Goal: Information Seeking & Learning: Learn about a topic

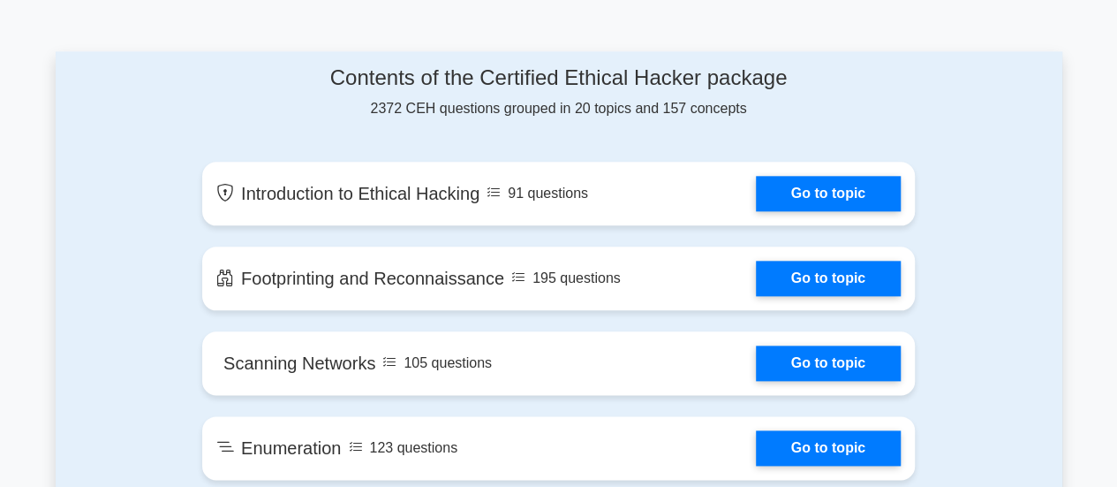
scroll to position [912, 0]
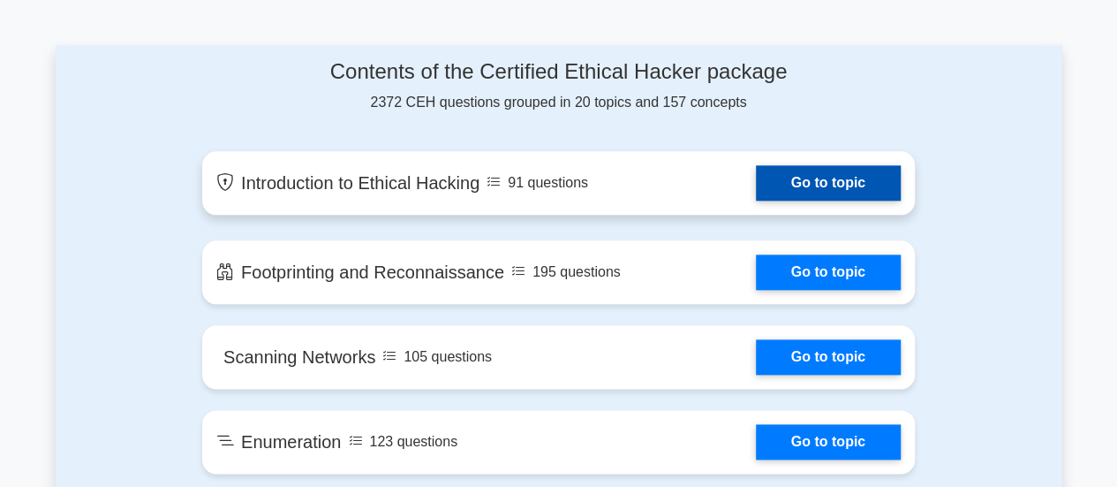
click at [874, 179] on link "Go to topic" at bounding box center [828, 182] width 145 height 35
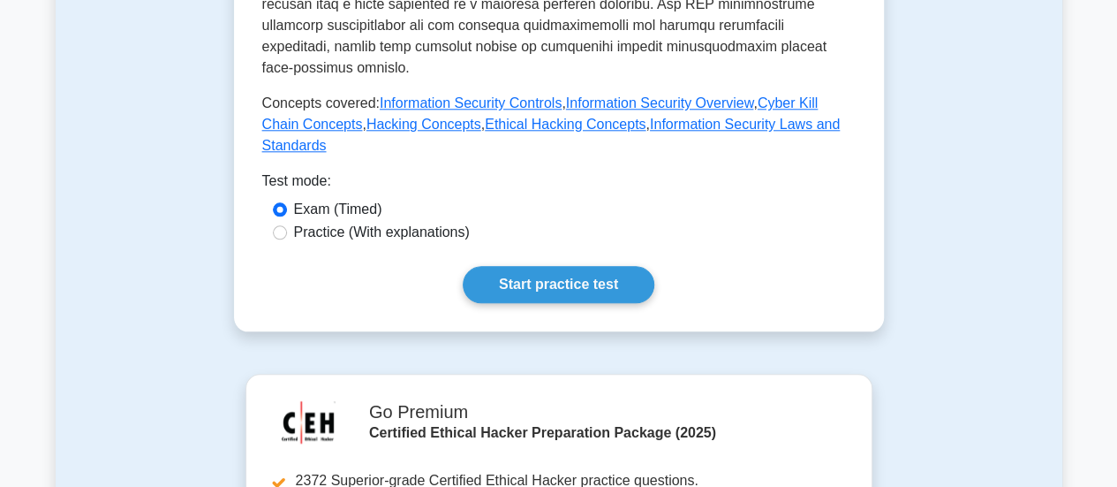
scroll to position [878, 0]
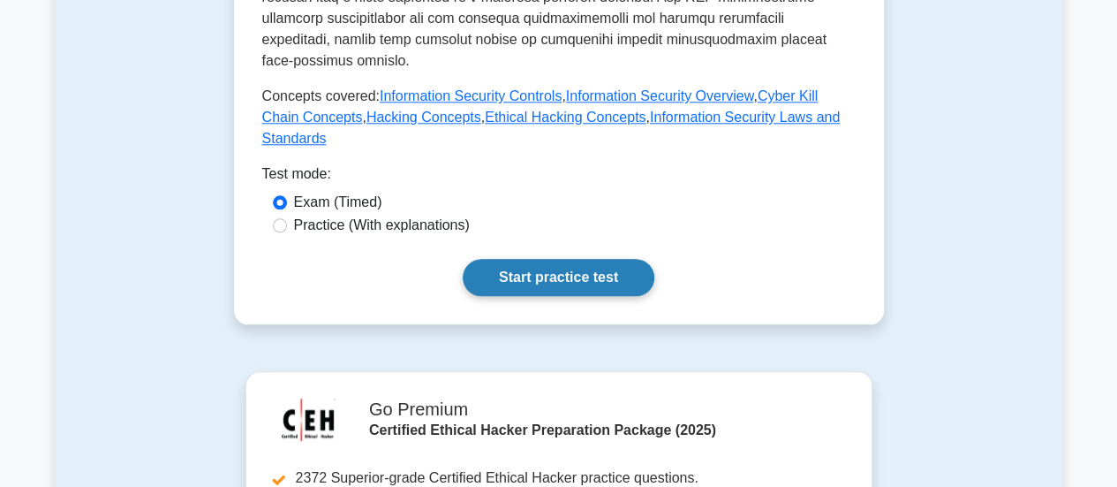
click at [505, 259] on link "Start practice test" at bounding box center [559, 277] width 192 height 37
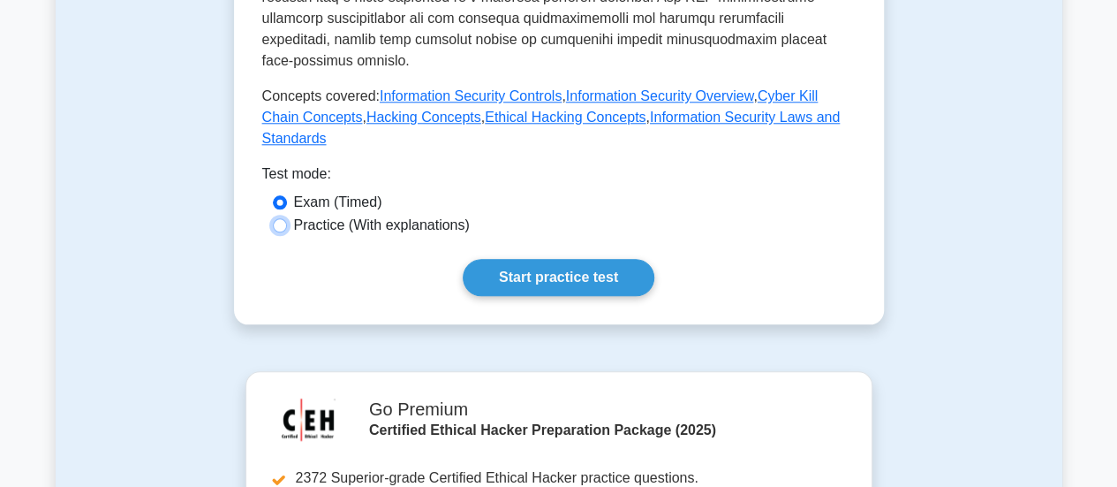
click at [281, 218] on input "Practice (With explanations)" at bounding box center [280, 225] width 14 height 14
radio input "true"
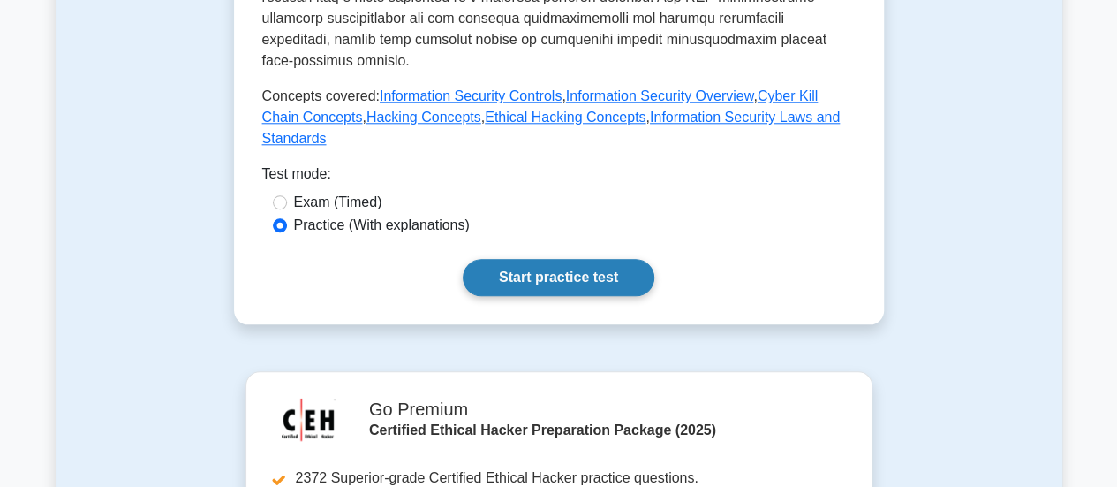
click at [569, 259] on link "Start practice test" at bounding box center [559, 277] width 192 height 37
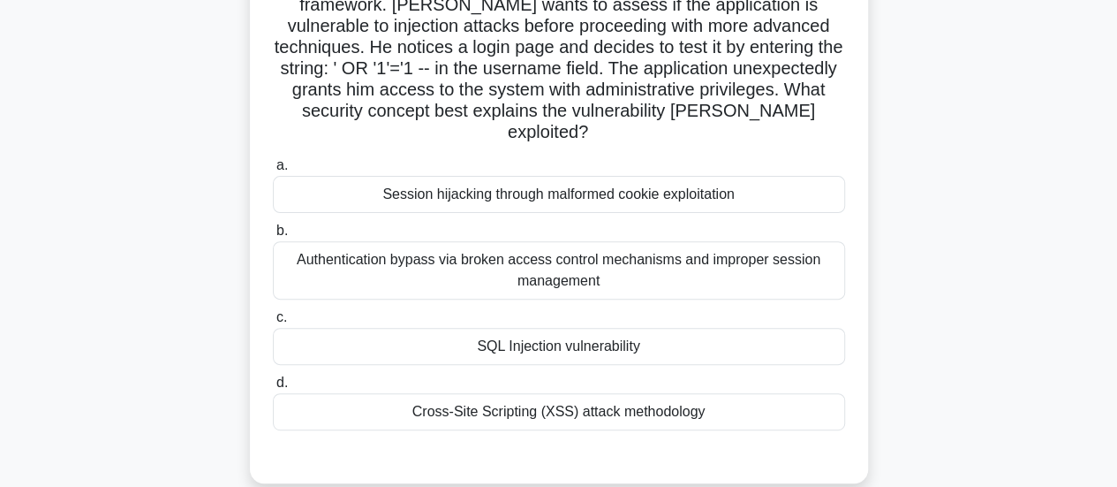
scroll to position [203, 0]
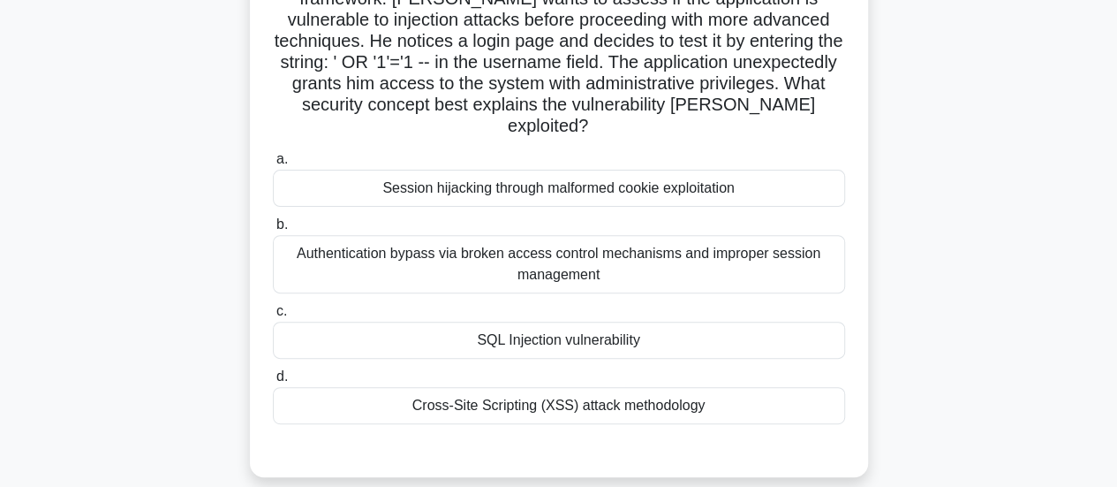
click at [302, 300] on label "c. SQL Injection vulnerability" at bounding box center [559, 329] width 572 height 58
click at [273, 306] on input "c. SQL Injection vulnerability" at bounding box center [273, 311] width 0 height 11
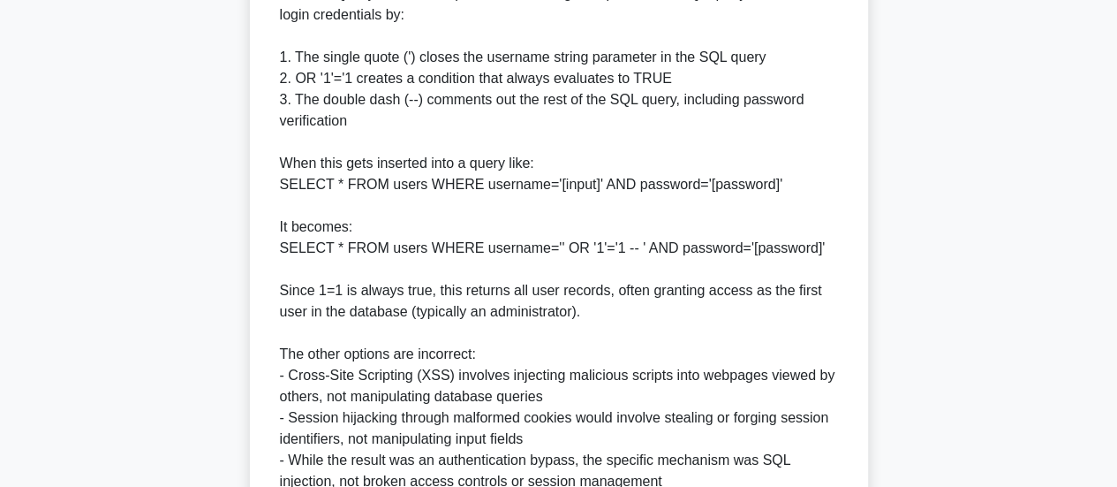
scroll to position [918, 0]
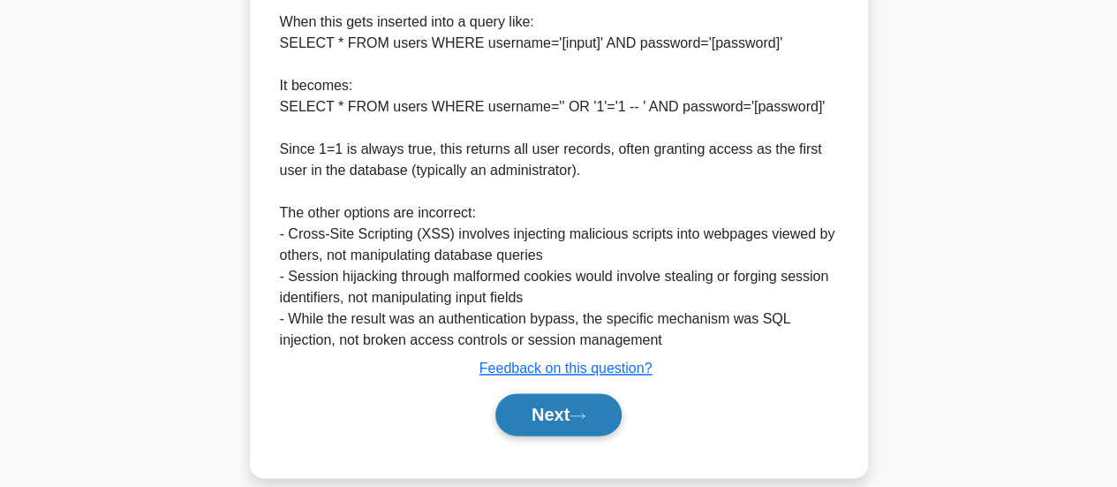
click at [579, 411] on icon at bounding box center [578, 416] width 16 height 10
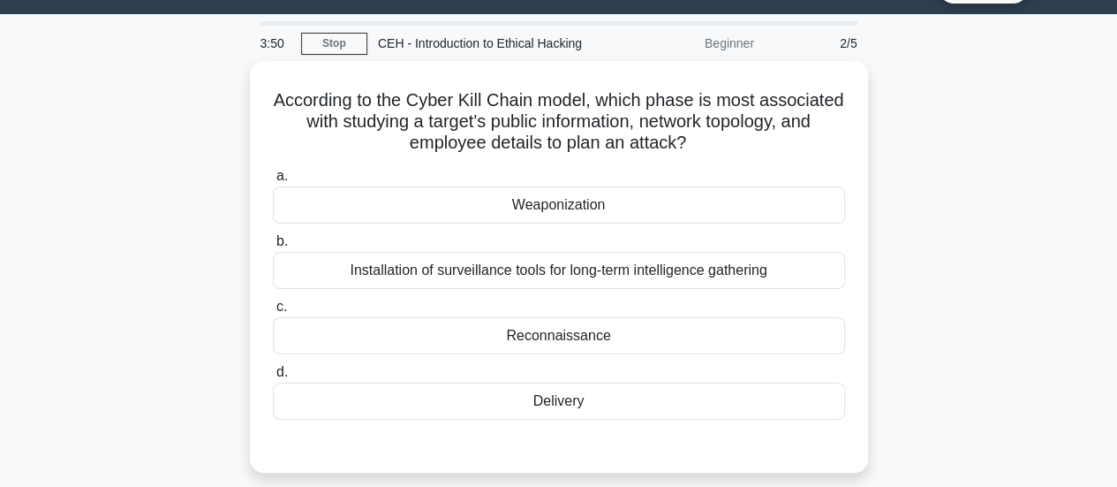
scroll to position [43, 0]
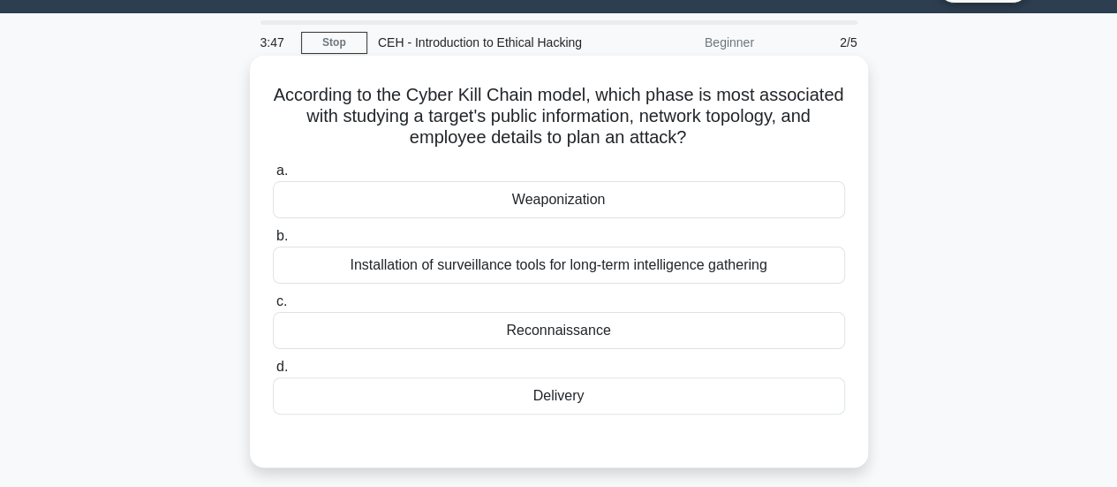
click at [609, 333] on div "Reconnaissance" at bounding box center [559, 330] width 572 height 37
click at [273, 307] on input "c. Reconnaissance" at bounding box center [273, 301] width 0 height 11
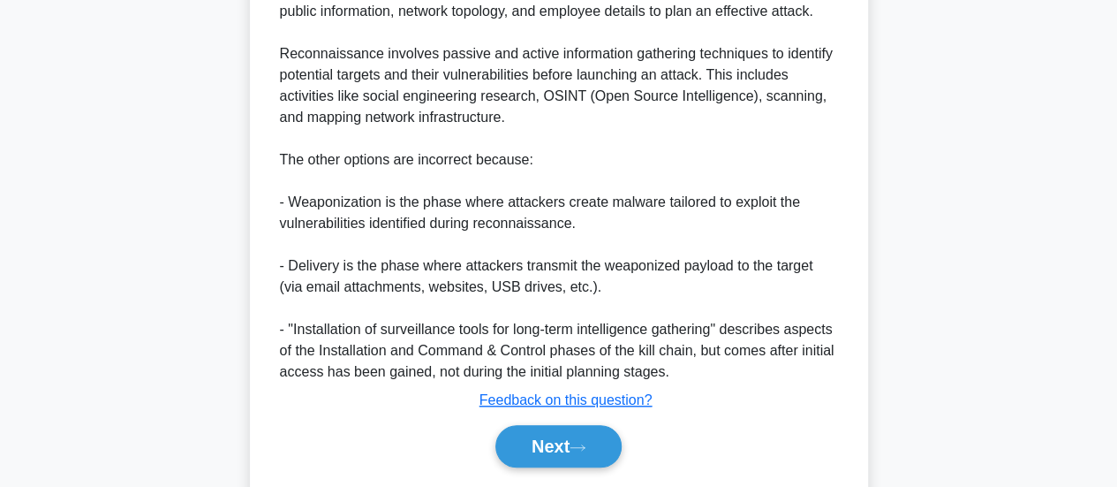
scroll to position [642, 0]
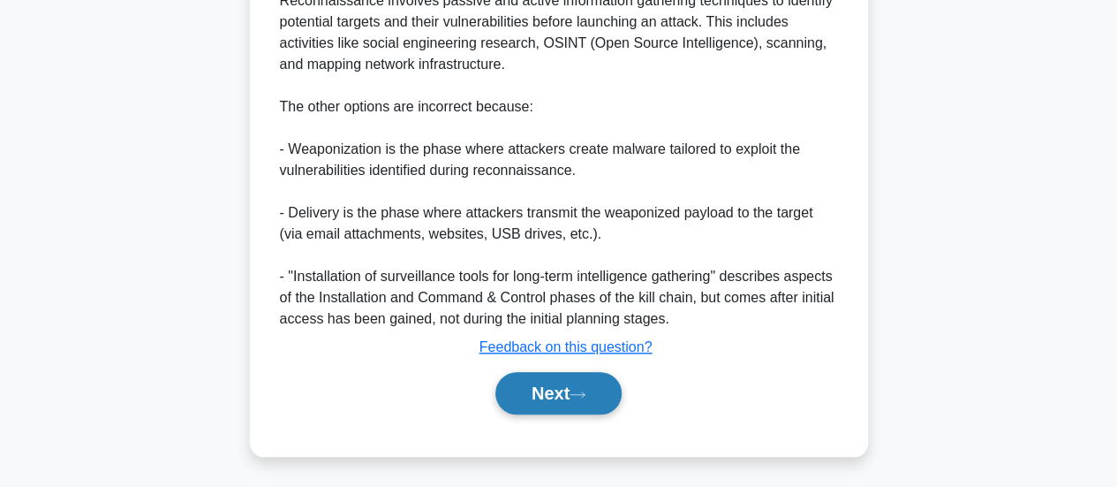
click at [580, 395] on icon at bounding box center [578, 395] width 16 height 10
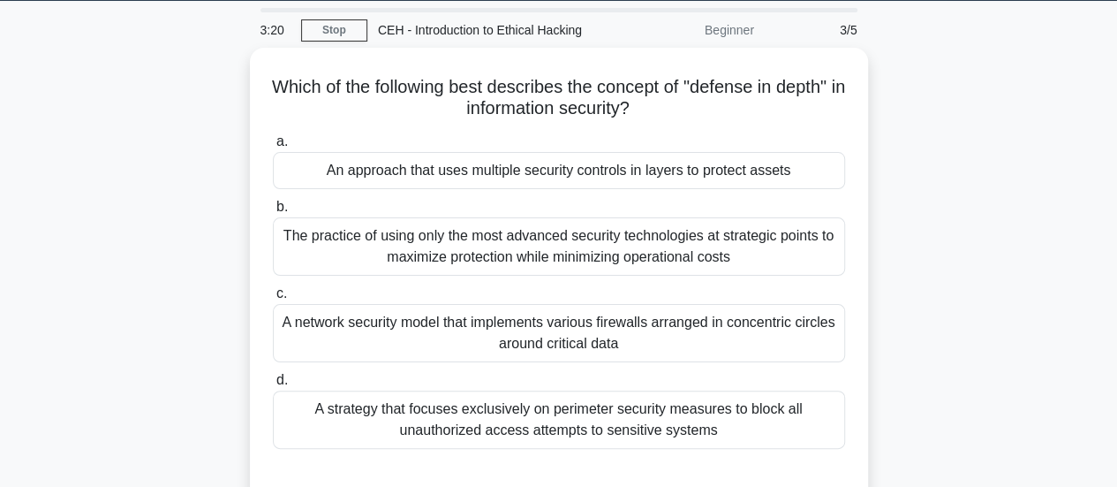
scroll to position [60, 0]
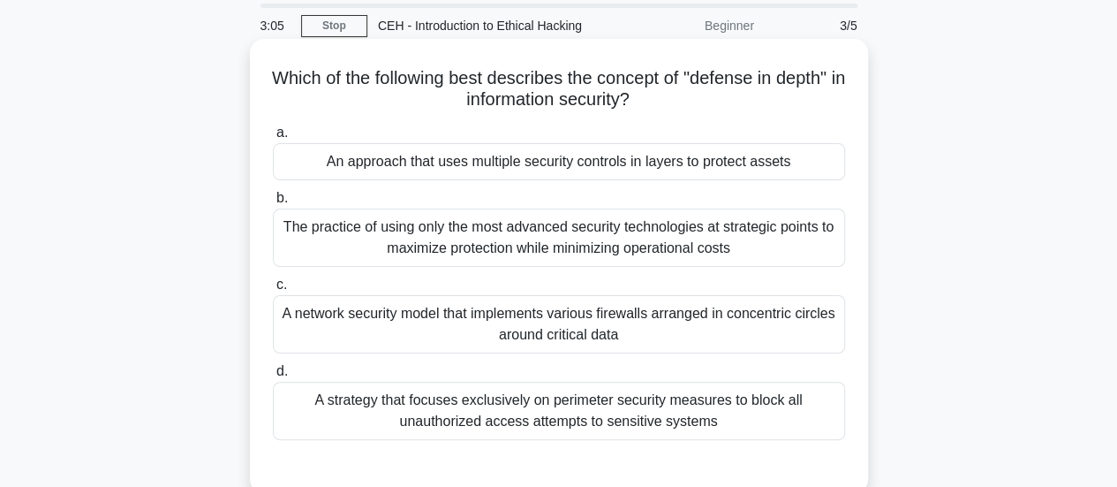
click at [562, 421] on div "A strategy that focuses exclusively on perimeter security measures to block all…" at bounding box center [559, 411] width 572 height 58
click at [273, 377] on input "d. A strategy that focuses exclusively on perimeter security measures to block …" at bounding box center [273, 371] width 0 height 11
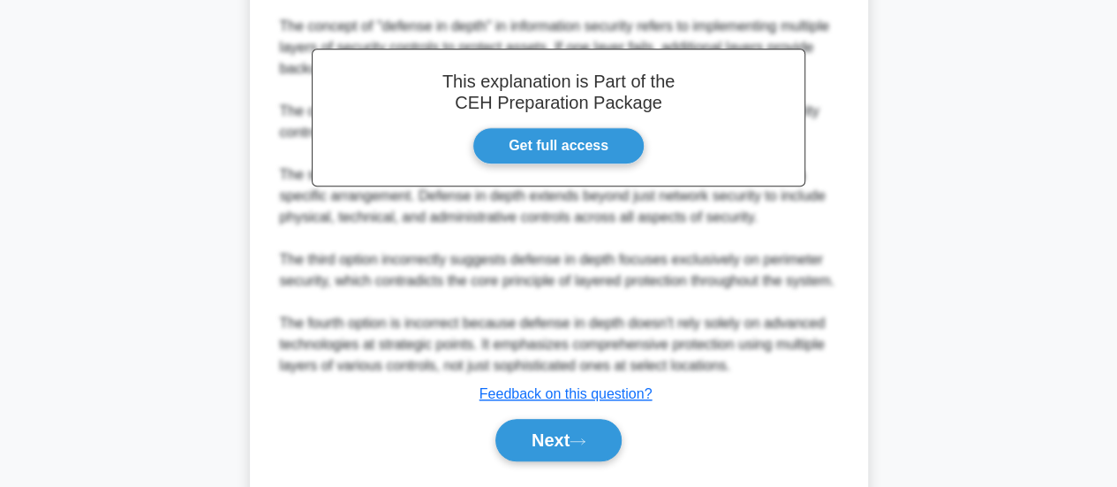
scroll to position [624, 0]
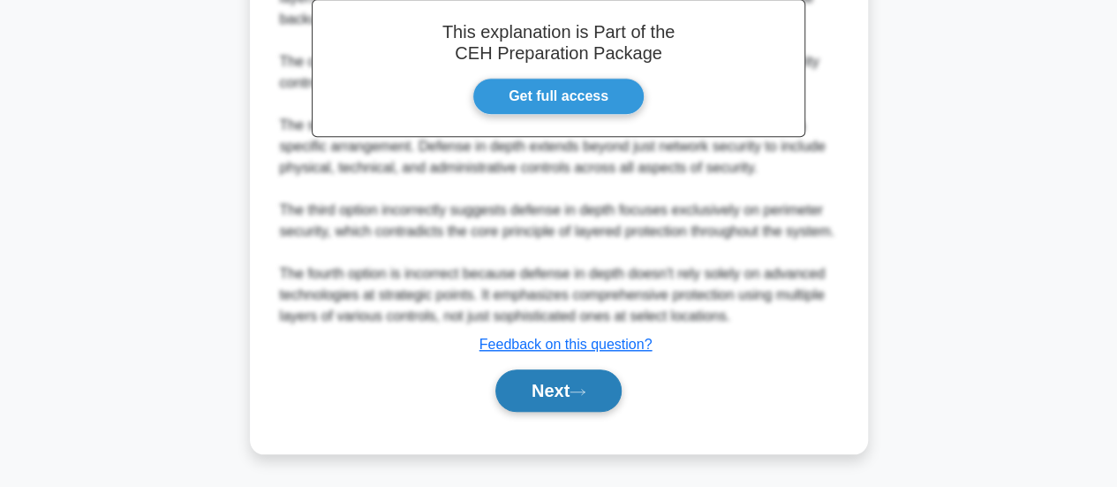
click at [564, 384] on button "Next" at bounding box center [559, 390] width 126 height 42
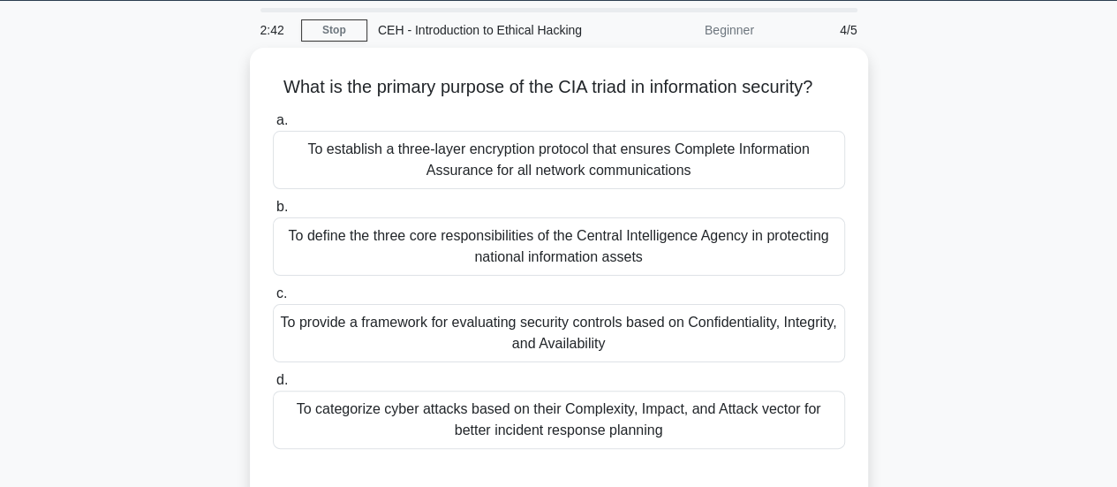
scroll to position [57, 0]
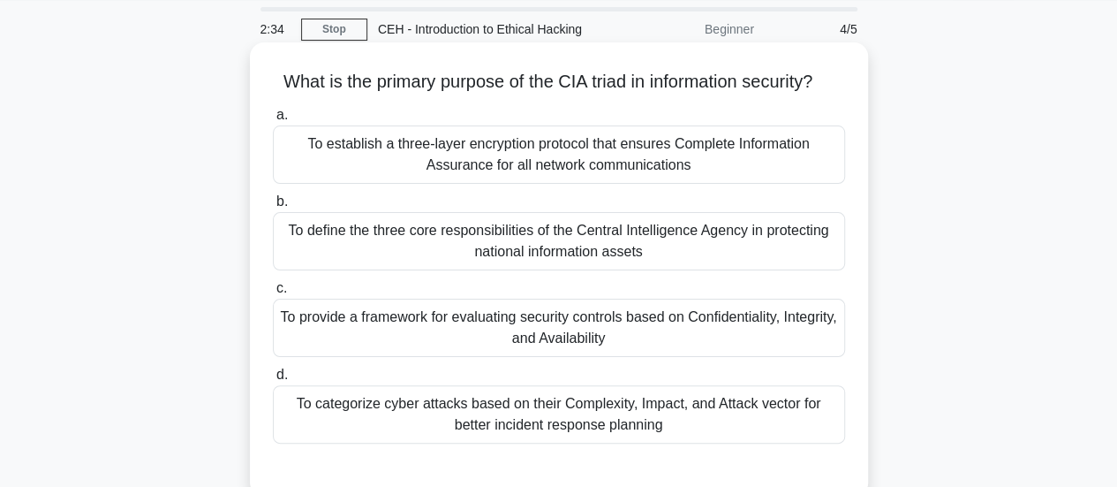
click at [601, 357] on div "To provide a framework for evaluating security controls based on Confidentialit…" at bounding box center [559, 328] width 572 height 58
click at [273, 294] on input "c. To provide a framework for evaluating security controls based on Confidentia…" at bounding box center [273, 288] width 0 height 11
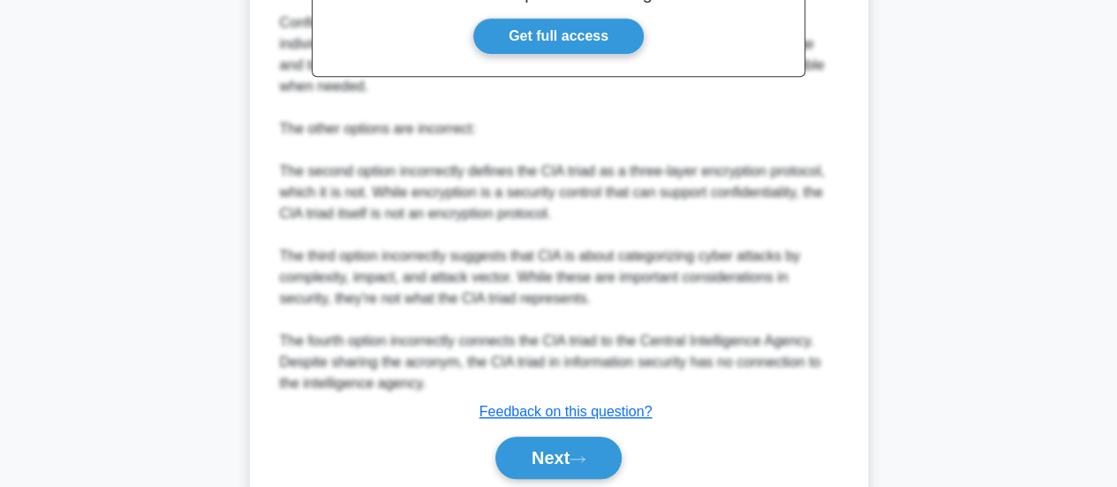
scroll to position [714, 0]
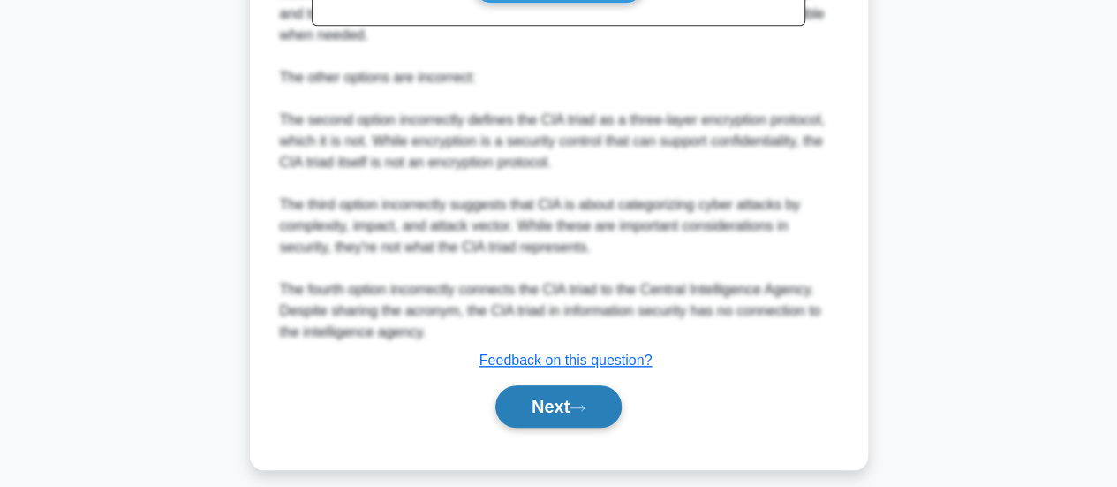
click at [551, 428] on button "Next" at bounding box center [559, 406] width 126 height 42
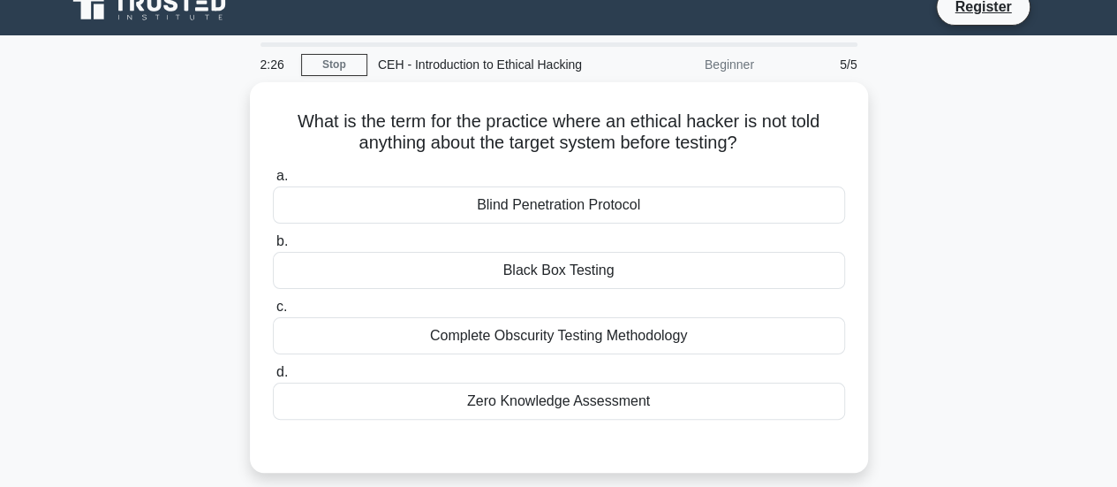
scroll to position [7, 0]
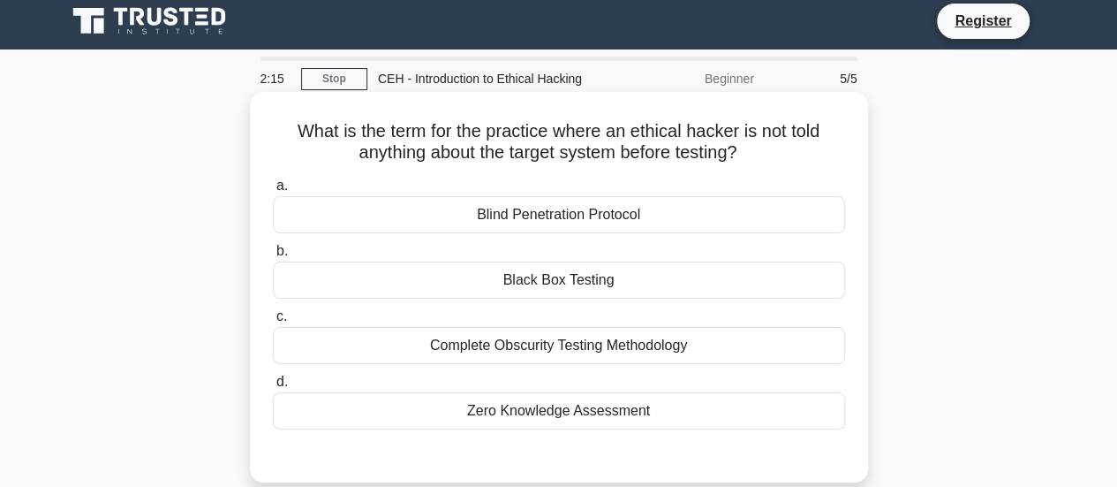
click at [579, 275] on div "Black Box Testing" at bounding box center [559, 279] width 572 height 37
click at [273, 257] on input "b. Black Box Testing" at bounding box center [273, 251] width 0 height 11
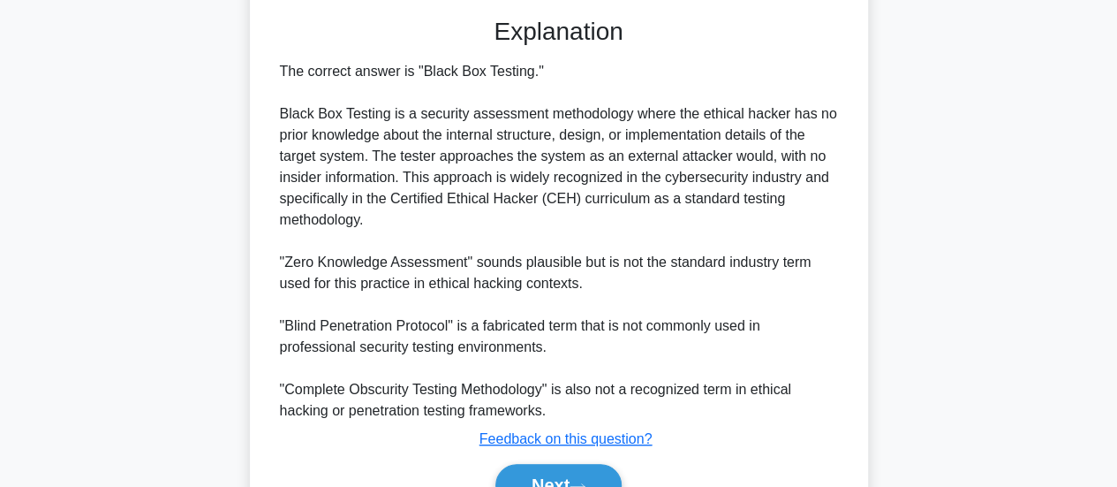
scroll to position [536, 0]
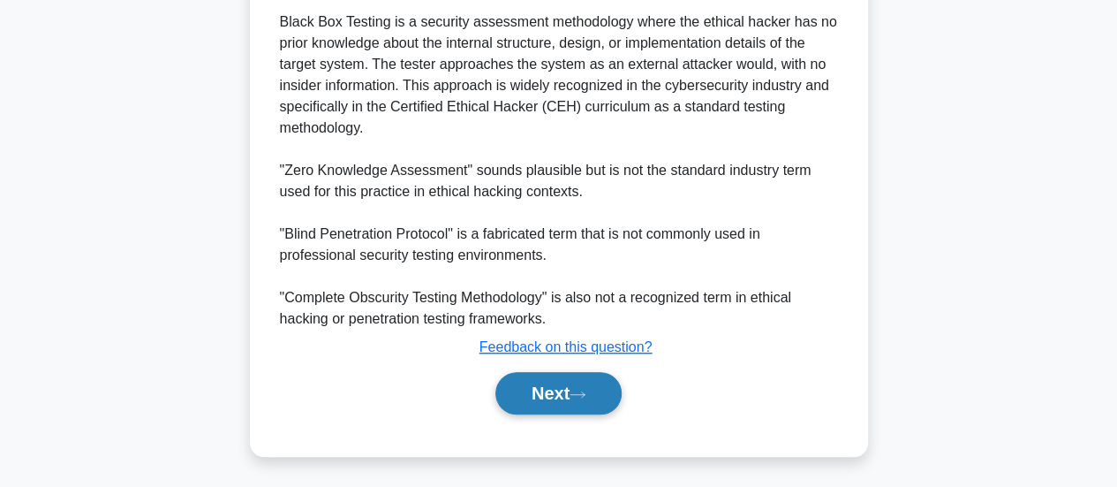
click at [537, 377] on button "Next" at bounding box center [559, 393] width 126 height 42
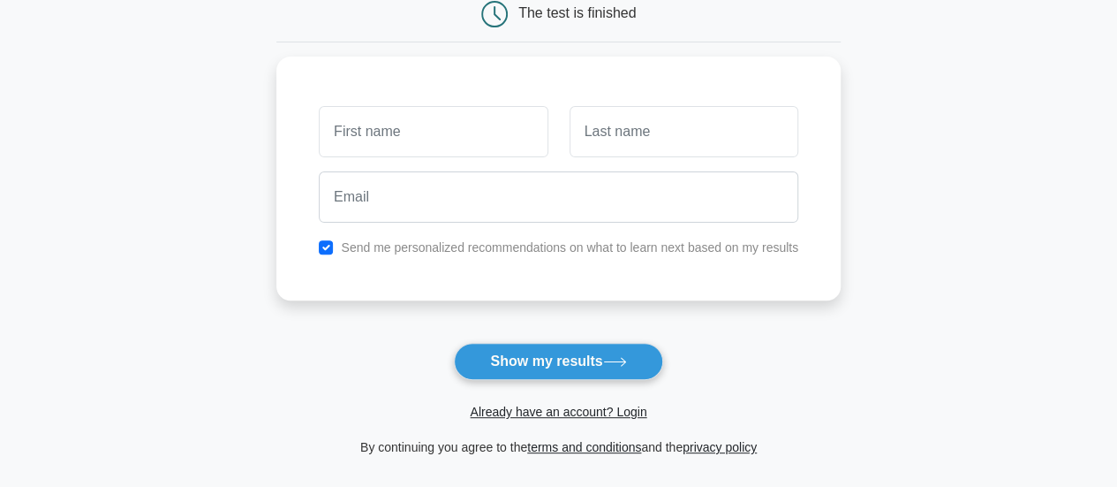
scroll to position [155, 0]
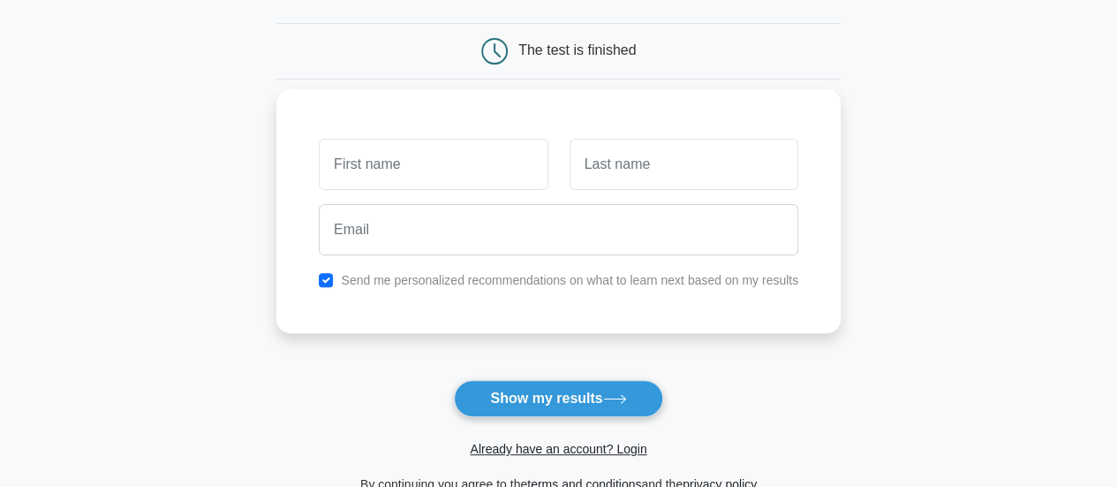
click at [456, 179] on input "text" at bounding box center [433, 164] width 229 height 51
type input "[PERSON_NAME]"
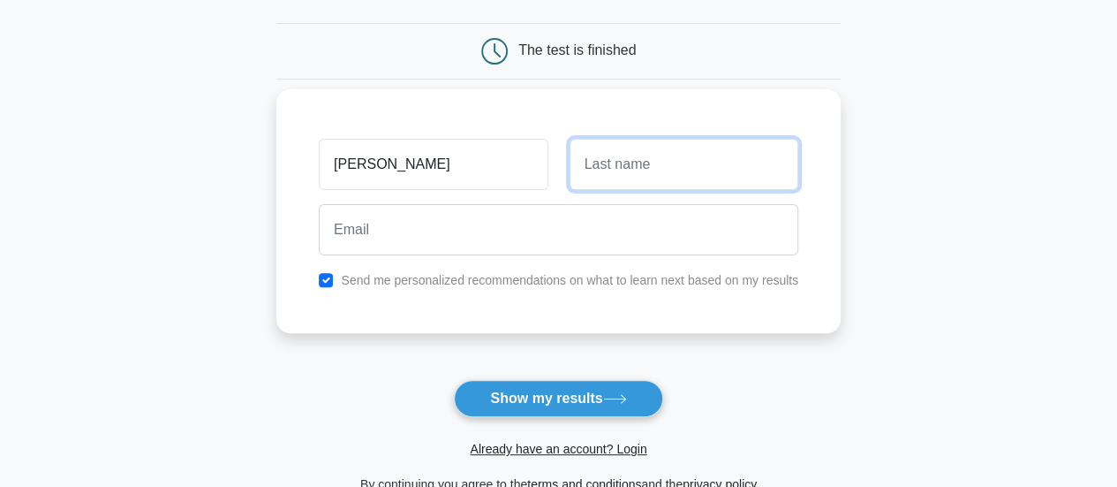
click at [605, 162] on input "text" at bounding box center [684, 164] width 229 height 51
type input "Nair"
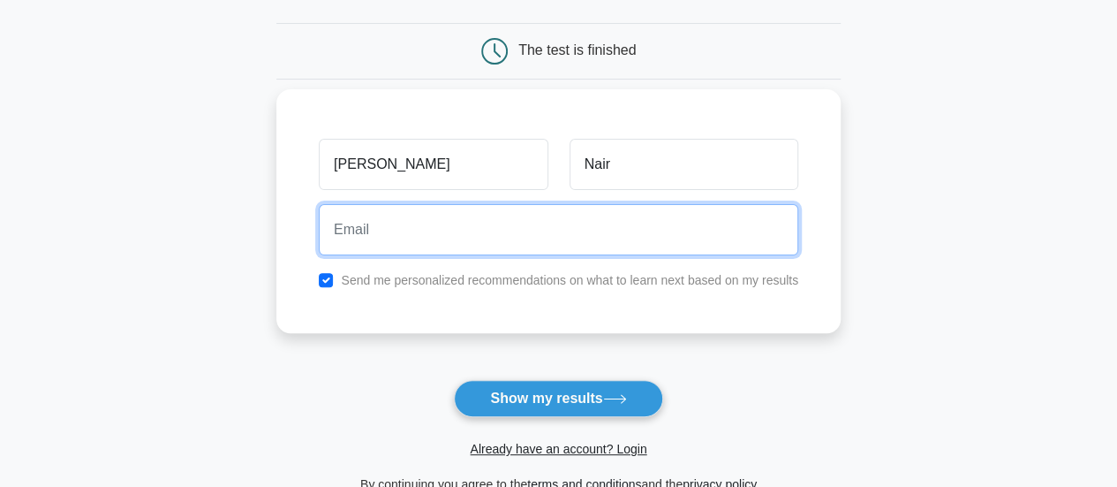
click at [577, 228] on input "email" at bounding box center [559, 229] width 480 height 51
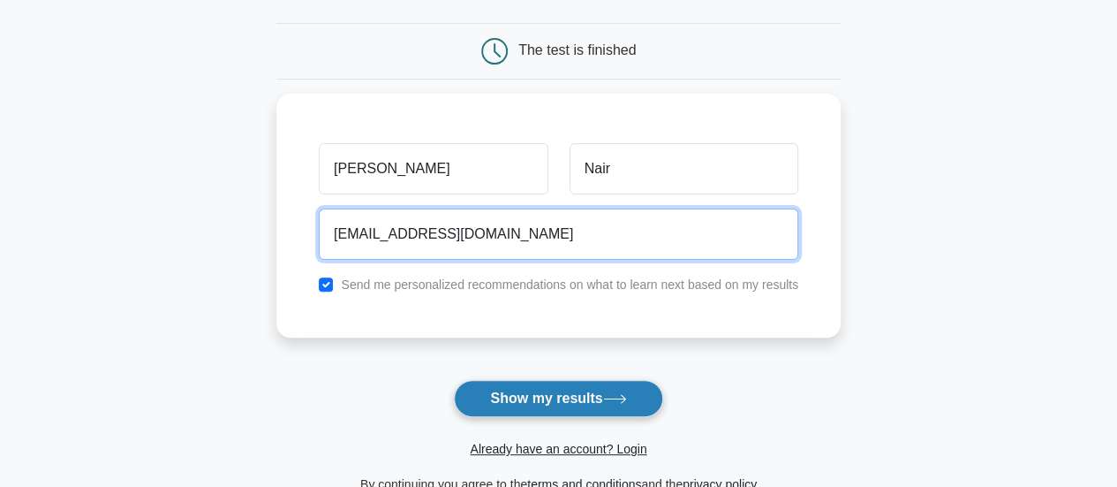
type input "anounair98@gmail.com"
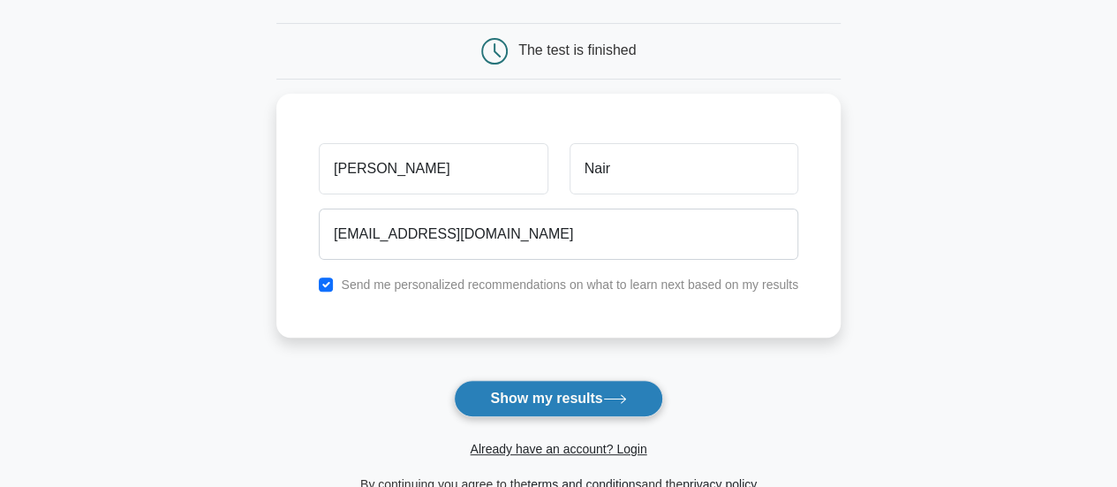
click at [574, 406] on button "Show my results" at bounding box center [558, 398] width 208 height 37
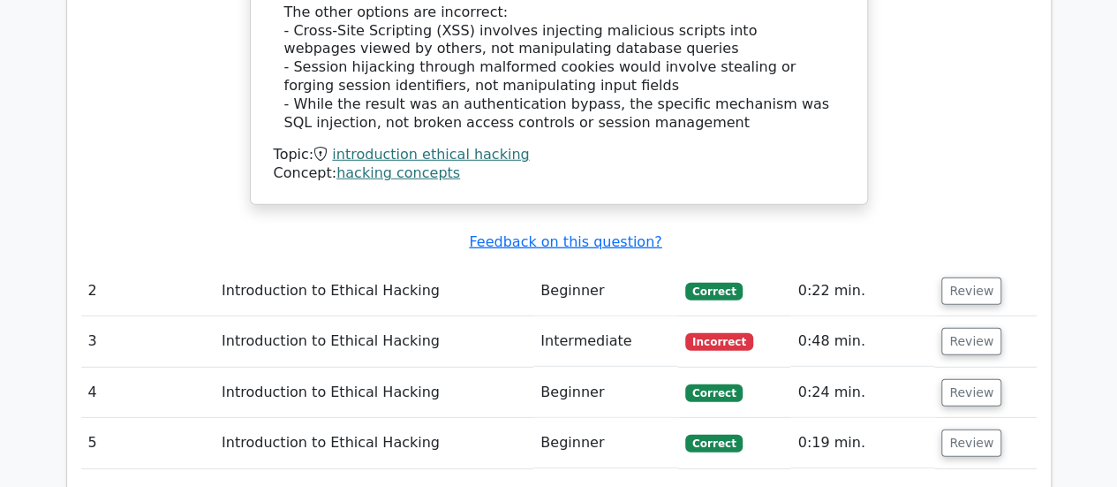
scroll to position [2383, 0]
click at [977, 277] on button "Review" at bounding box center [972, 290] width 60 height 27
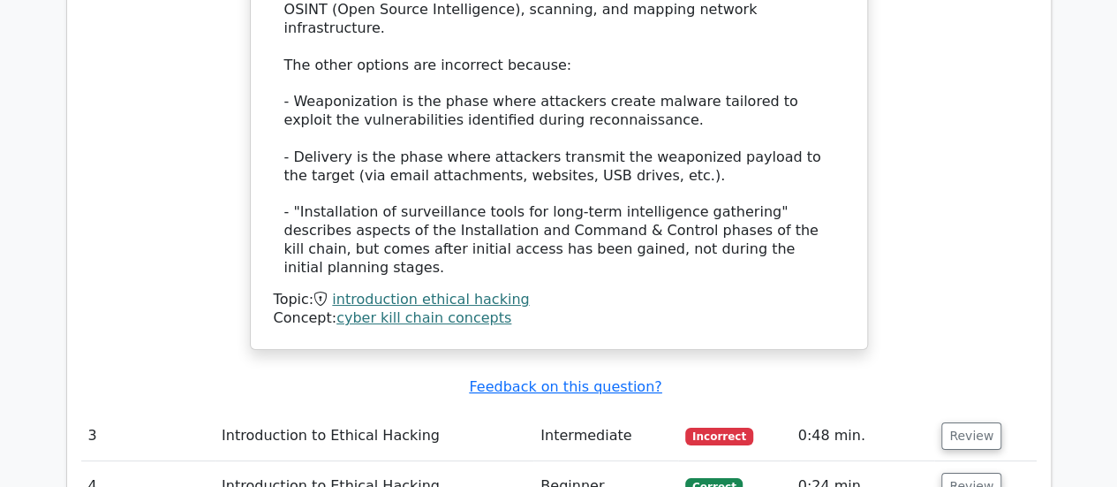
scroll to position [3318, 0]
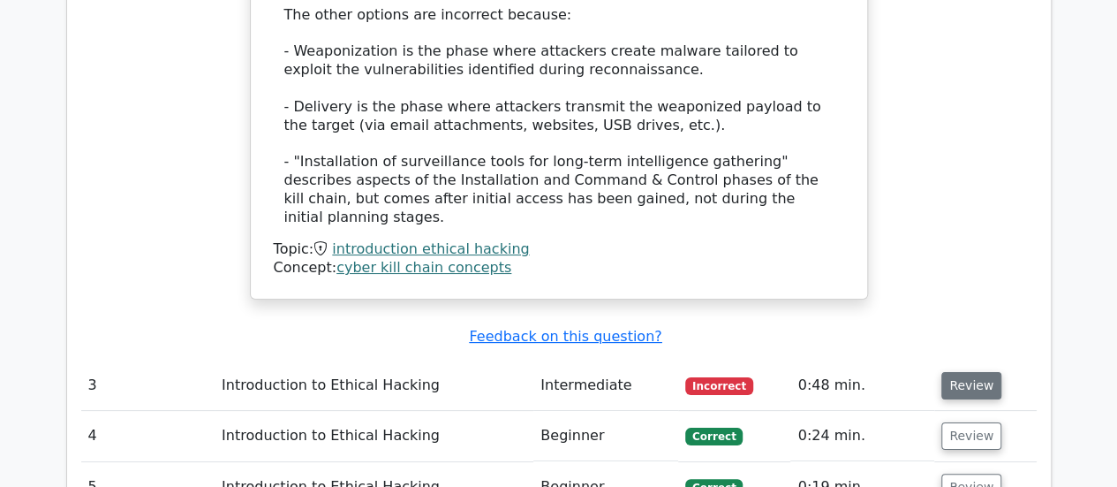
click at [963, 372] on button "Review" at bounding box center [972, 385] width 60 height 27
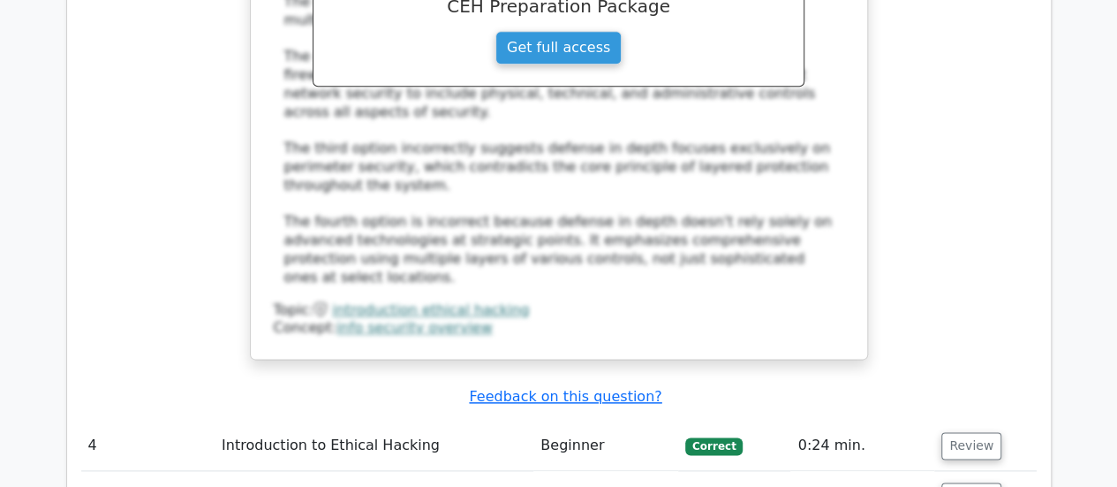
scroll to position [4272, 0]
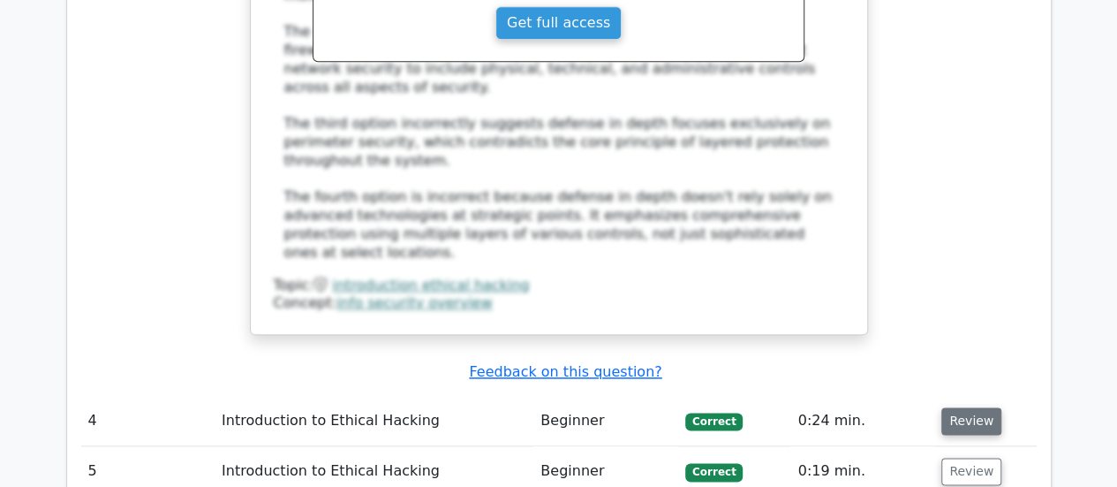
click at [965, 407] on button "Review" at bounding box center [972, 420] width 60 height 27
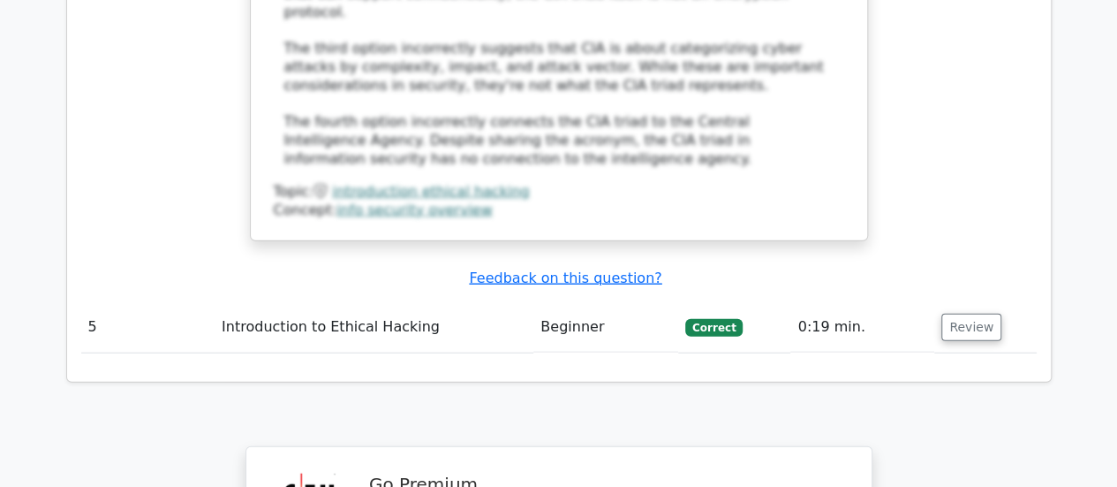
scroll to position [5434, 0]
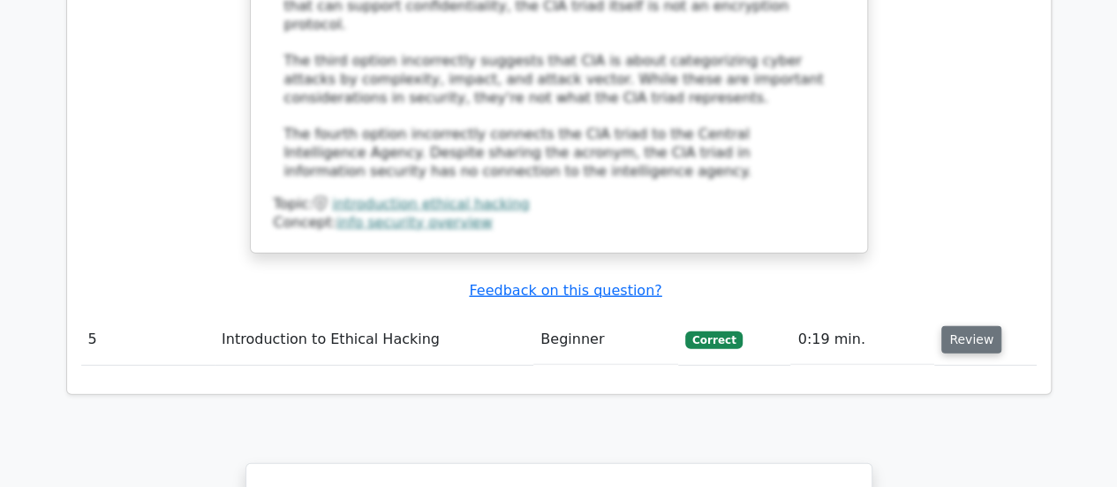
click at [972, 326] on button "Review" at bounding box center [972, 339] width 60 height 27
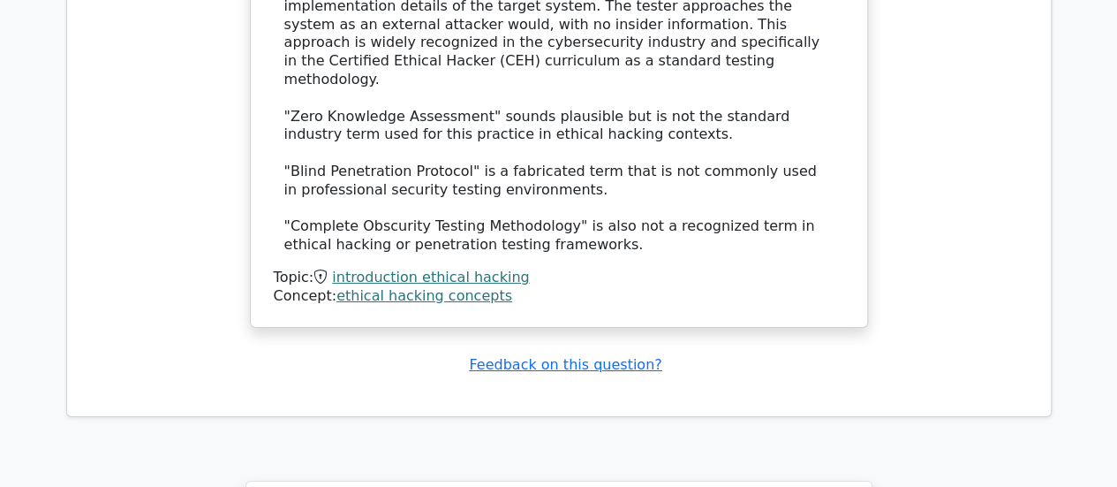
scroll to position [6662, 0]
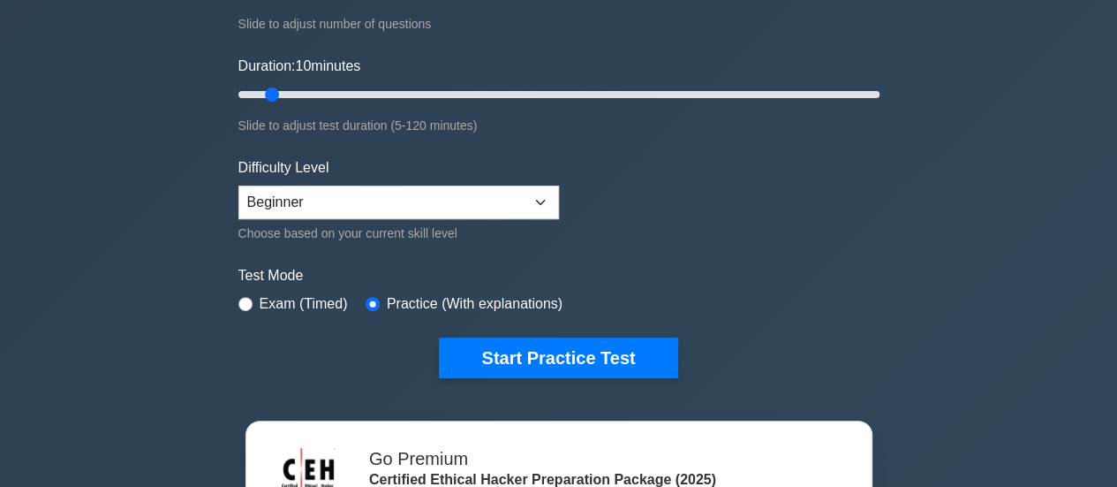
scroll to position [301, 0]
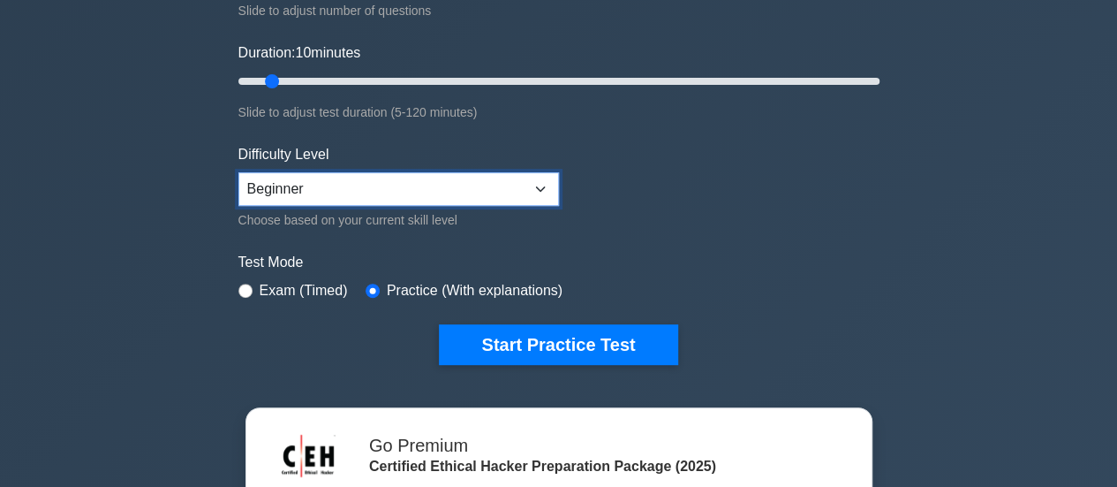
click at [513, 186] on select "Beginner Intermediate Expert" at bounding box center [398, 189] width 321 height 34
select select "intermediate"
click at [238, 172] on select "Beginner Intermediate Expert" at bounding box center [398, 189] width 321 height 34
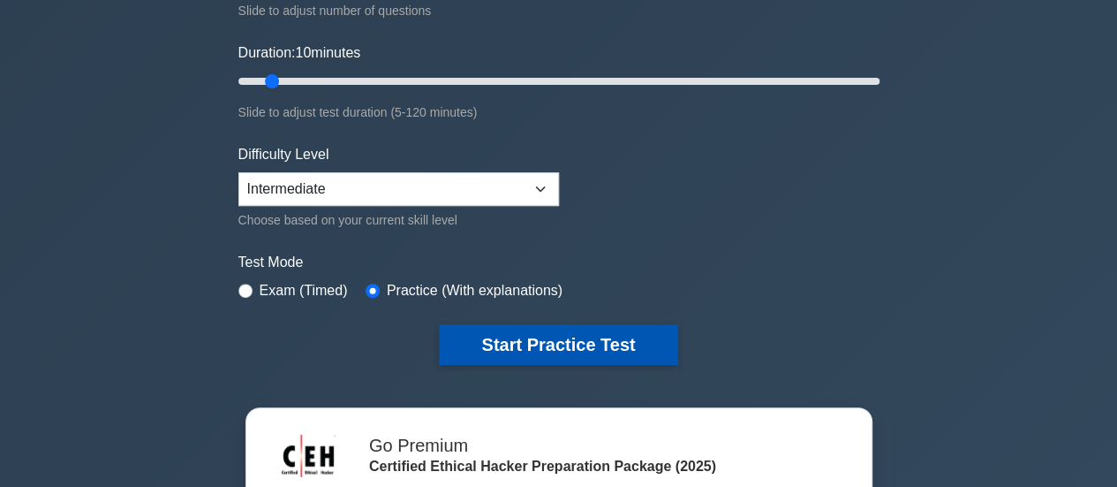
click at [536, 343] on button "Start Practice Test" at bounding box center [558, 344] width 238 height 41
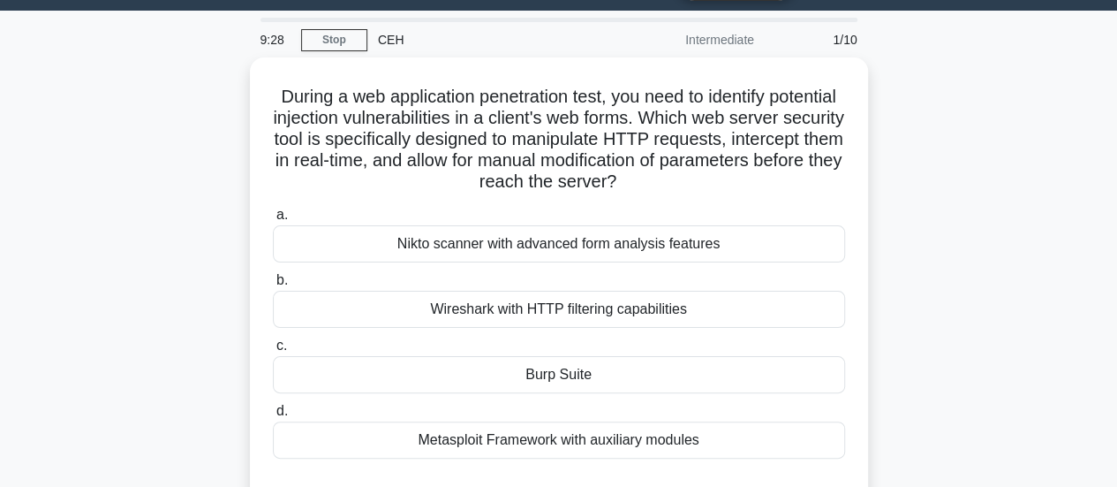
scroll to position [95, 0]
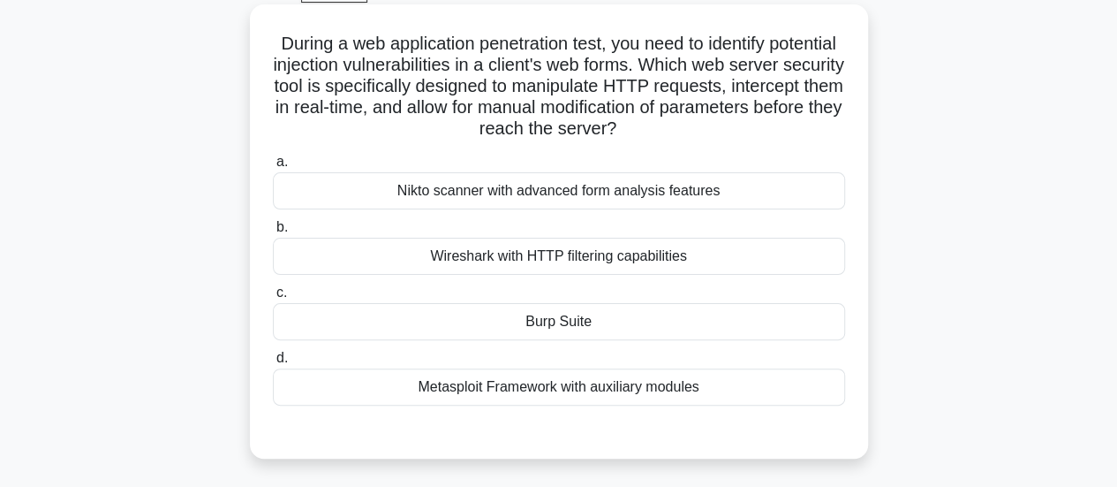
click at [553, 322] on div "Burp Suite" at bounding box center [559, 321] width 572 height 37
click at [273, 299] on input "c. Burp Suite" at bounding box center [273, 292] width 0 height 11
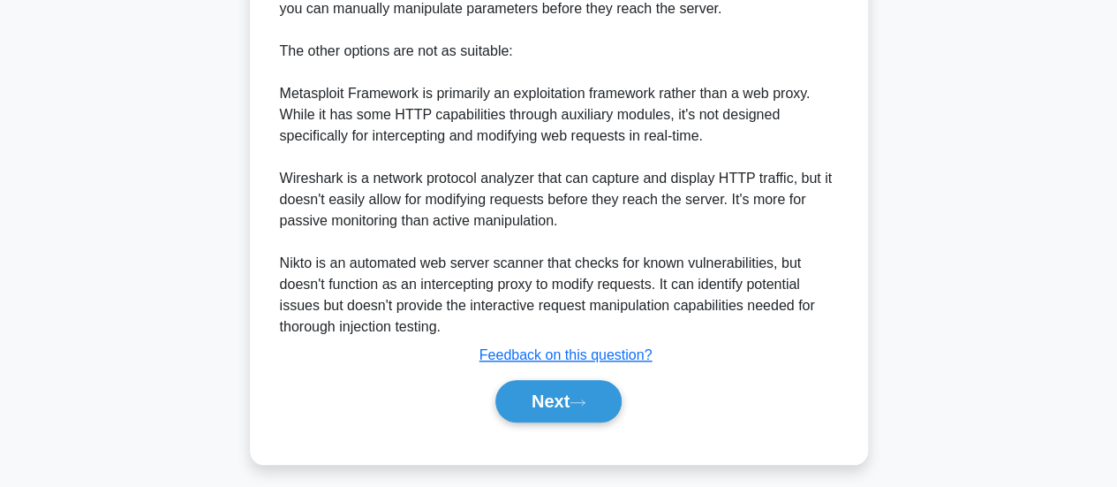
scroll to position [642, 0]
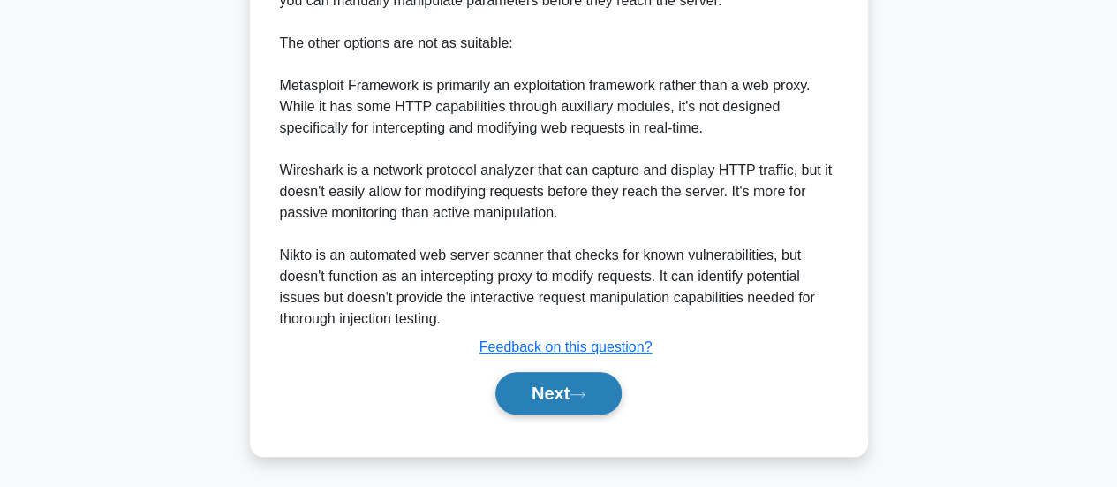
click at [571, 395] on button "Next" at bounding box center [559, 393] width 126 height 42
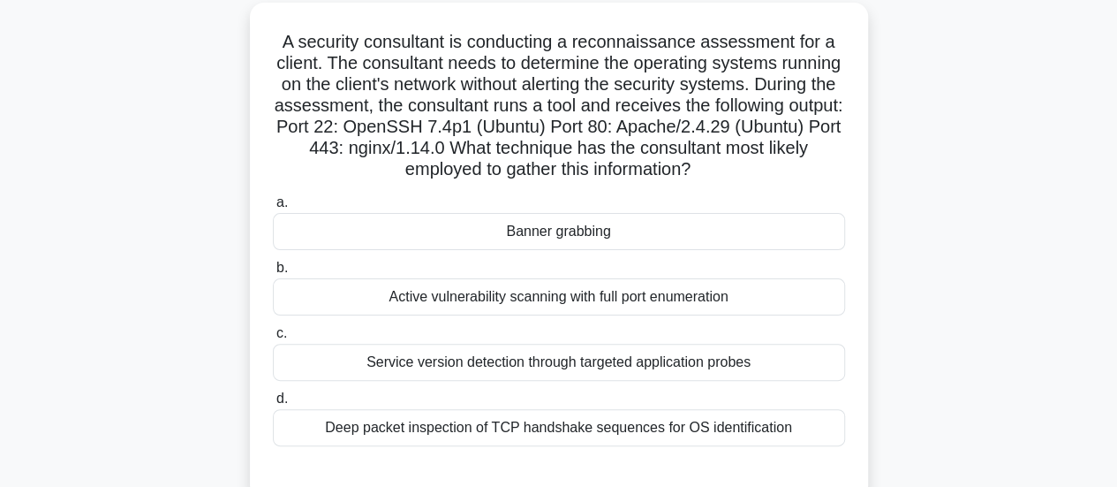
scroll to position [104, 0]
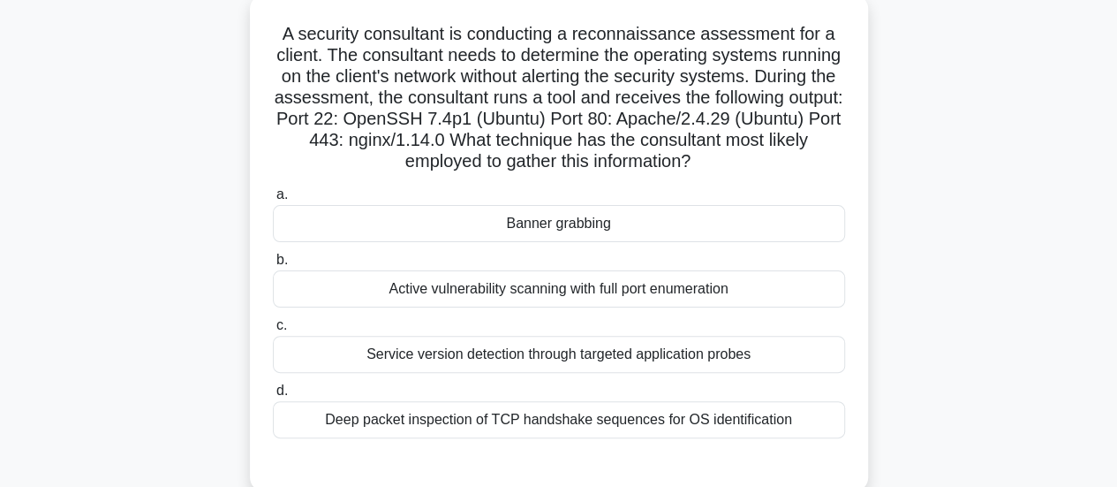
click at [714, 287] on div "Active vulnerability scanning with full port enumeration" at bounding box center [559, 288] width 572 height 37
click at [273, 266] on input "b. Active vulnerability scanning with full port enumeration" at bounding box center [273, 259] width 0 height 11
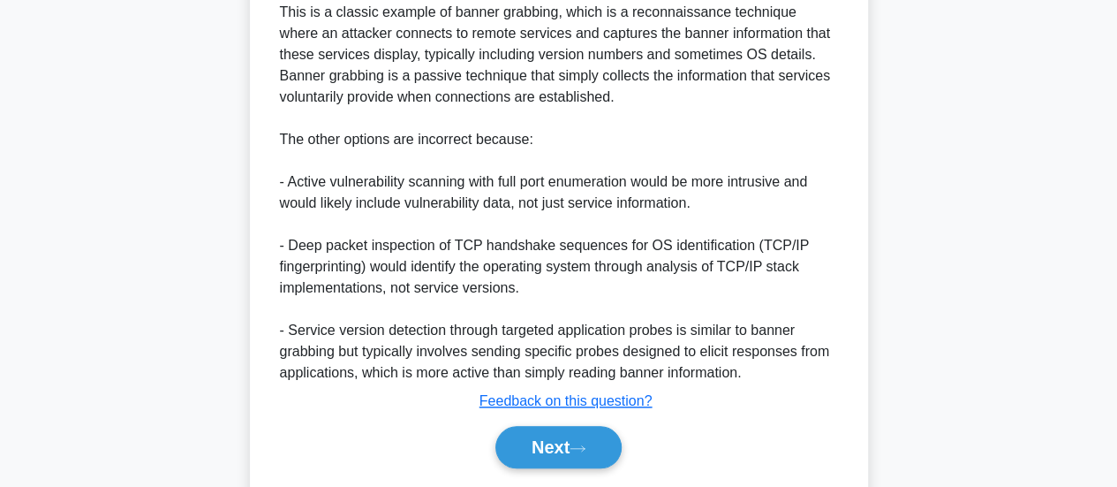
scroll to position [836, 0]
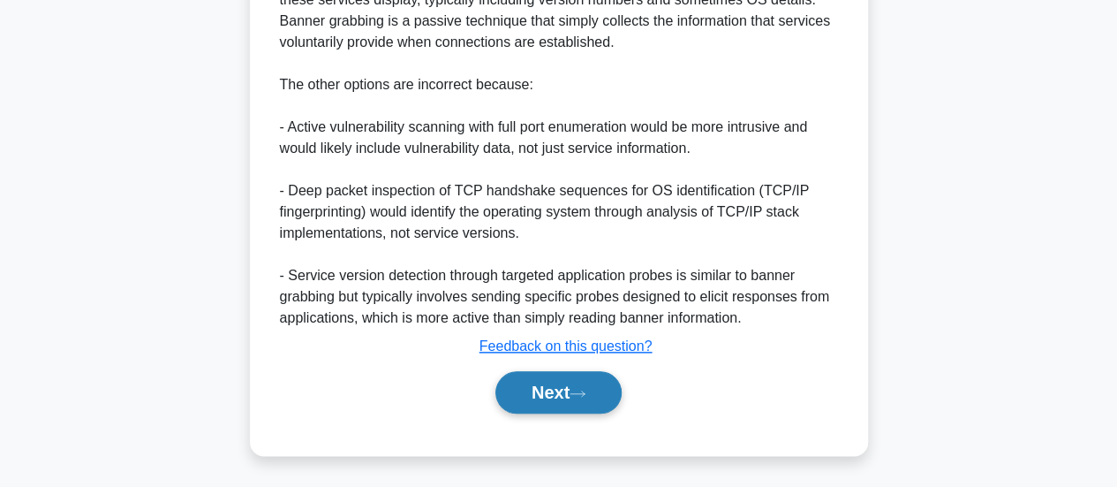
click at [567, 395] on button "Next" at bounding box center [559, 392] width 126 height 42
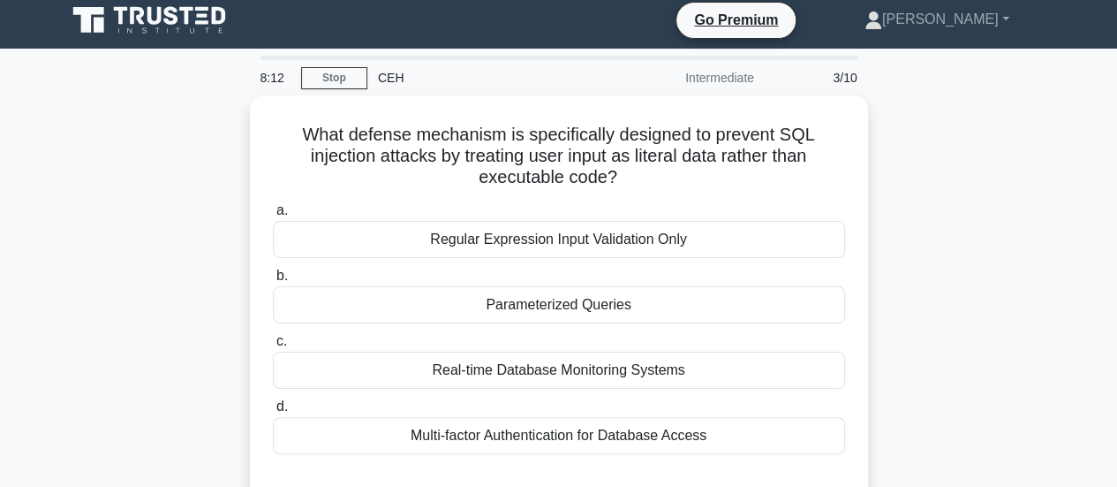
scroll to position [9, 0]
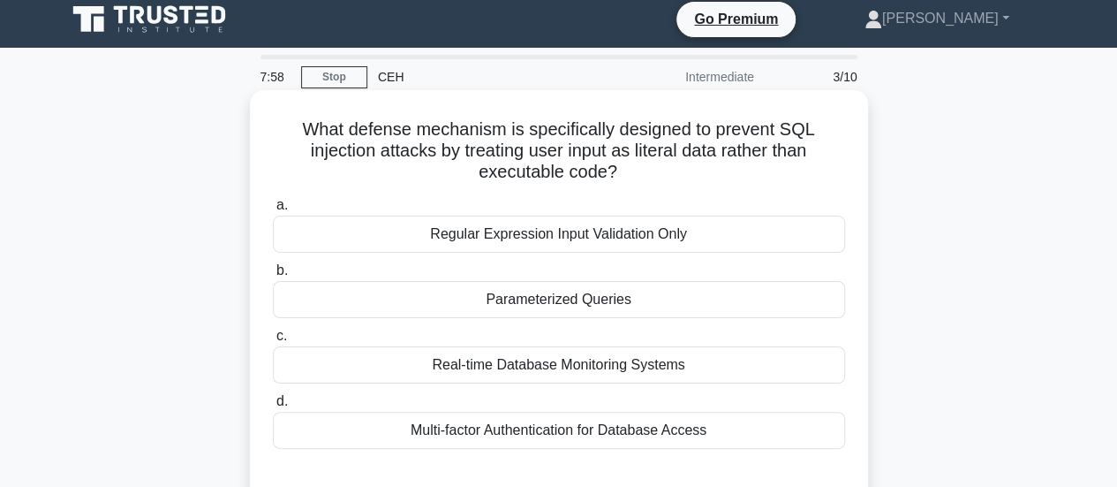
click at [692, 299] on div "Parameterized Queries" at bounding box center [559, 299] width 572 height 37
click at [273, 276] on input "b. Parameterized Queries" at bounding box center [273, 270] width 0 height 11
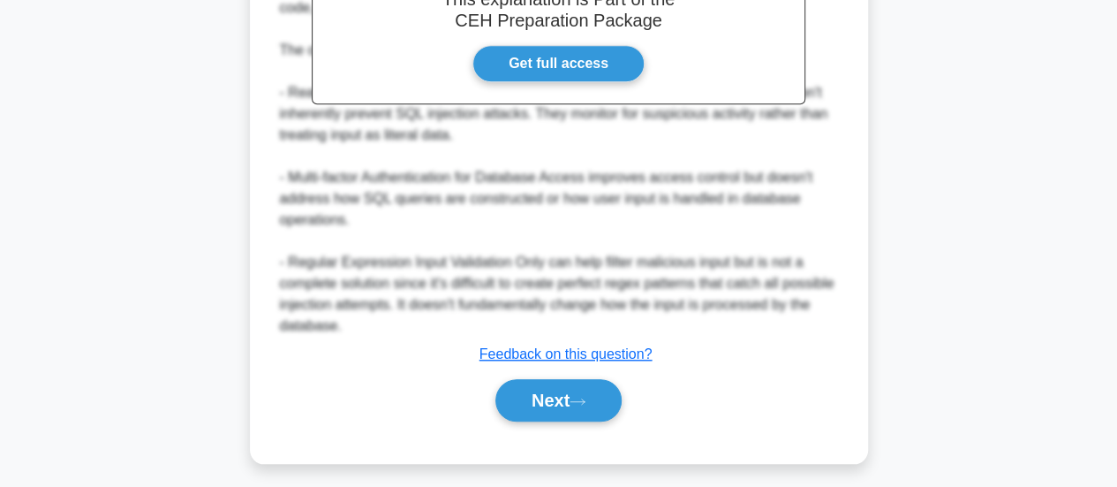
scroll to position [600, 0]
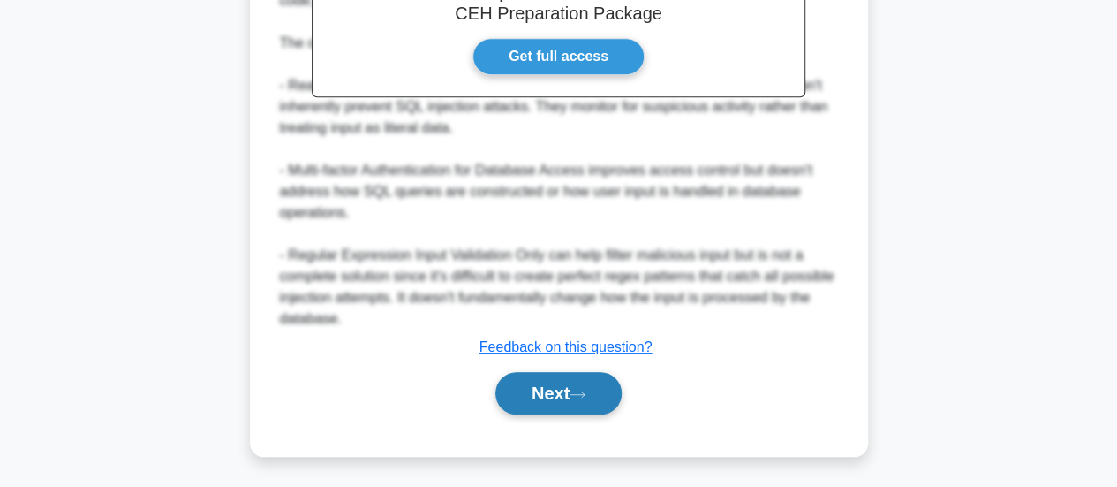
click at [567, 399] on button "Next" at bounding box center [559, 393] width 126 height 42
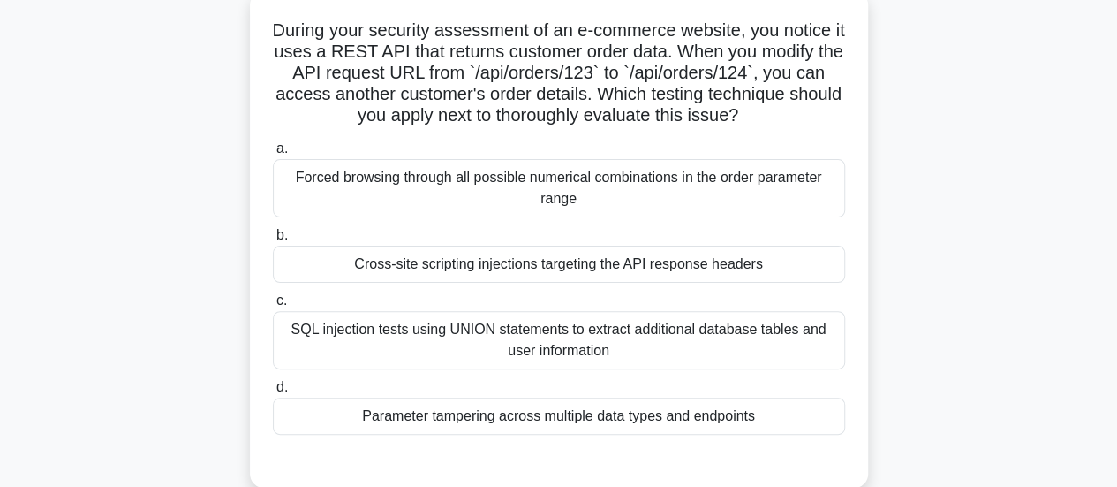
scroll to position [110, 0]
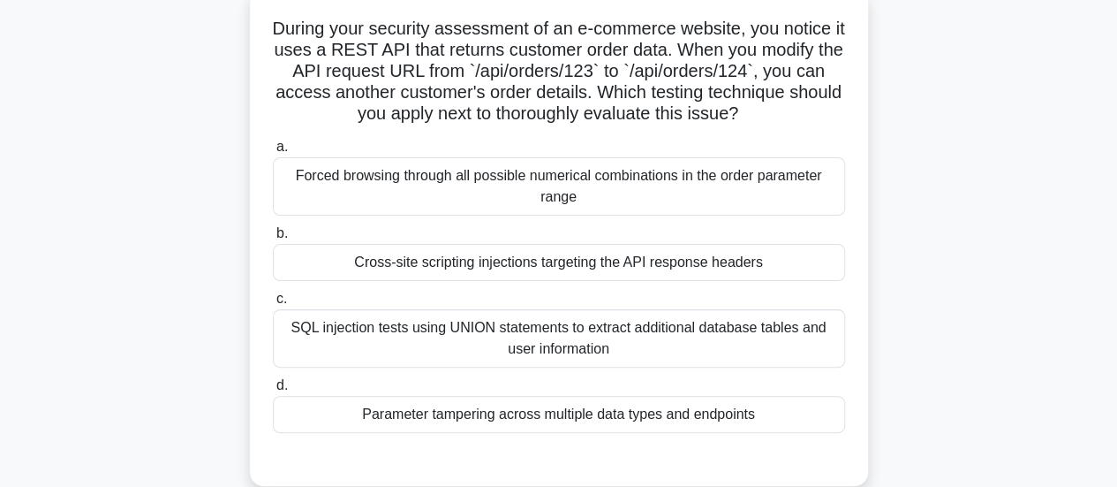
click at [588, 273] on div "Cross-site scripting injections targeting the API response headers" at bounding box center [559, 262] width 572 height 37
click at [273, 239] on input "b. Cross-site scripting injections targeting the API response headers" at bounding box center [273, 233] width 0 height 11
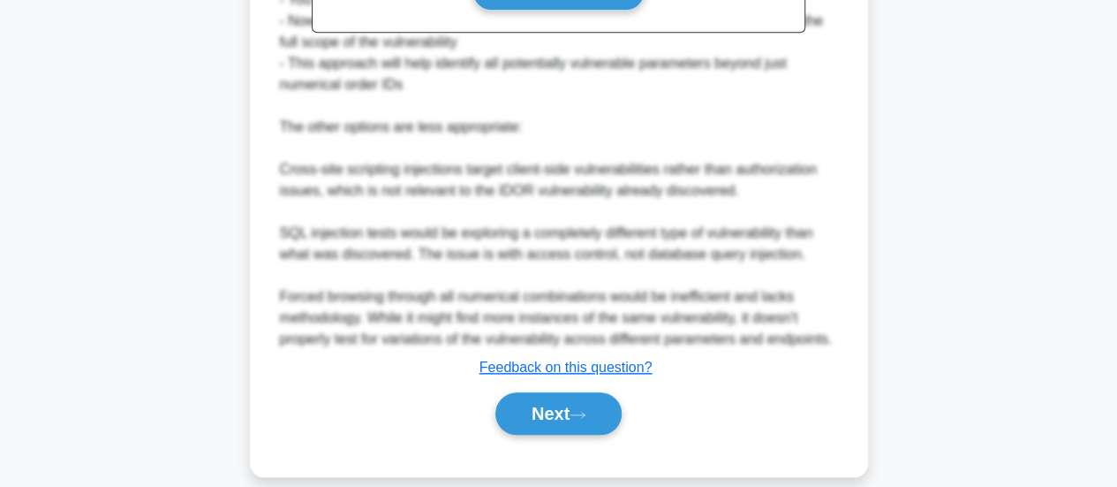
scroll to position [770, 0]
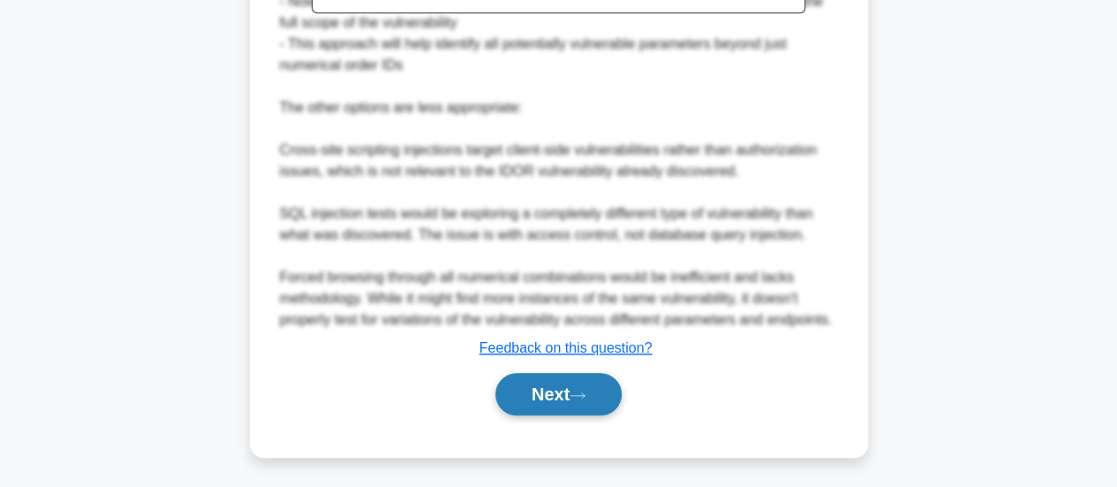
click at [549, 398] on button "Next" at bounding box center [559, 394] width 126 height 42
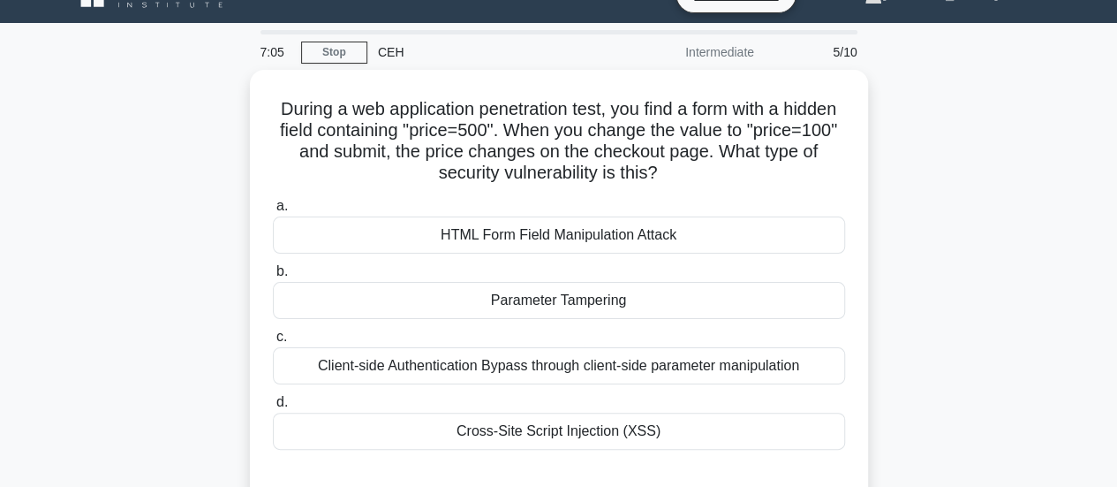
scroll to position [37, 0]
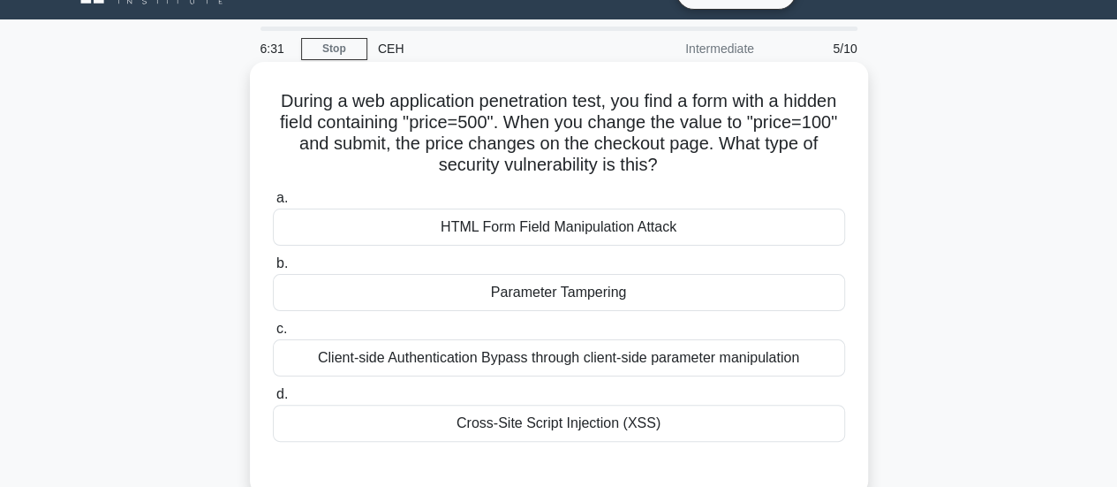
click at [704, 234] on div "HTML Form Field Manipulation Attack" at bounding box center [559, 226] width 572 height 37
click at [273, 204] on input "a. HTML Form Field Manipulation Attack" at bounding box center [273, 198] width 0 height 11
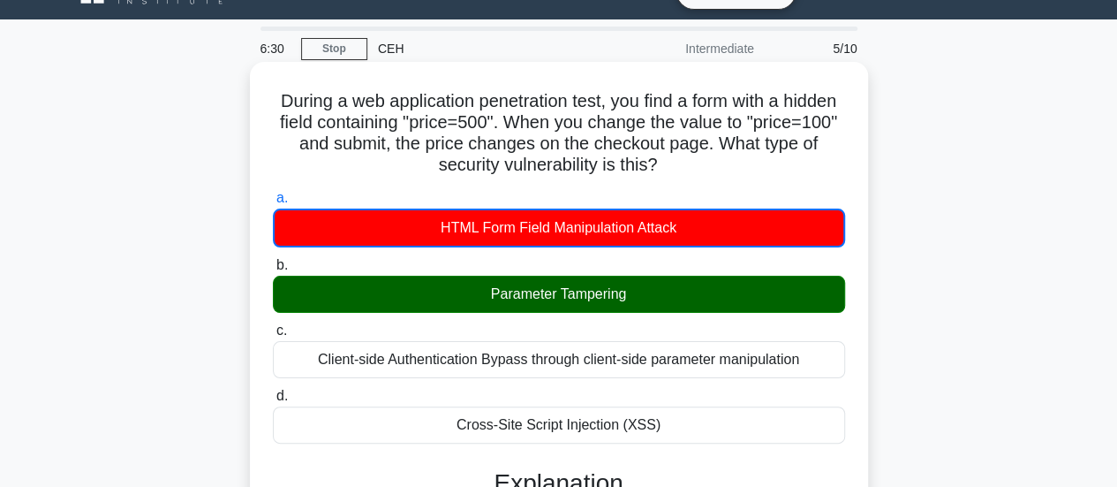
click at [693, 302] on div "Parameter Tampering" at bounding box center [559, 294] width 572 height 37
click at [273, 271] on input "b. Parameter Tampering" at bounding box center [273, 265] width 0 height 11
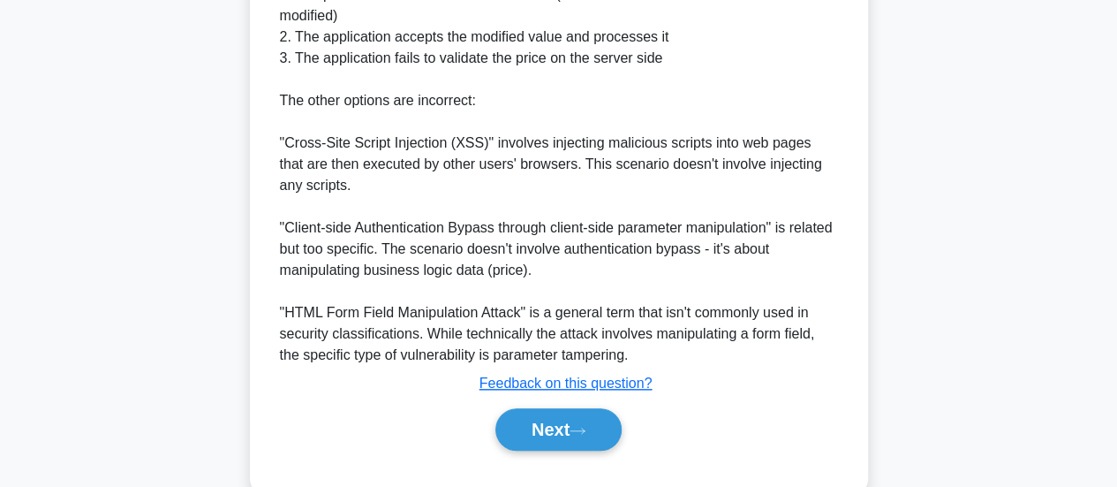
scroll to position [769, 0]
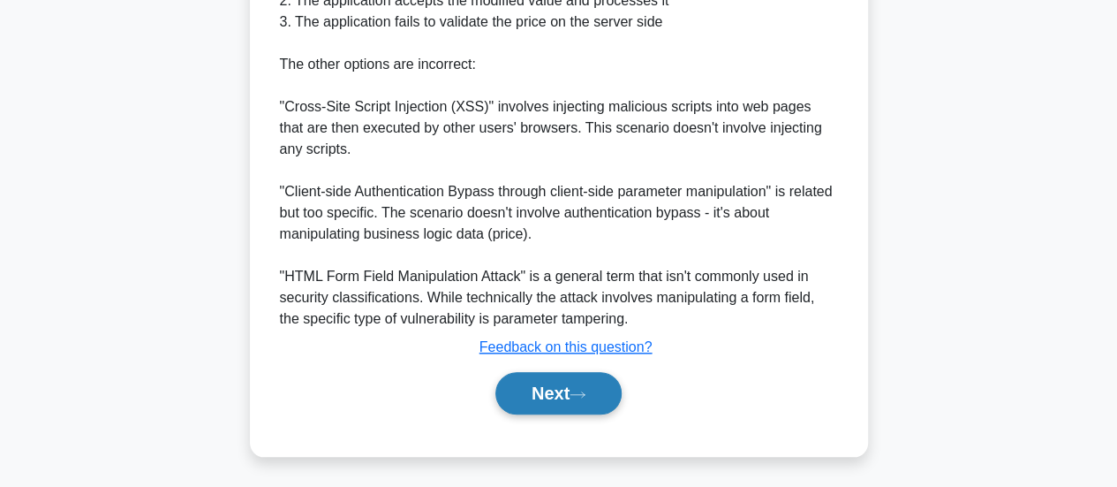
click at [579, 386] on button "Next" at bounding box center [559, 393] width 126 height 42
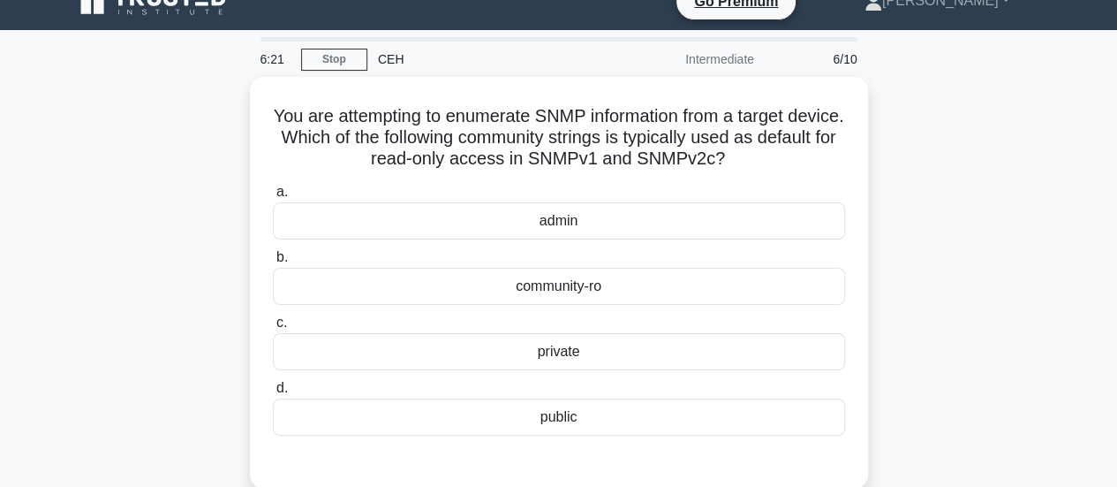
scroll to position [27, 0]
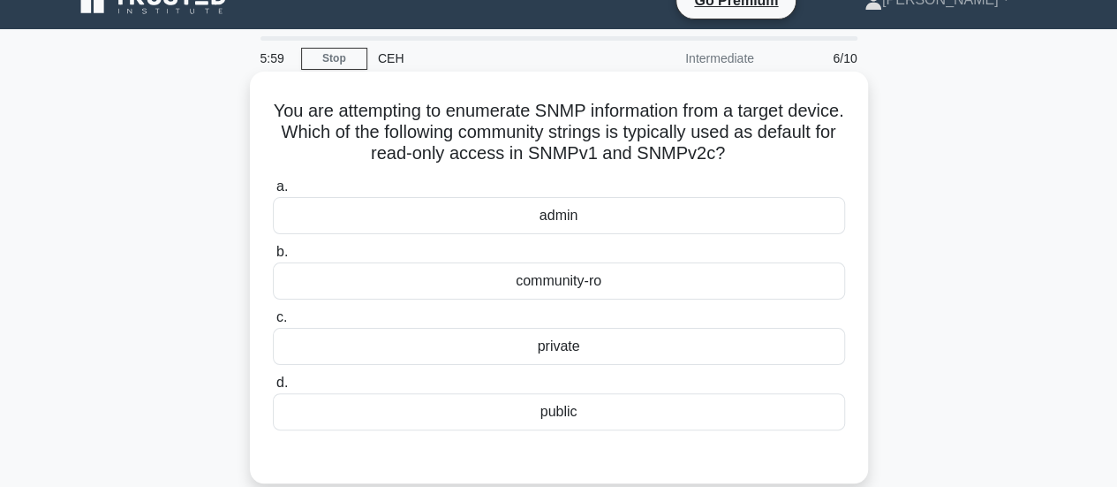
click at [647, 287] on div "community-ro" at bounding box center [559, 280] width 572 height 37
click at [273, 258] on input "b. community-ro" at bounding box center [273, 251] width 0 height 11
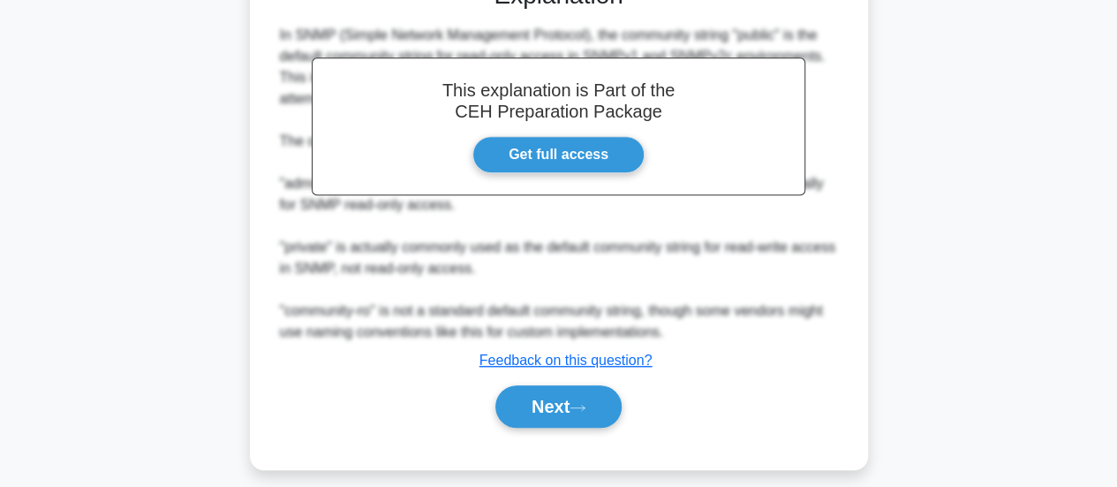
scroll to position [514, 0]
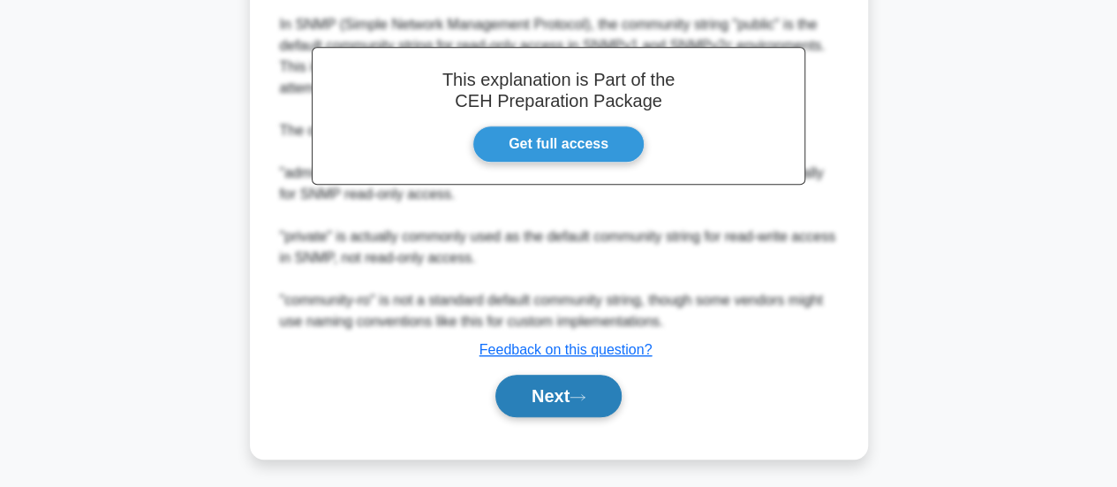
click at [572, 381] on button "Next" at bounding box center [559, 396] width 126 height 42
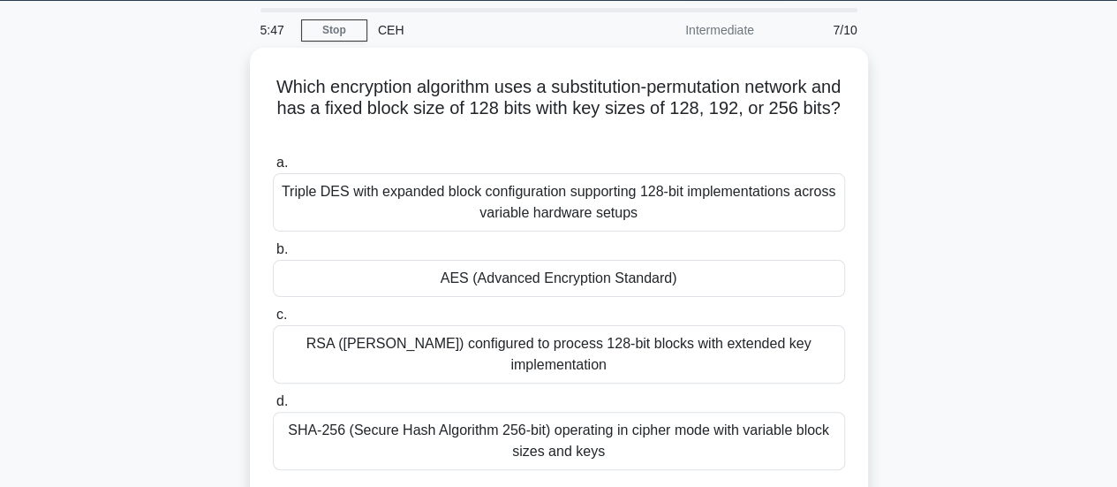
scroll to position [53, 0]
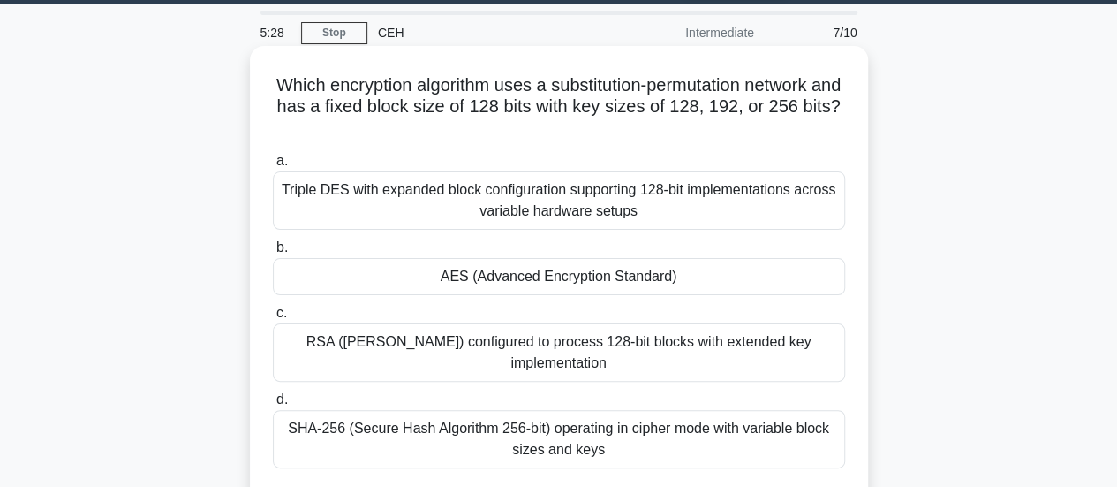
click at [655, 450] on div "SHA-256 (Secure Hash Algorithm 256-bit) operating in cipher mode with variable …" at bounding box center [559, 439] width 572 height 58
click at [273, 405] on input "d. SHA-256 (Secure Hash Algorithm 256-bit) operating in cipher mode with variab…" at bounding box center [273, 399] width 0 height 11
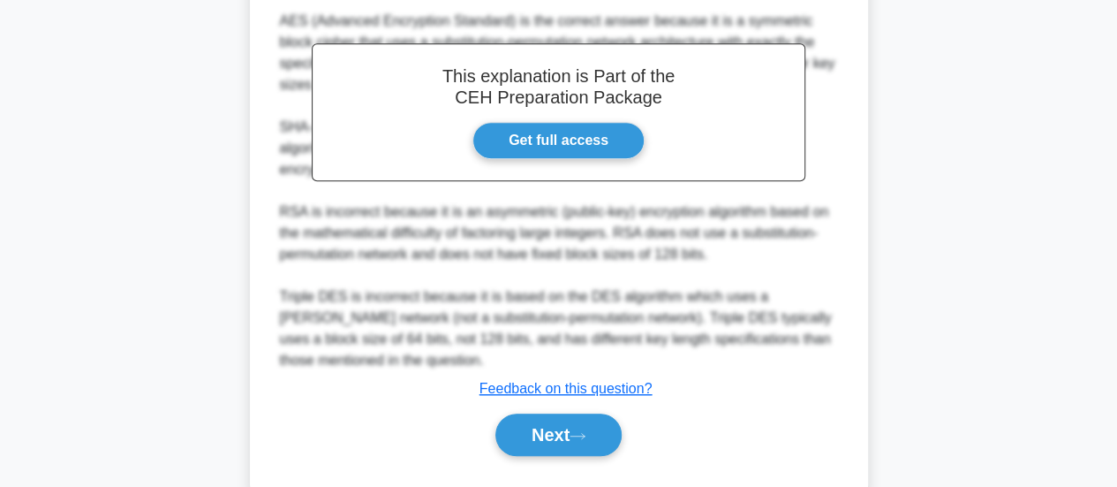
scroll to position [624, 0]
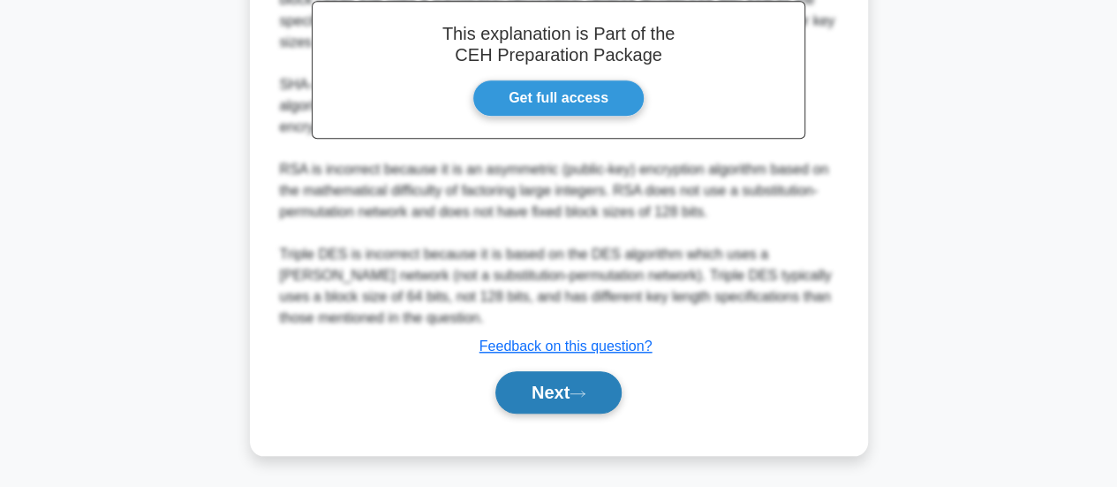
click at [561, 393] on button "Next" at bounding box center [559, 392] width 126 height 42
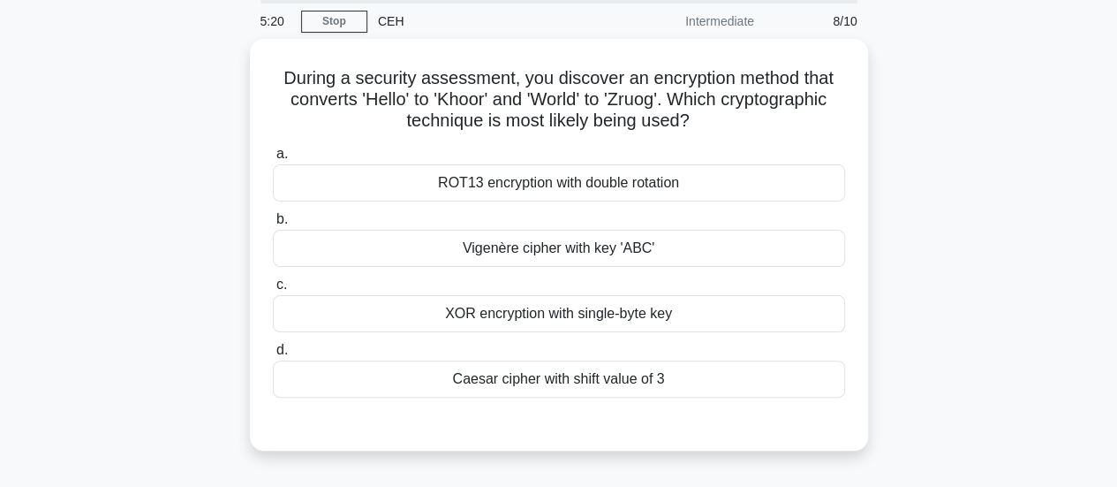
scroll to position [51, 0]
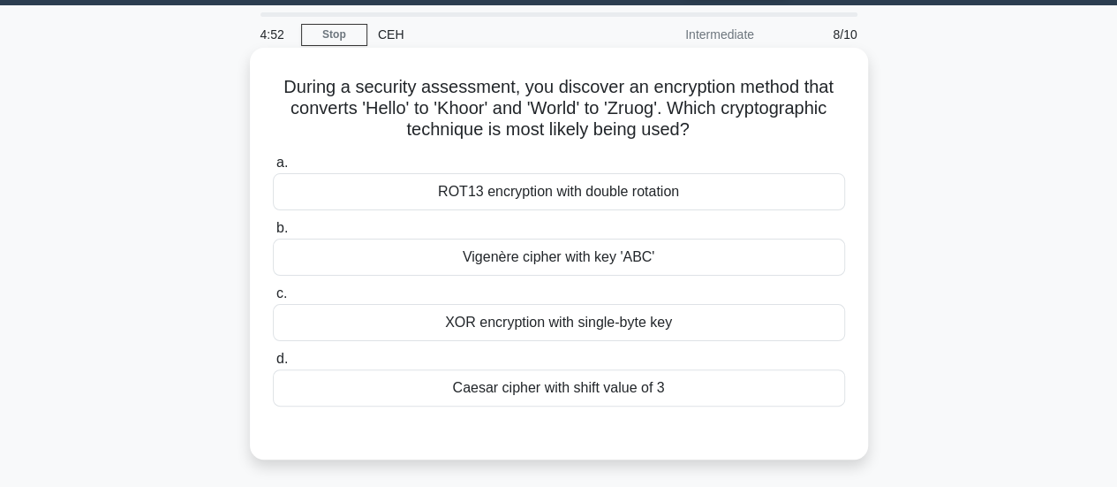
click at [564, 397] on div "Caesar cipher with shift value of 3" at bounding box center [559, 387] width 572 height 37
click at [273, 365] on input "d. Caesar cipher with shift value of 3" at bounding box center [273, 358] width 0 height 11
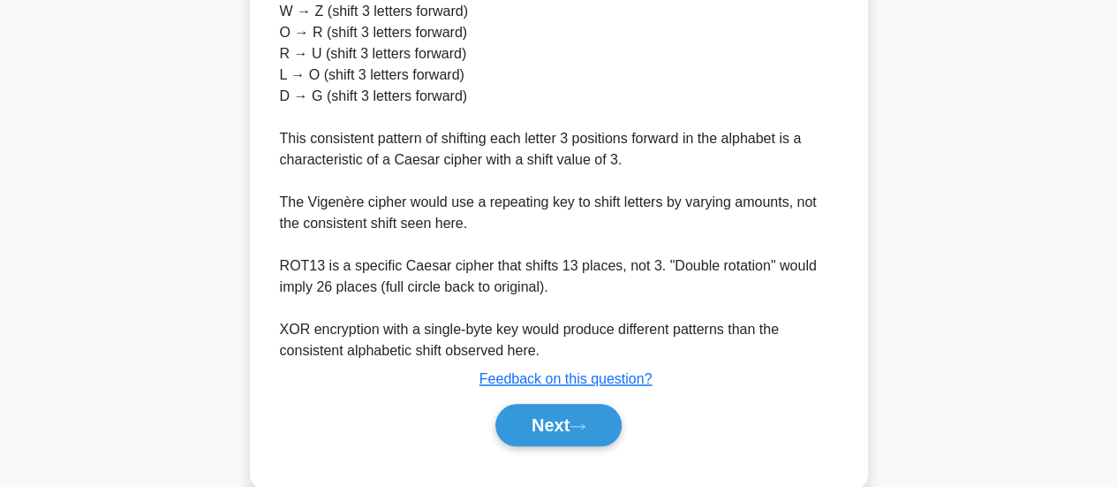
scroll to position [761, 0]
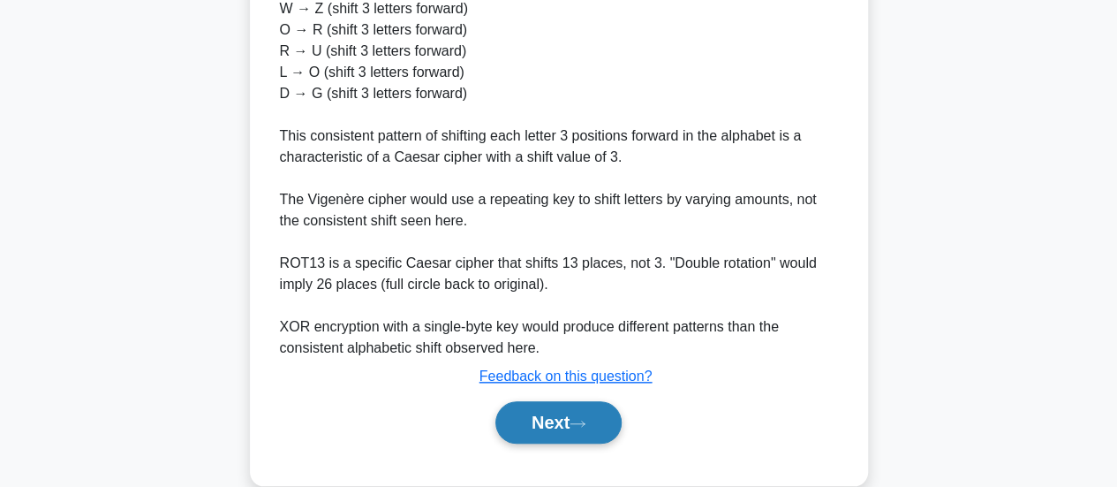
click at [597, 429] on button "Next" at bounding box center [559, 422] width 126 height 42
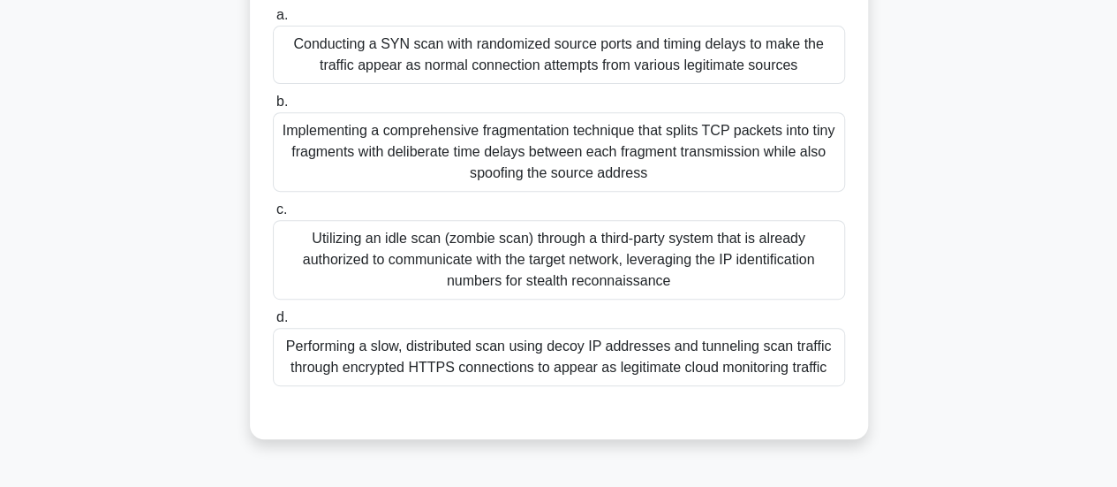
scroll to position [331, 0]
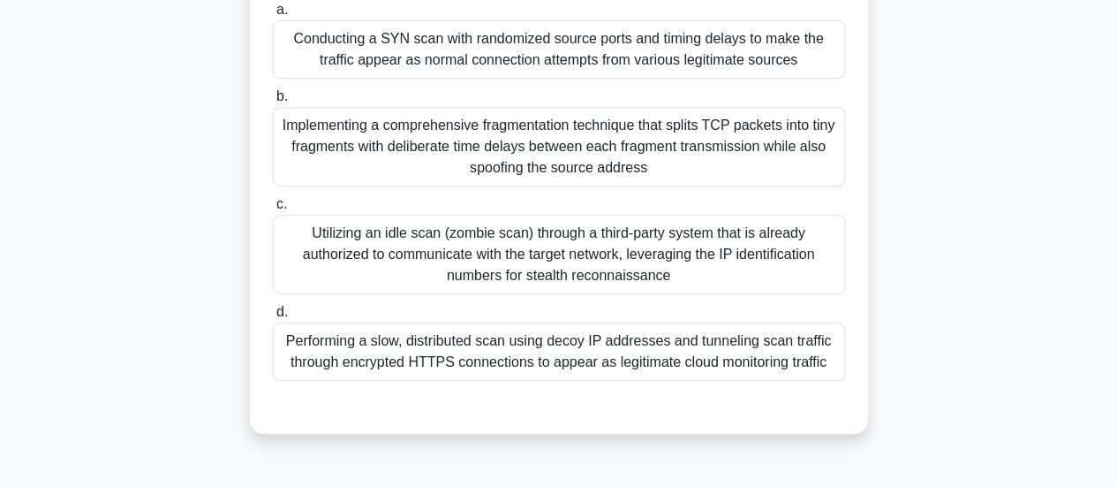
click at [686, 122] on div "Implementing a comprehensive fragmentation technique that splits TCP packets in…" at bounding box center [559, 146] width 572 height 79
click at [273, 102] on input "b. Implementing a comprehensive fragmentation technique that splits TCP packets…" at bounding box center [273, 96] width 0 height 11
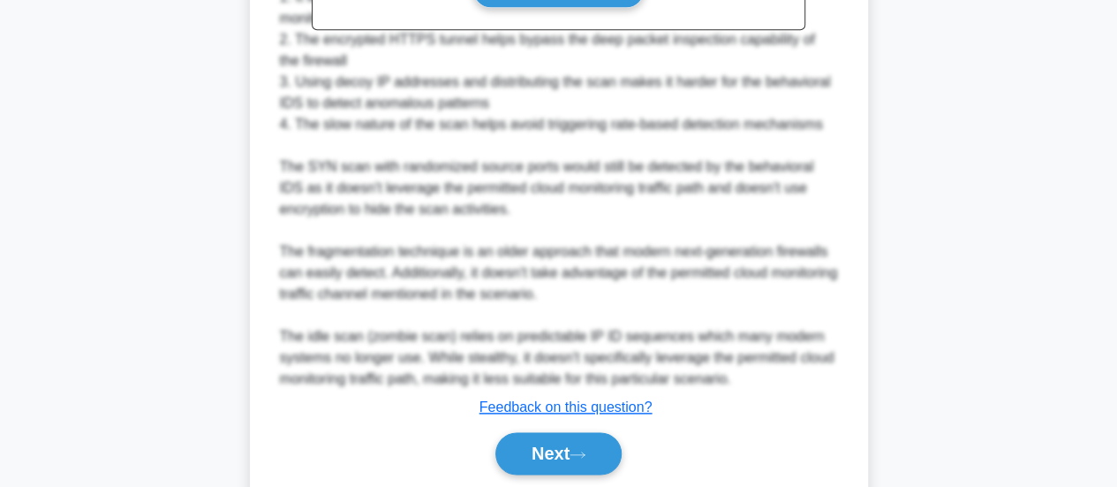
scroll to position [958, 0]
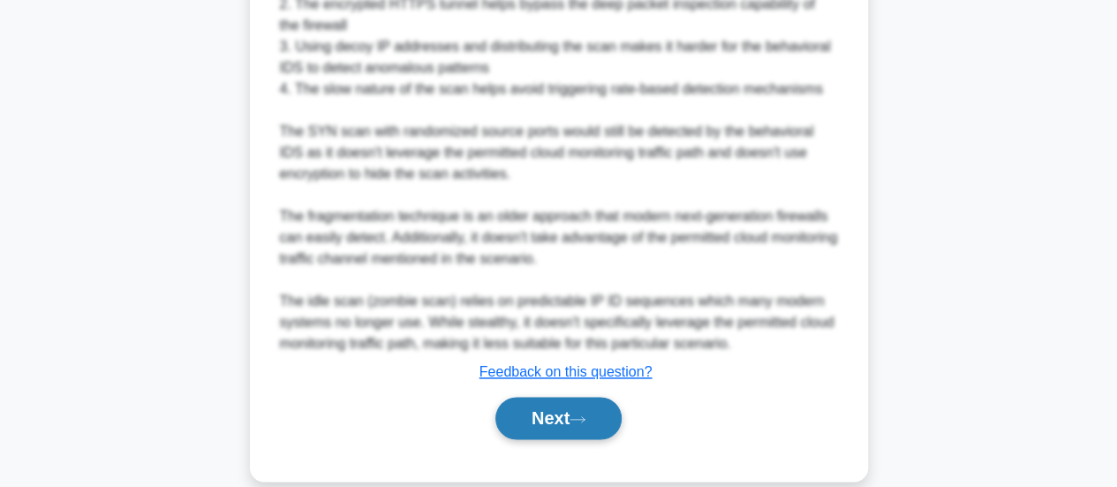
click at [537, 411] on button "Next" at bounding box center [559, 418] width 126 height 42
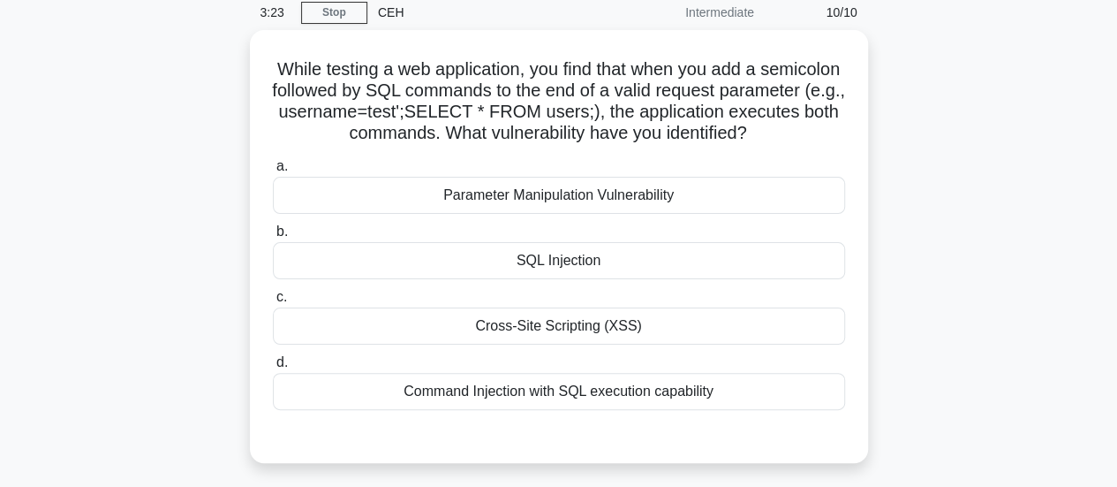
scroll to position [72, 0]
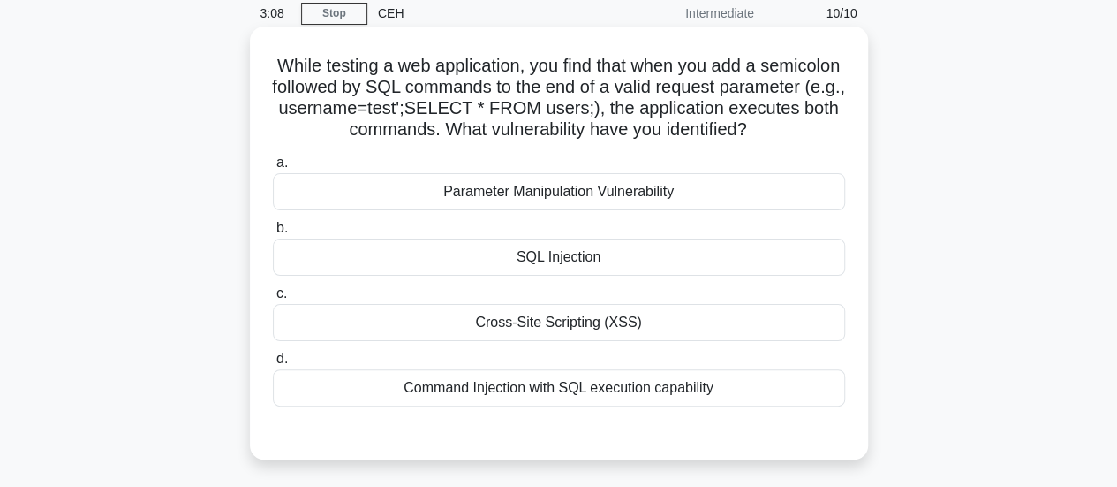
click at [604, 258] on div "SQL Injection" at bounding box center [559, 256] width 572 height 37
click at [273, 234] on input "b. SQL Injection" at bounding box center [273, 228] width 0 height 11
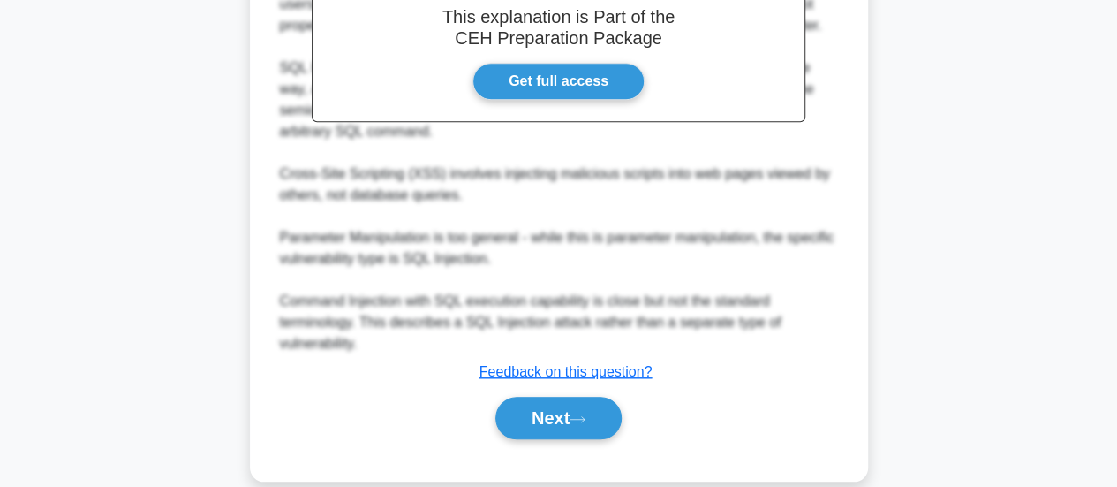
scroll to position [621, 0]
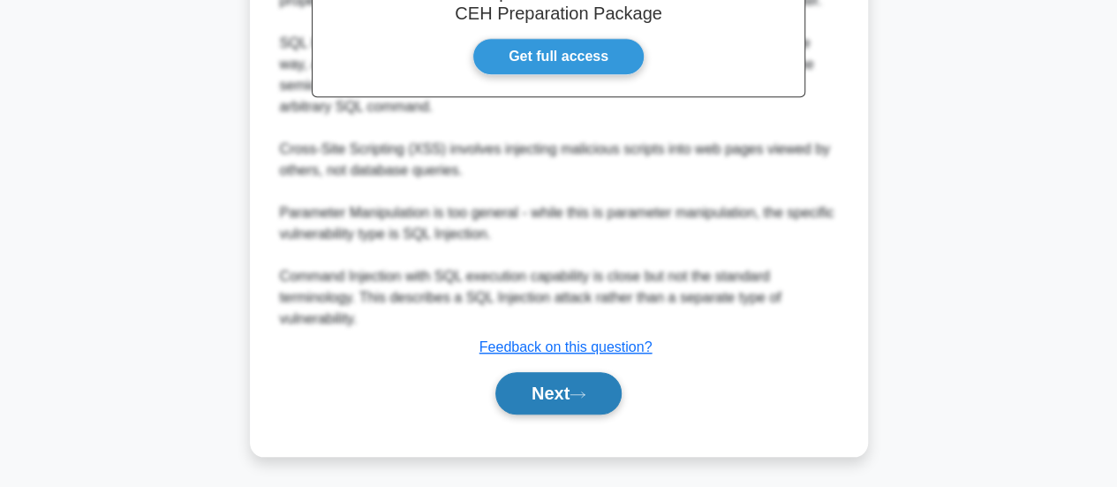
click at [530, 390] on button "Next" at bounding box center [559, 393] width 126 height 42
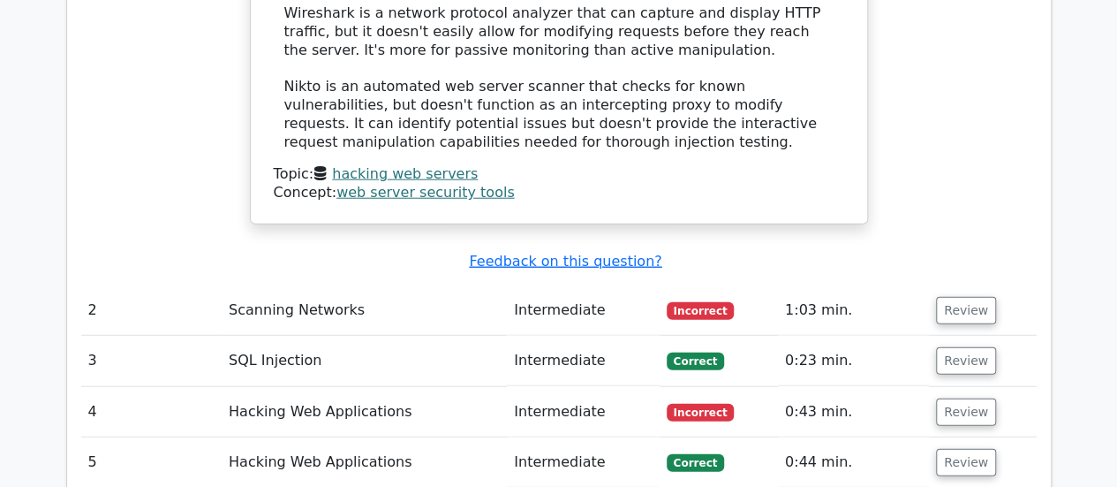
scroll to position [2194, 0]
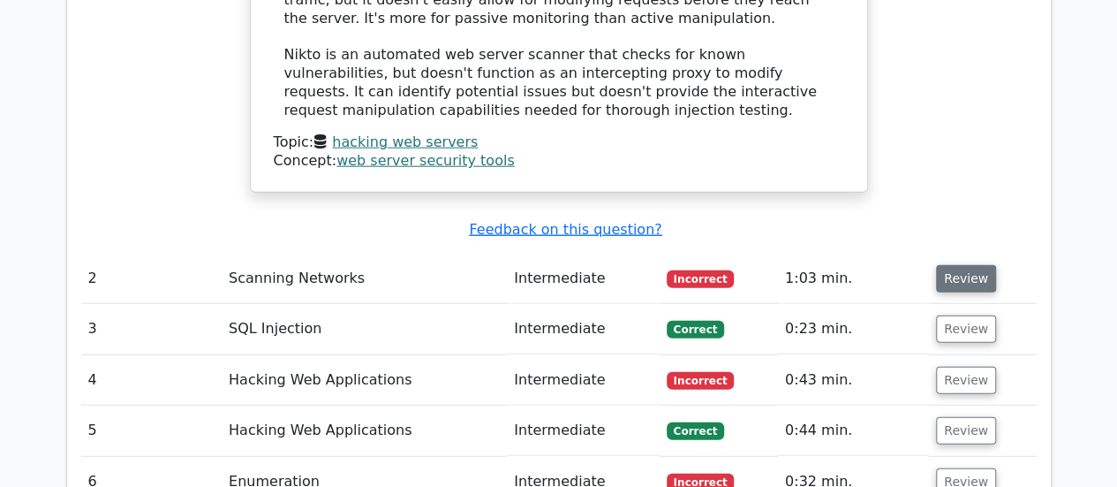
click at [963, 265] on button "Review" at bounding box center [966, 278] width 60 height 27
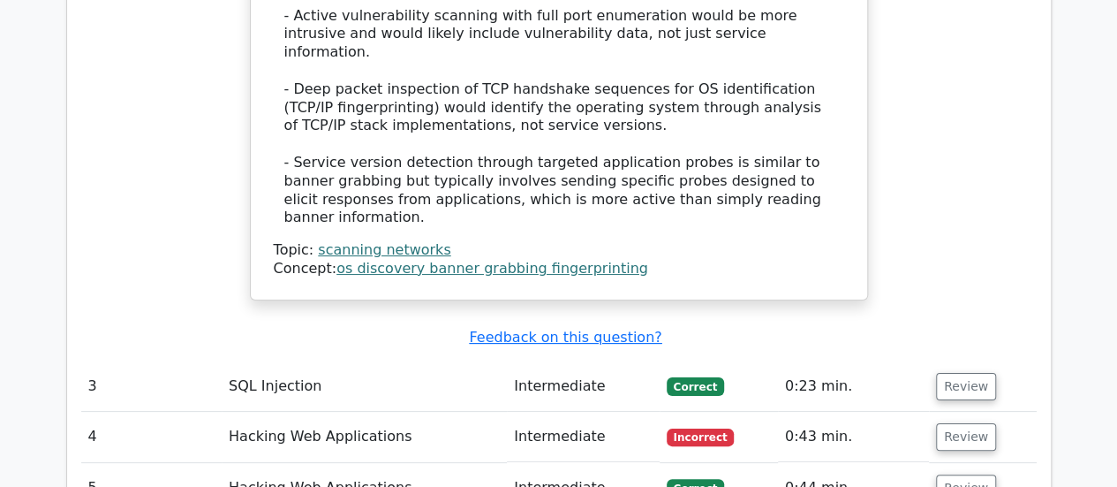
scroll to position [3338, 0]
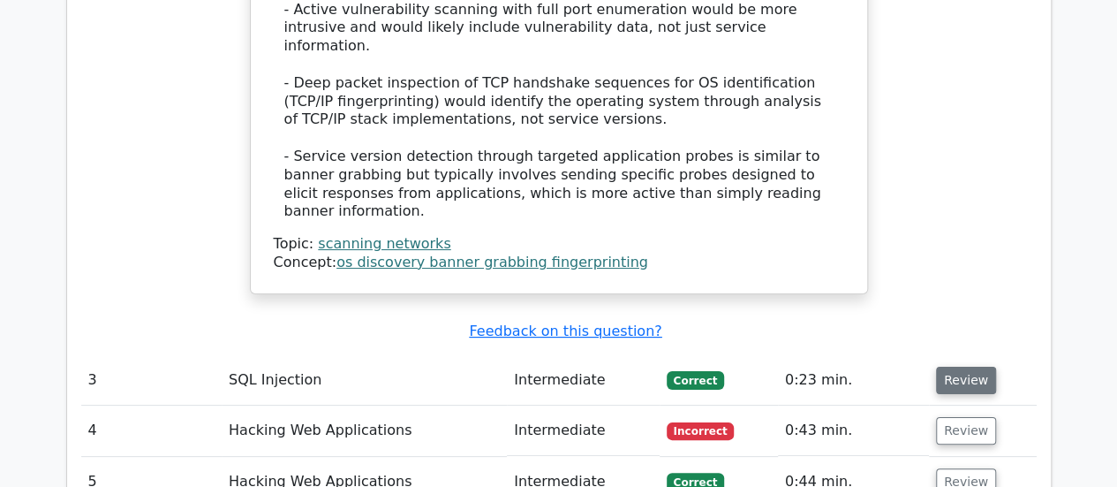
click at [972, 367] on button "Review" at bounding box center [966, 380] width 60 height 27
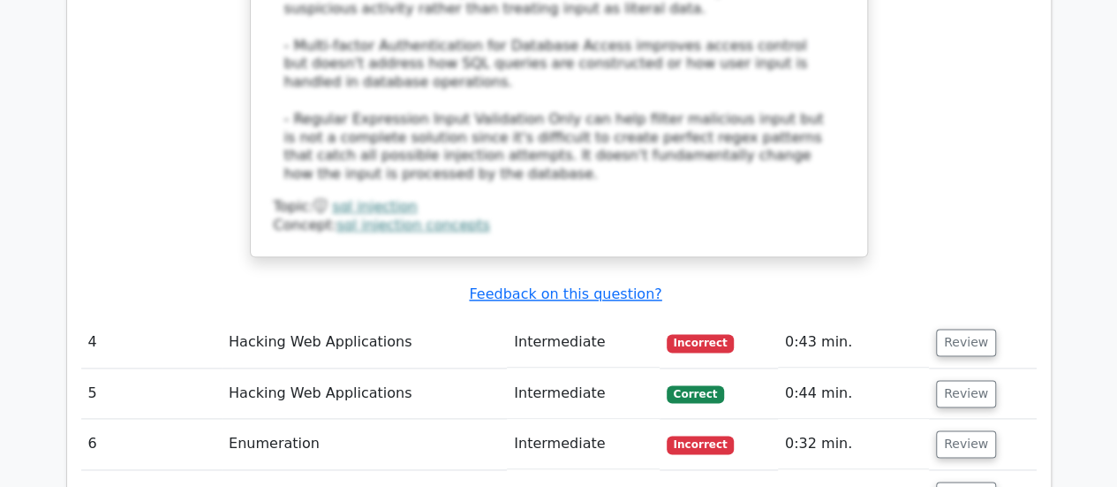
scroll to position [4327, 0]
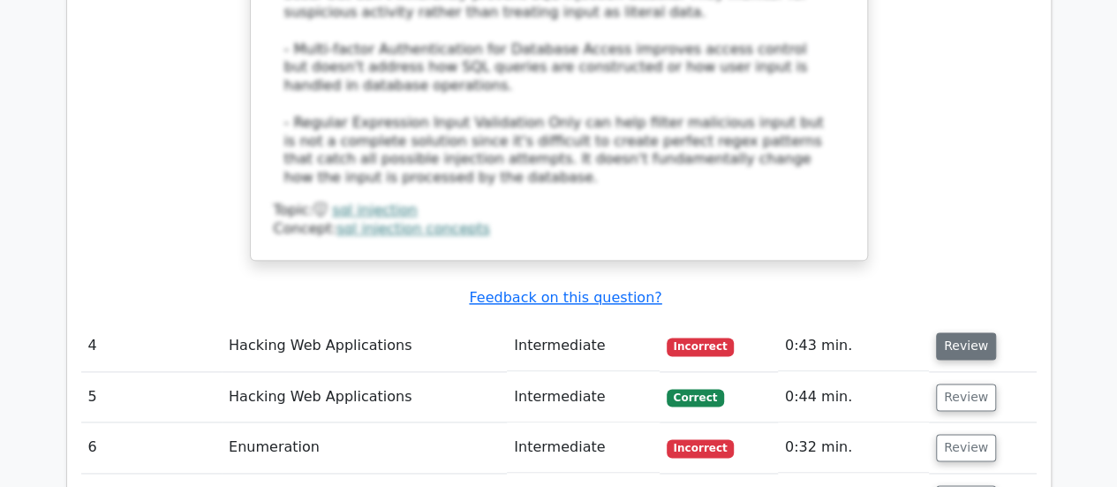
click at [966, 332] on button "Review" at bounding box center [966, 345] width 60 height 27
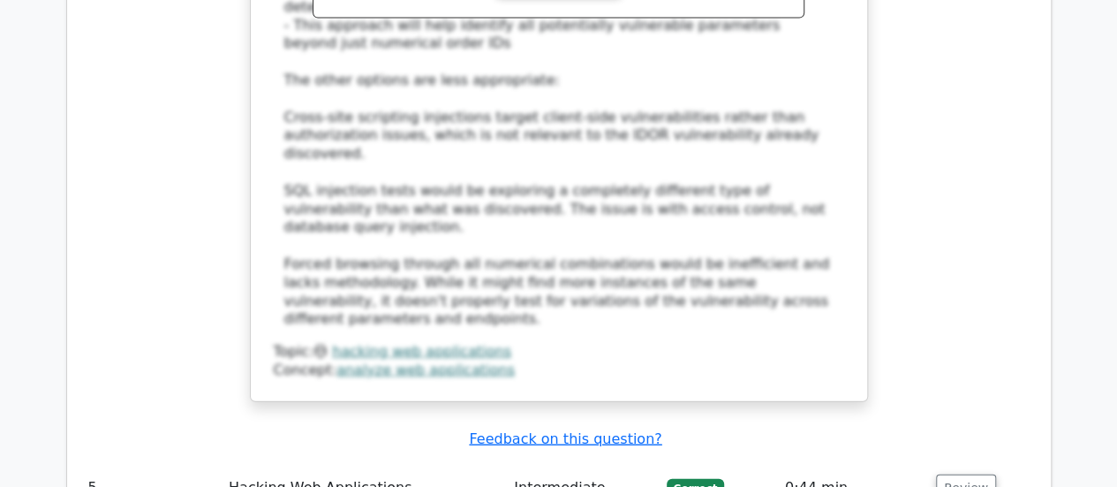
scroll to position [5382, 0]
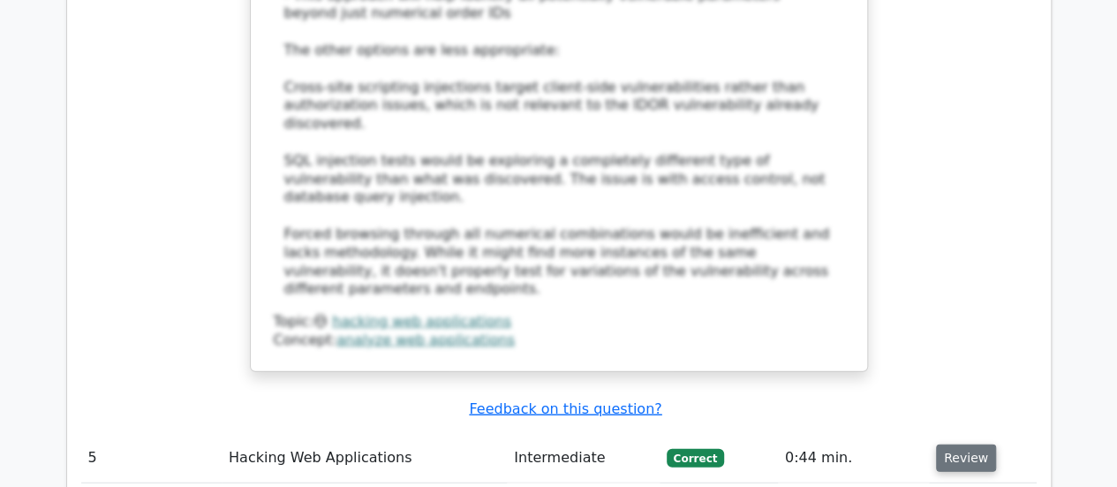
click at [952, 444] on button "Review" at bounding box center [966, 457] width 60 height 27
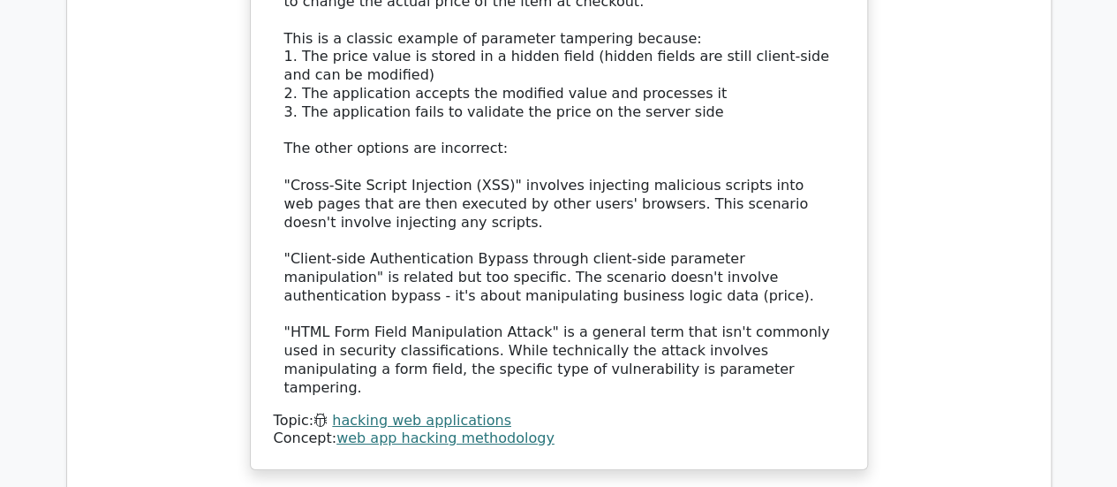
scroll to position [6395, 0]
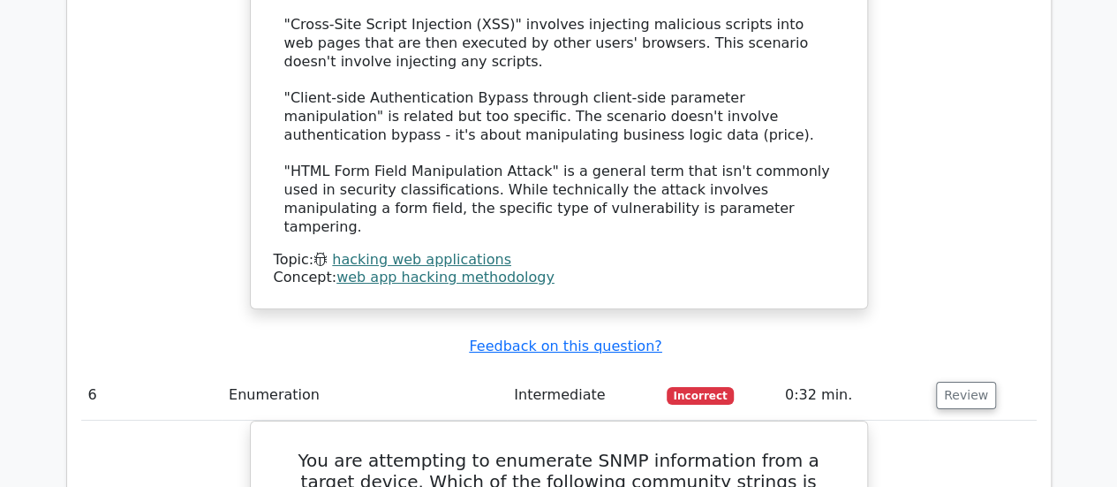
scroll to position [6543, 0]
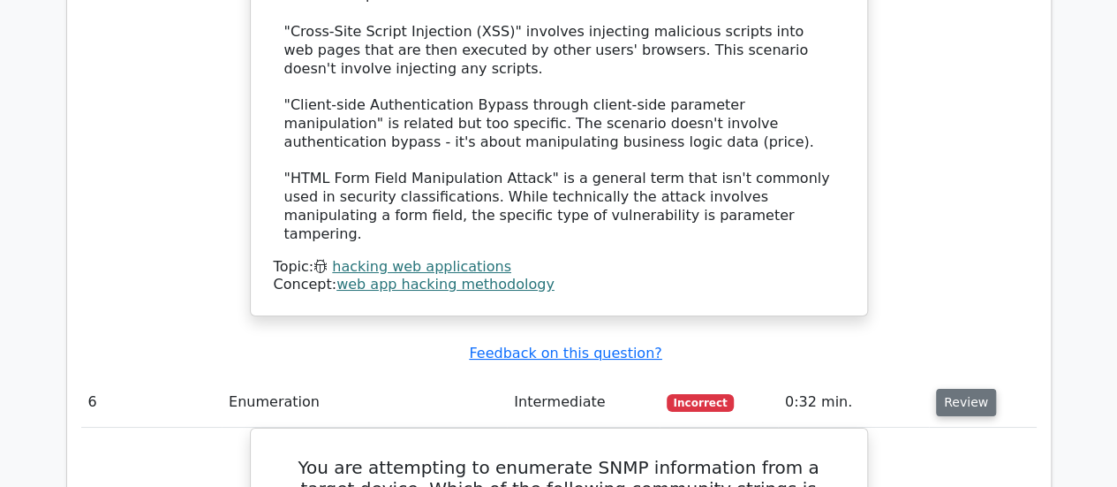
click at [972, 389] on button "Review" at bounding box center [966, 402] width 60 height 27
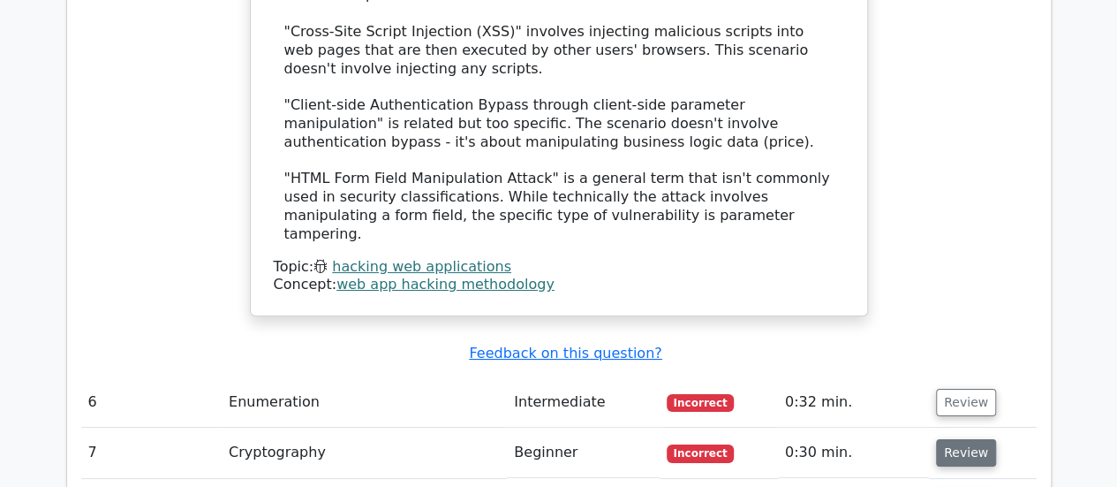
click at [980, 439] on button "Review" at bounding box center [966, 452] width 60 height 27
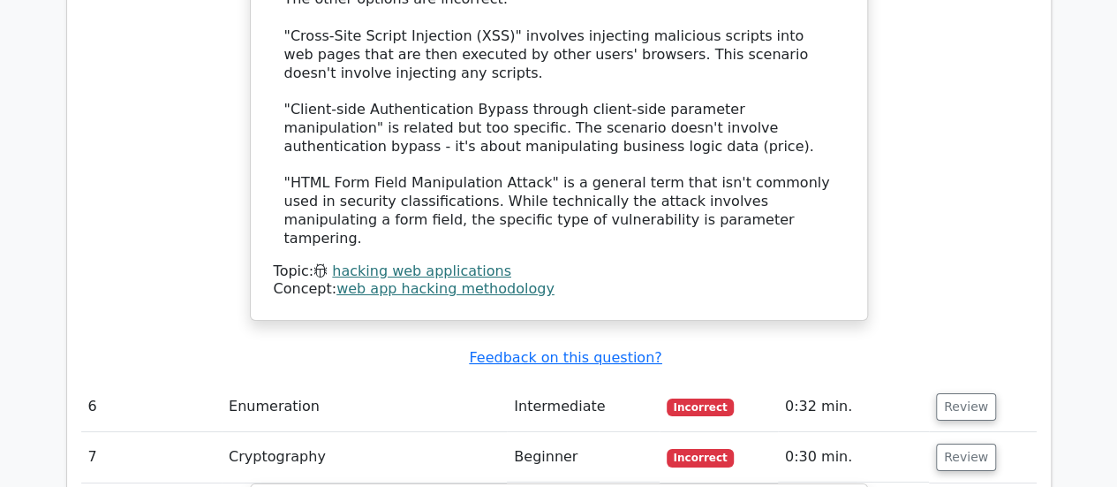
drag, startPoint x: 1117, startPoint y: 370, endPoint x: 1119, endPoint y: 382, distance: 12.6
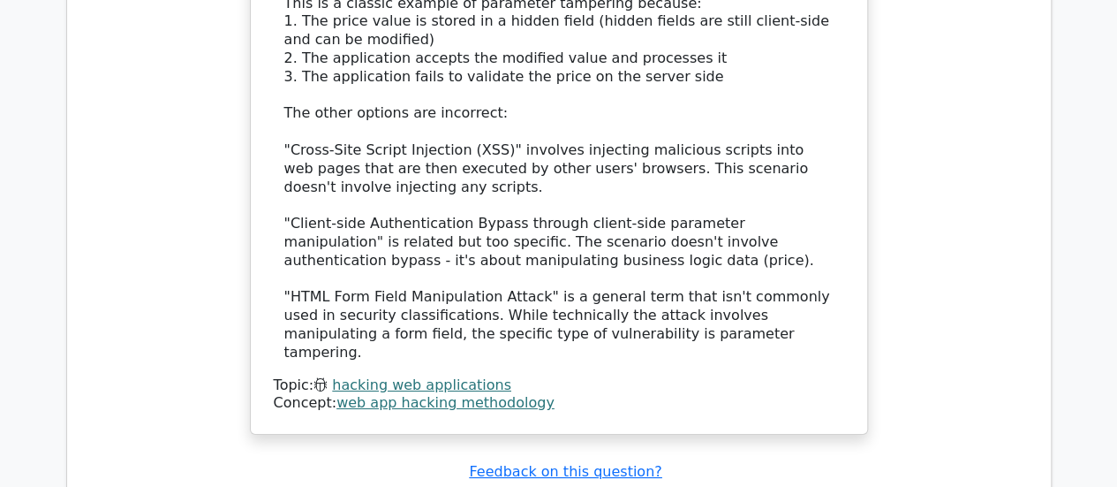
scroll to position [6418, 0]
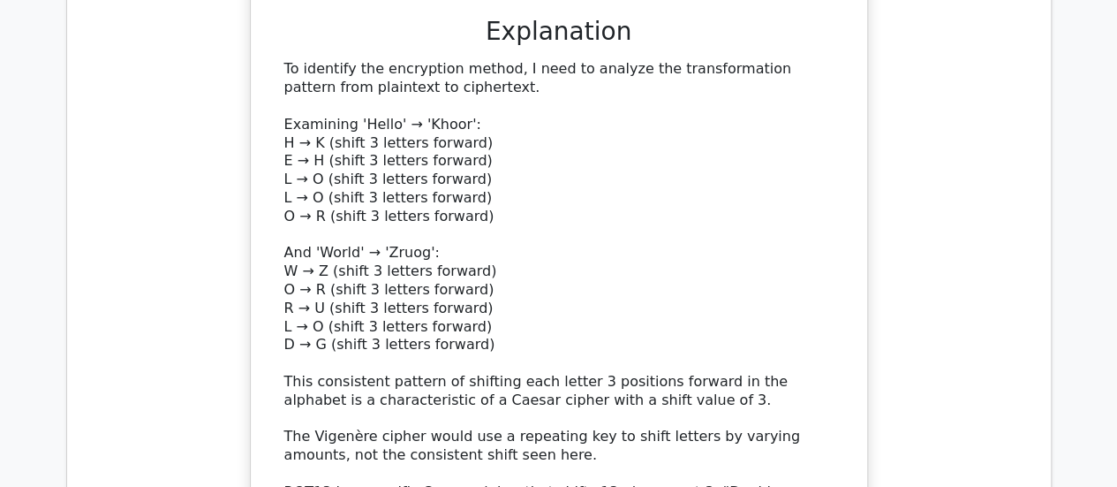
scroll to position [7455, 0]
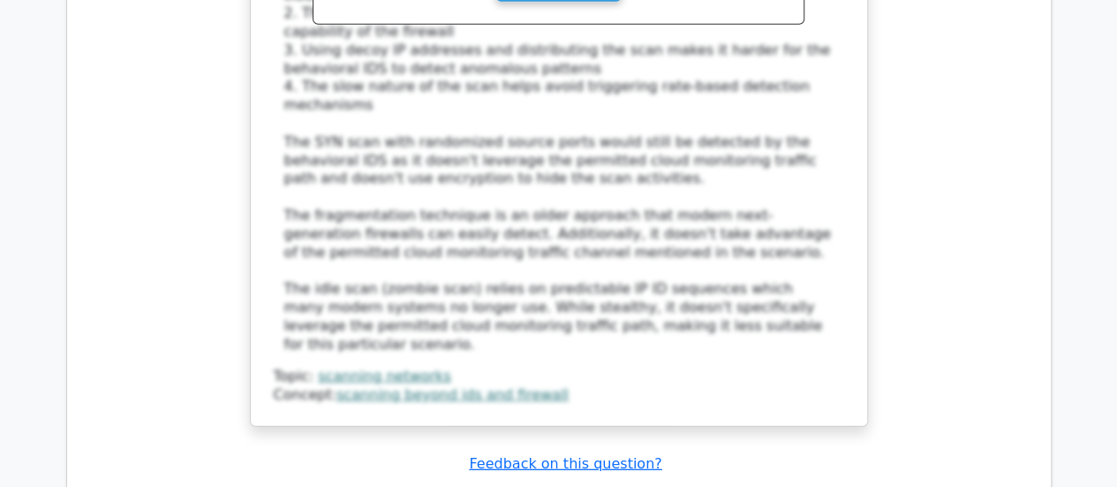
scroll to position [8985, 0]
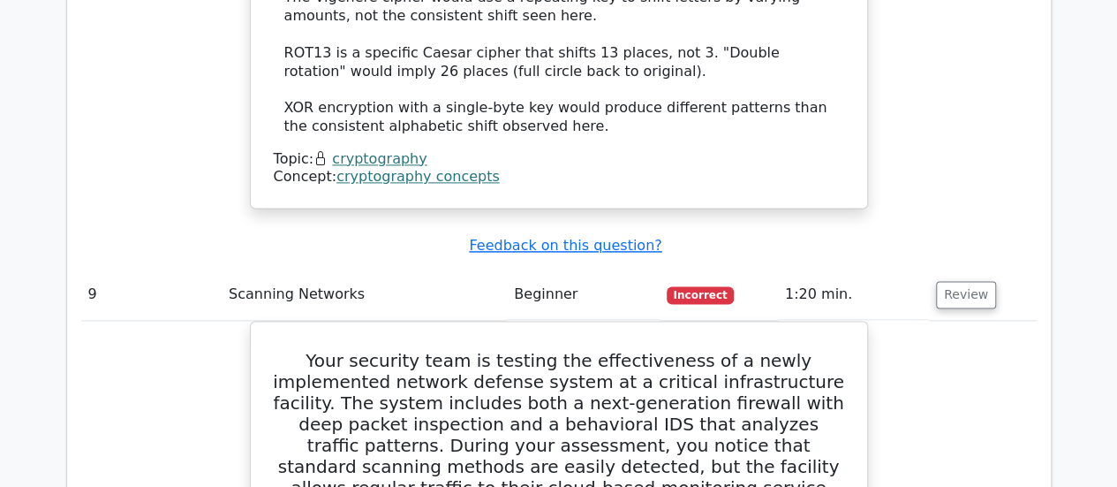
scroll to position [7819, 0]
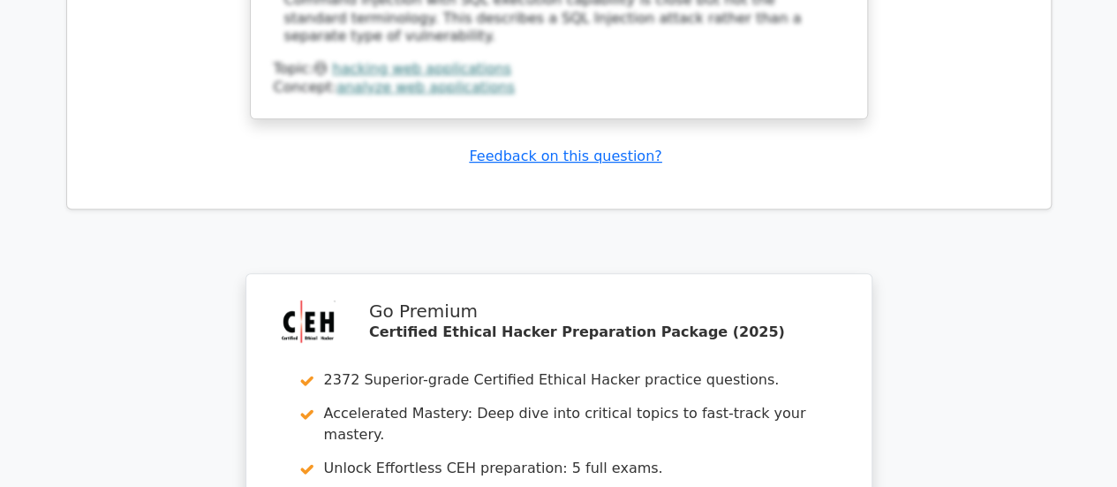
scroll to position [10340, 0]
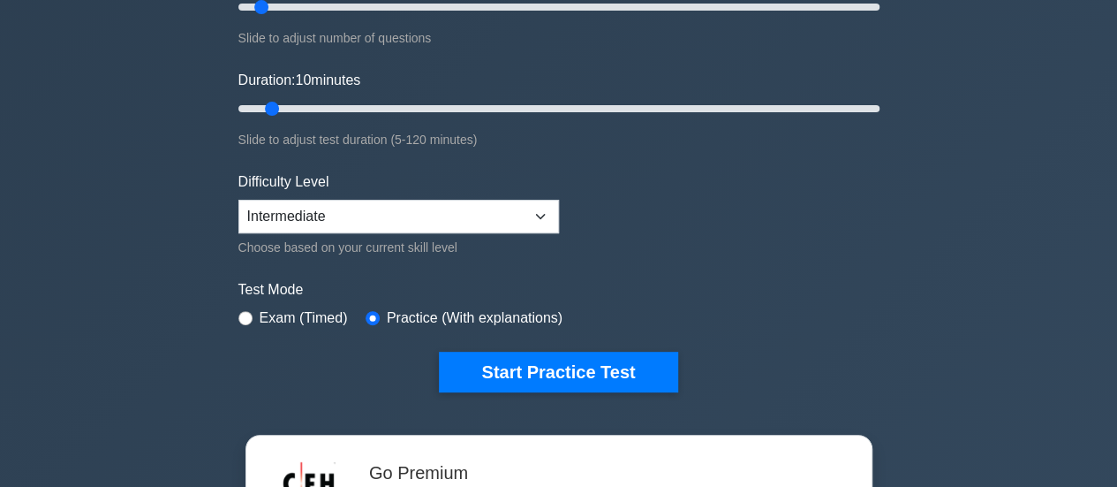
scroll to position [281, 0]
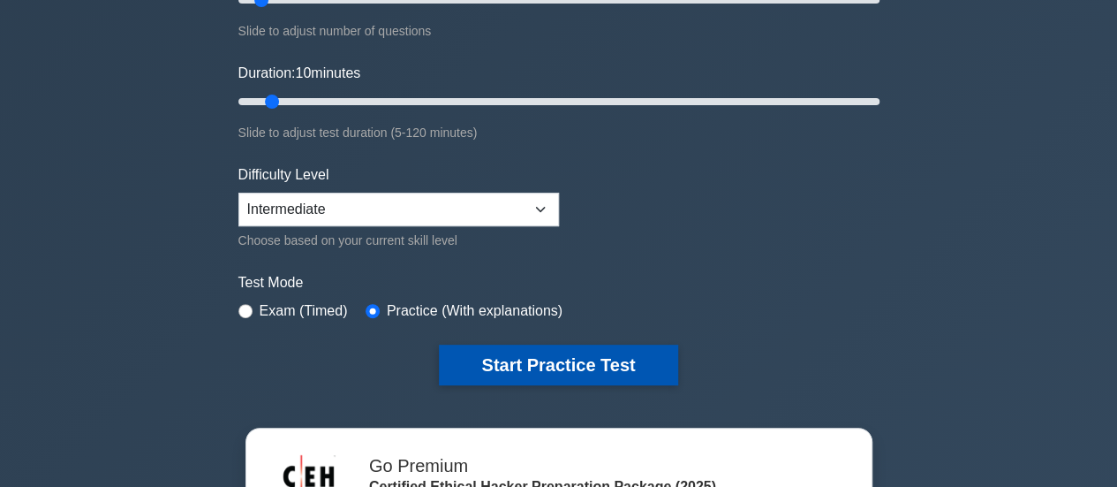
click at [618, 351] on button "Start Practice Test" at bounding box center [558, 364] width 238 height 41
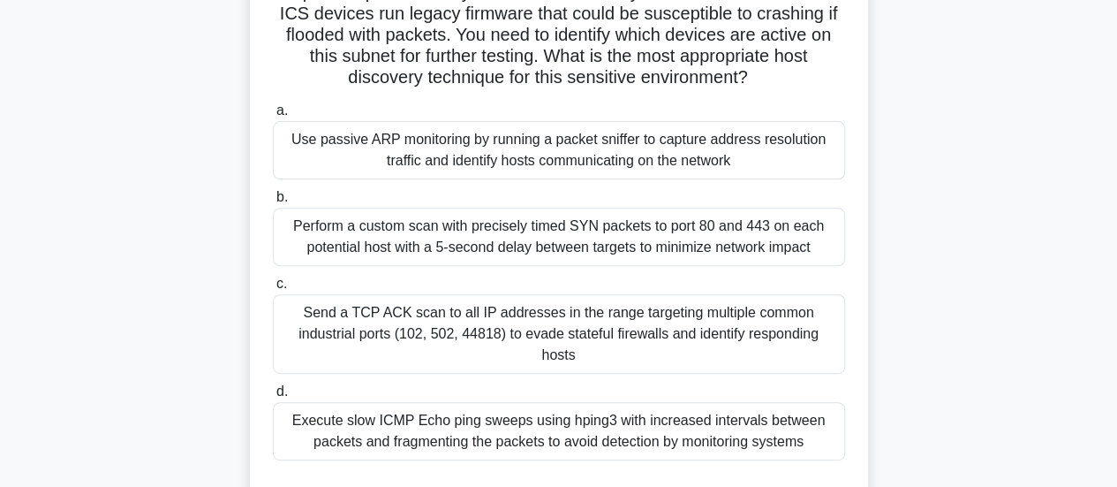
scroll to position [236, 0]
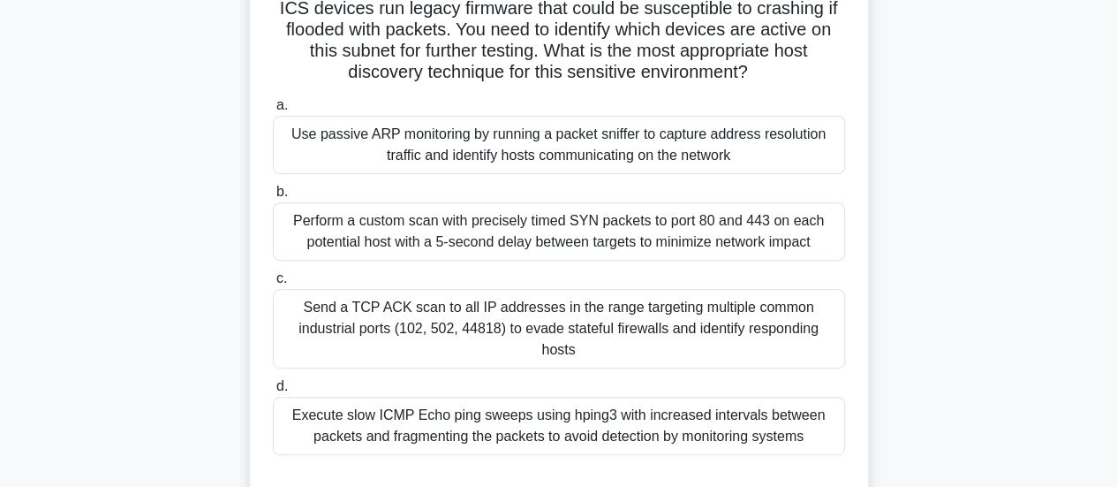
click at [721, 405] on div "Execute slow ICMP Echo ping sweeps using hping3 with increased intervals betwee…" at bounding box center [559, 426] width 572 height 58
click at [273, 392] on input "d. Execute slow ICMP Echo ping sweeps using hping3 with increased intervals bet…" at bounding box center [273, 386] width 0 height 11
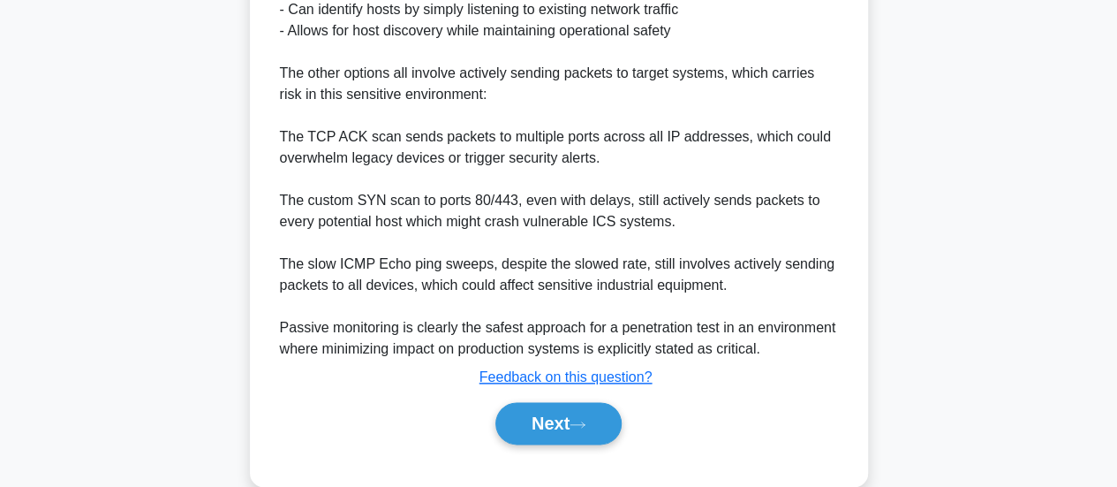
scroll to position [920, 0]
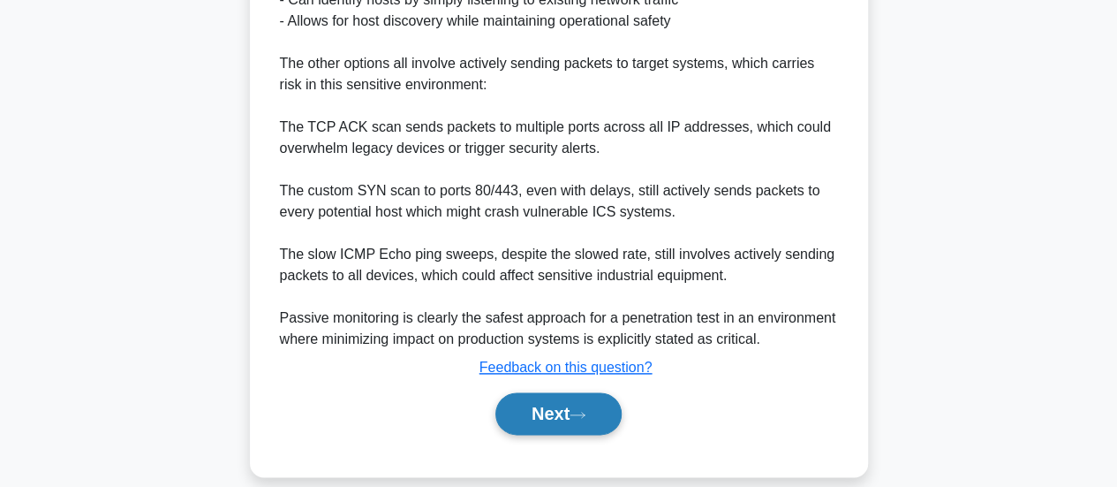
click at [544, 392] on button "Next" at bounding box center [559, 413] width 126 height 42
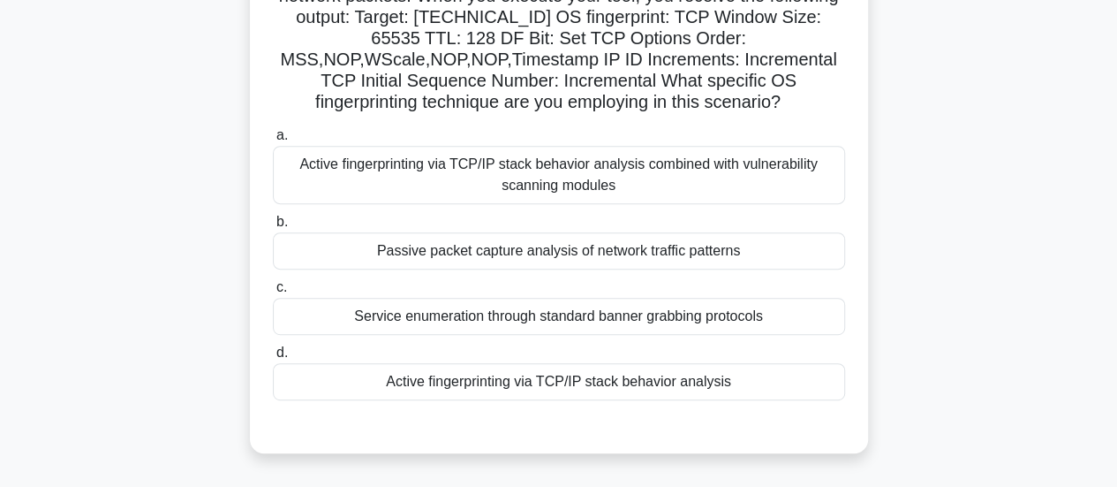
scroll to position [263, 0]
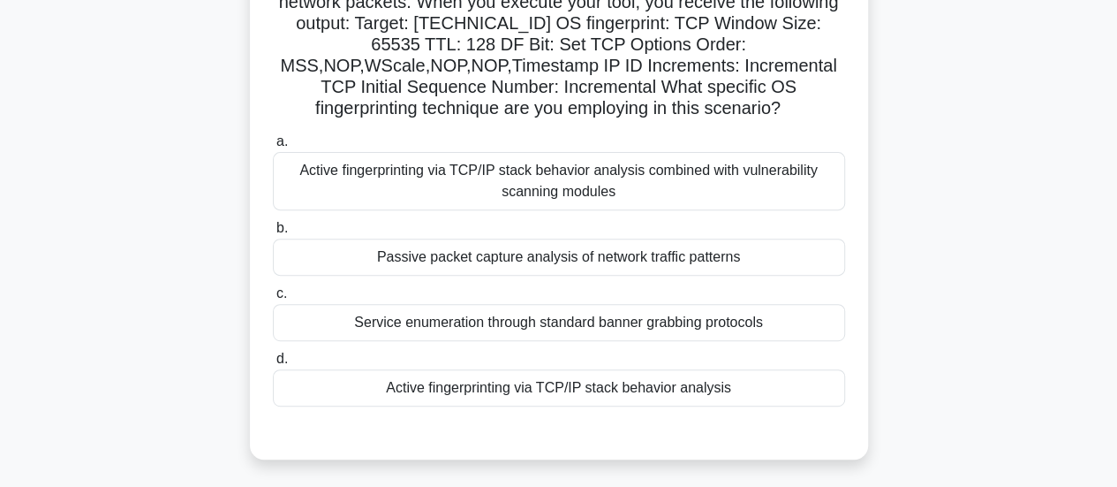
click at [651, 400] on div "Active fingerprinting via TCP/IP stack behavior analysis" at bounding box center [559, 387] width 572 height 37
click at [273, 365] on input "d. Active fingerprinting via TCP/IP stack behavior analysis" at bounding box center [273, 358] width 0 height 11
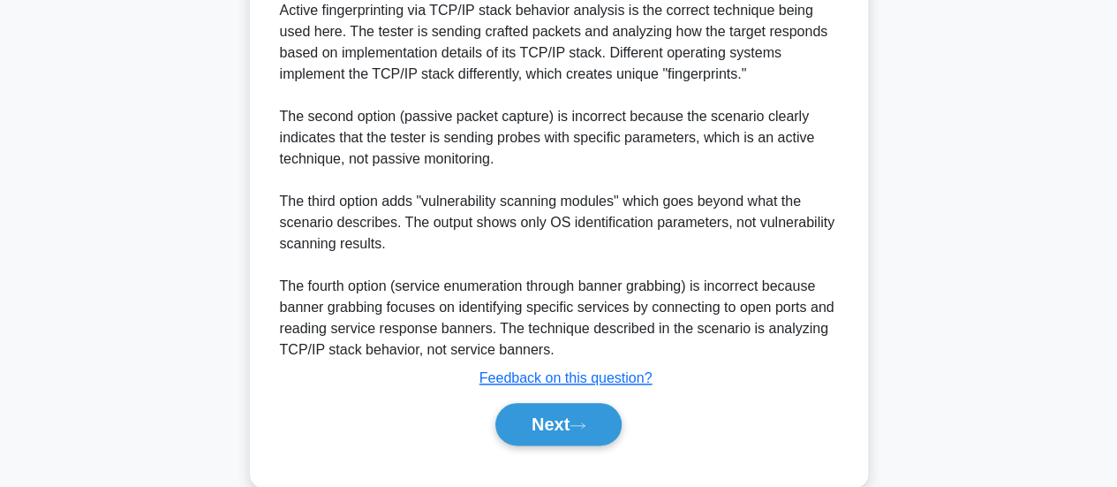
scroll to position [875, 0]
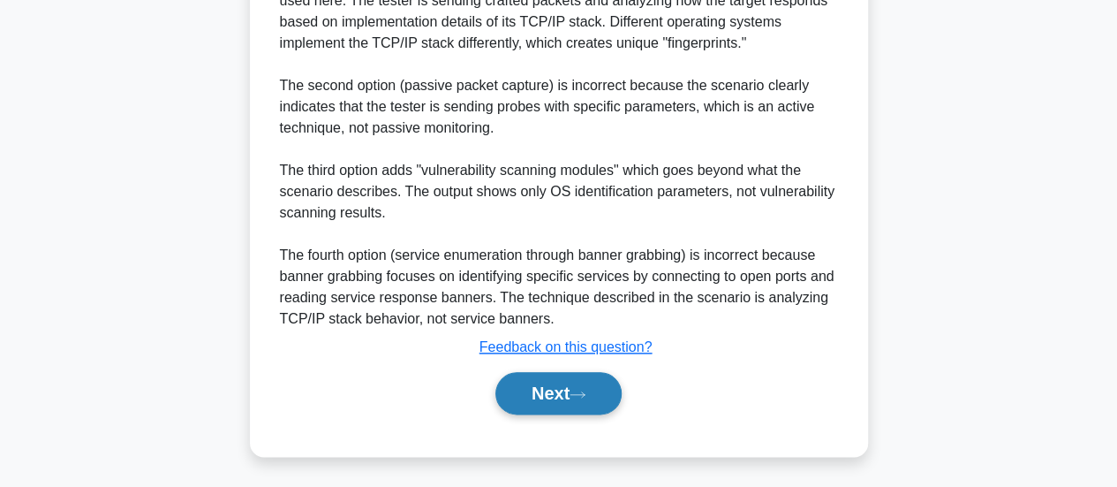
click at [576, 383] on button "Next" at bounding box center [559, 393] width 126 height 42
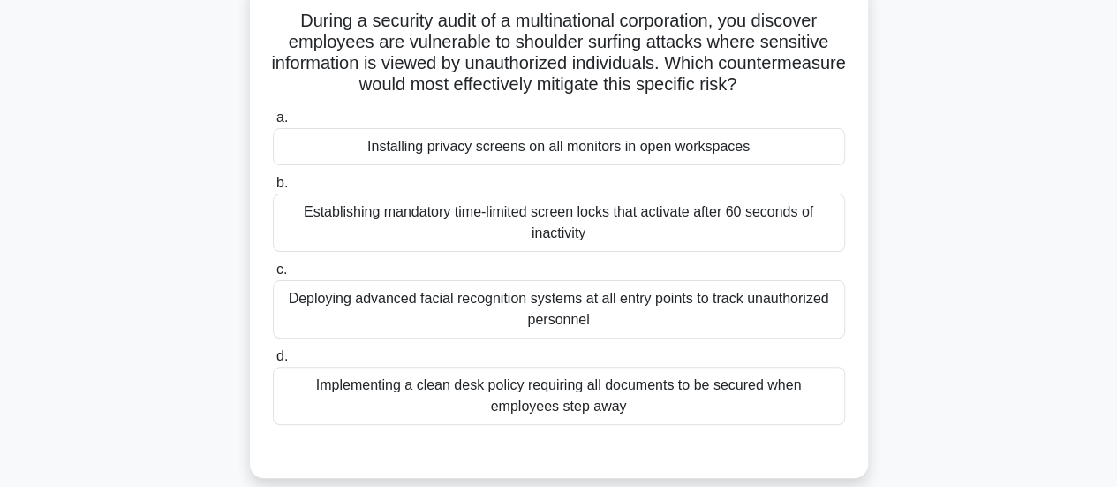
scroll to position [123, 0]
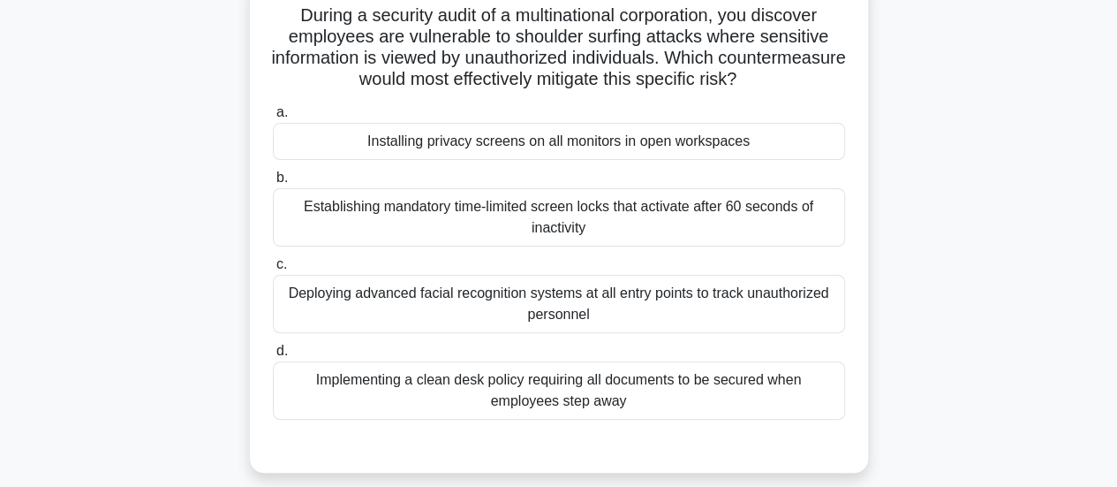
click at [738, 397] on div "Implementing a clean desk policy requiring all documents to be secured when emp…" at bounding box center [559, 390] width 572 height 58
click at [273, 357] on input "d. Implementing a clean desk policy requiring all documents to be secured when …" at bounding box center [273, 350] width 0 height 11
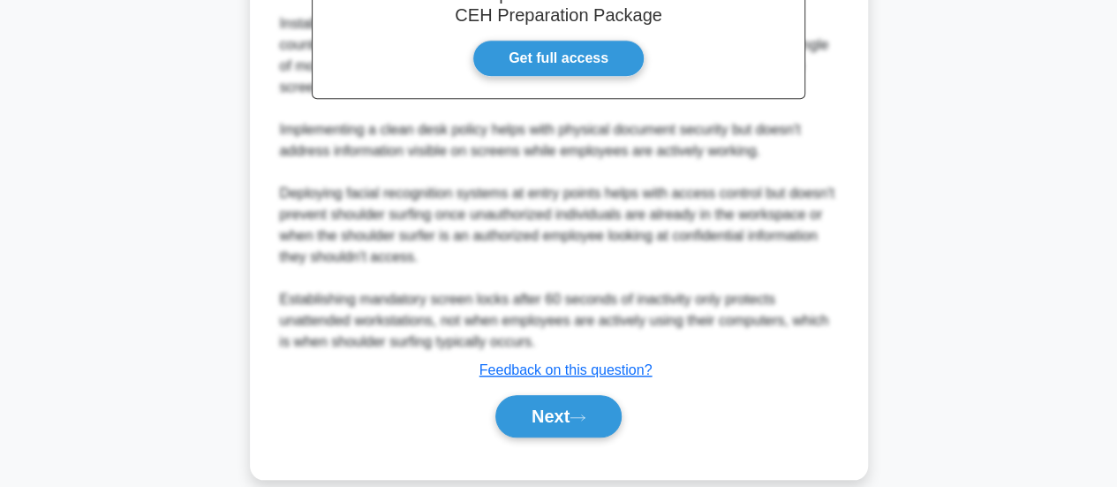
scroll to position [696, 0]
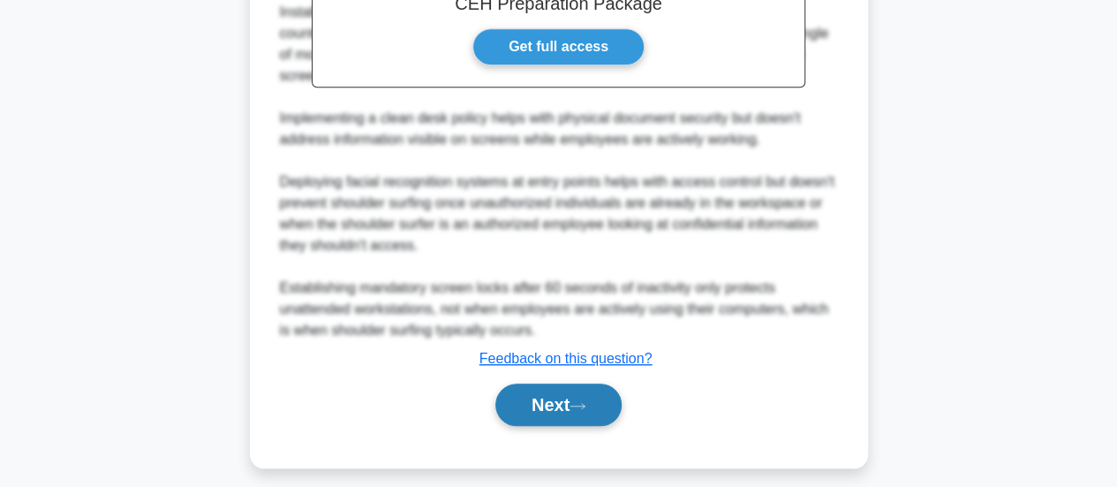
click at [564, 396] on button "Next" at bounding box center [559, 404] width 126 height 42
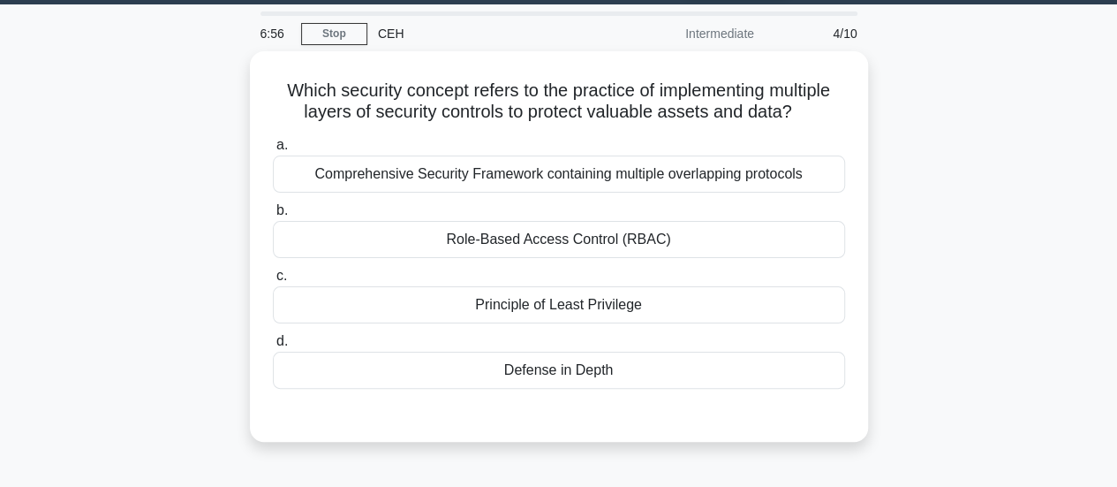
scroll to position [47, 0]
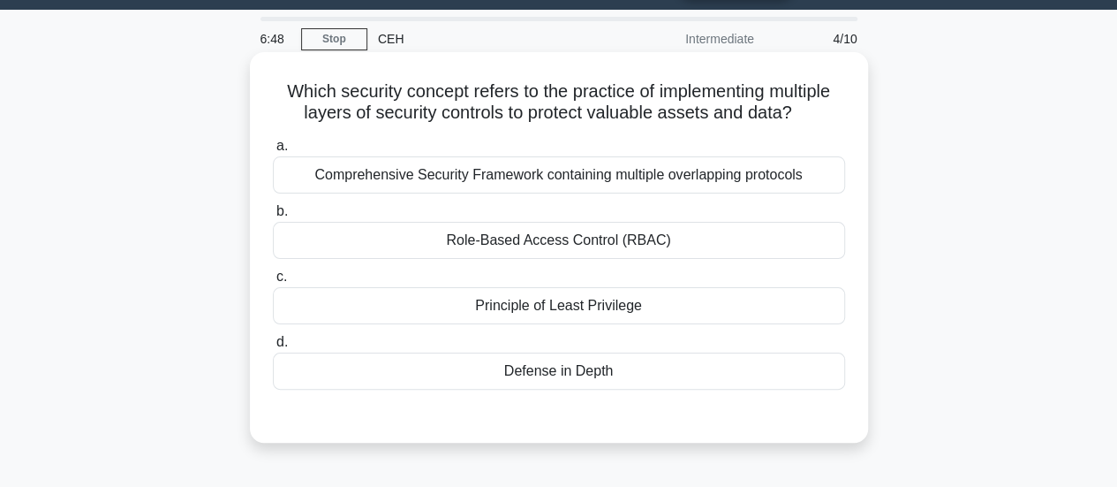
click at [626, 375] on div "Defense in Depth" at bounding box center [559, 370] width 572 height 37
click at [273, 348] on input "d. Defense in Depth" at bounding box center [273, 342] width 0 height 11
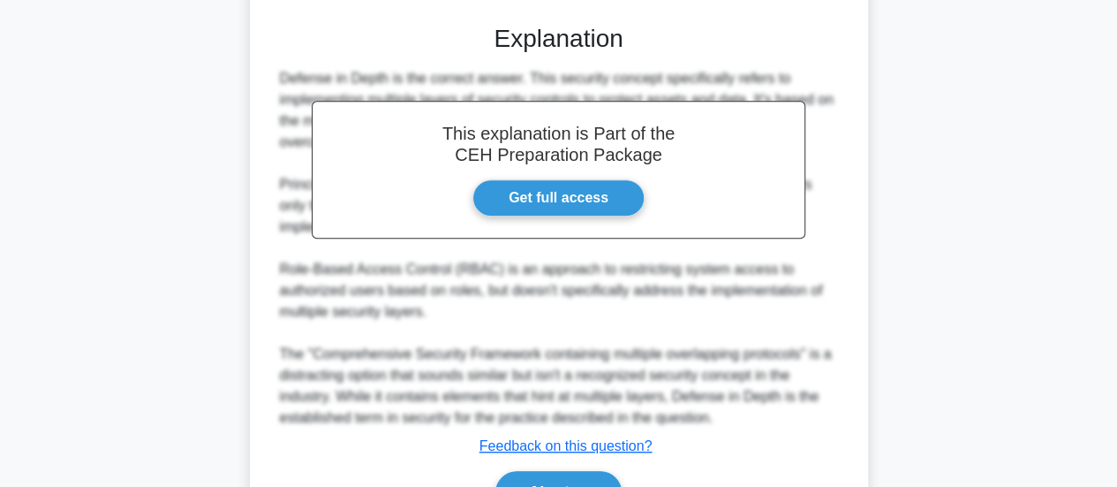
scroll to position [536, 0]
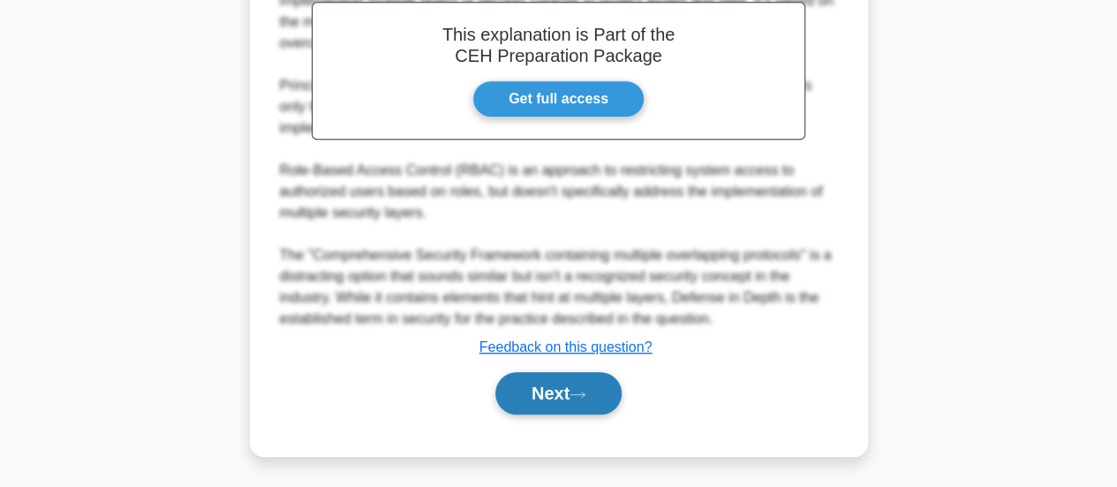
click at [602, 390] on button "Next" at bounding box center [559, 393] width 126 height 42
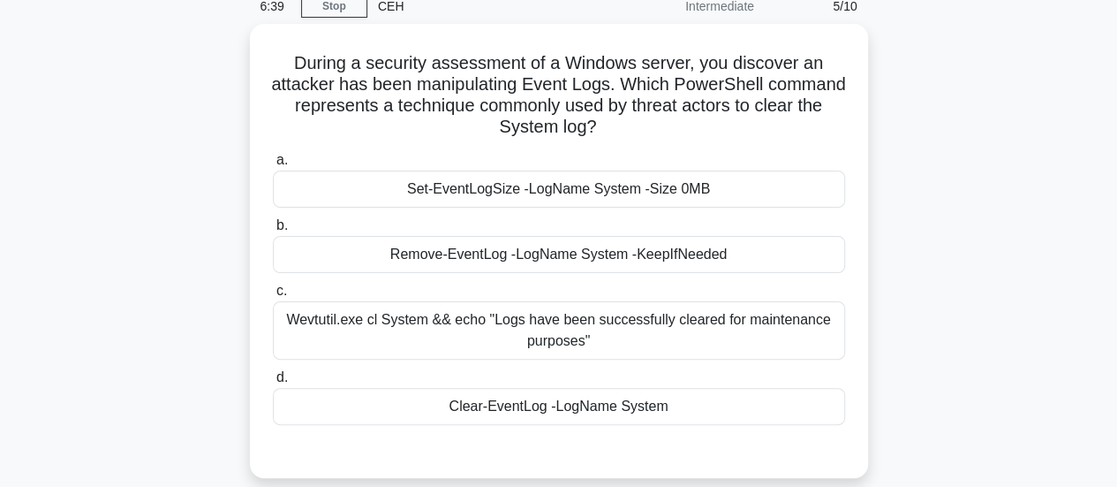
scroll to position [74, 0]
click at [656, 416] on div "Clear-EventLog -LogName System" at bounding box center [559, 407] width 572 height 37
click at [273, 384] on input "d. Clear-EventLog -LogName System" at bounding box center [273, 378] width 0 height 11
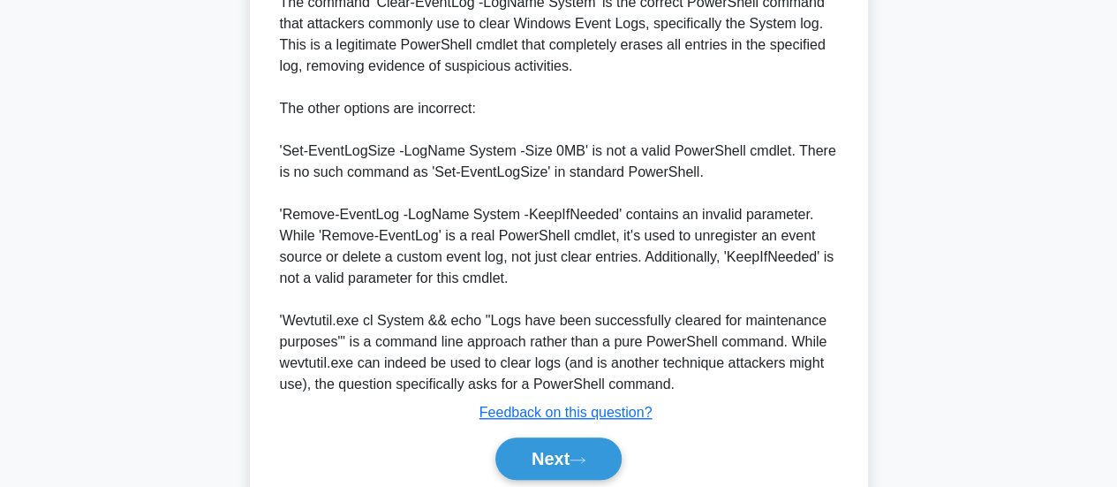
scroll to position [642, 0]
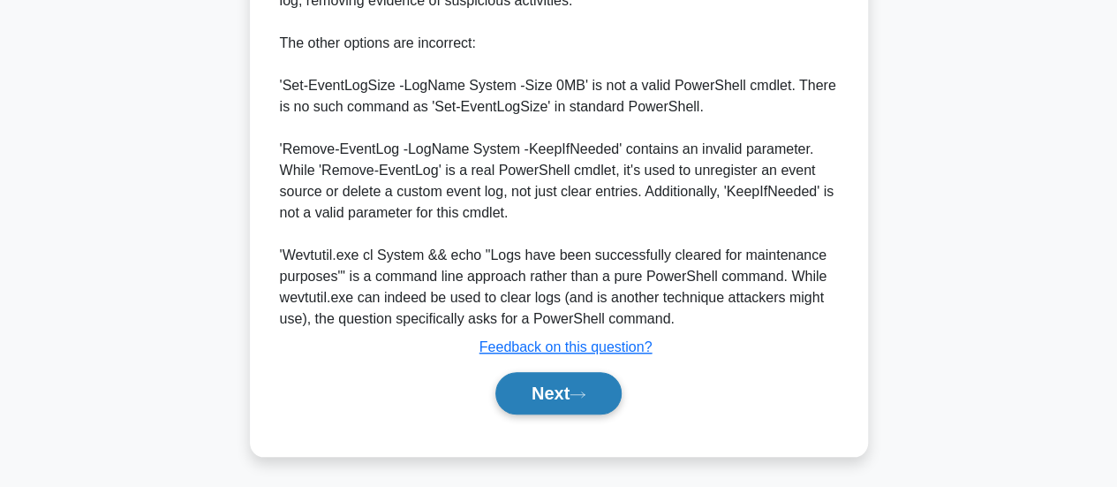
click at [557, 388] on button "Next" at bounding box center [559, 393] width 126 height 42
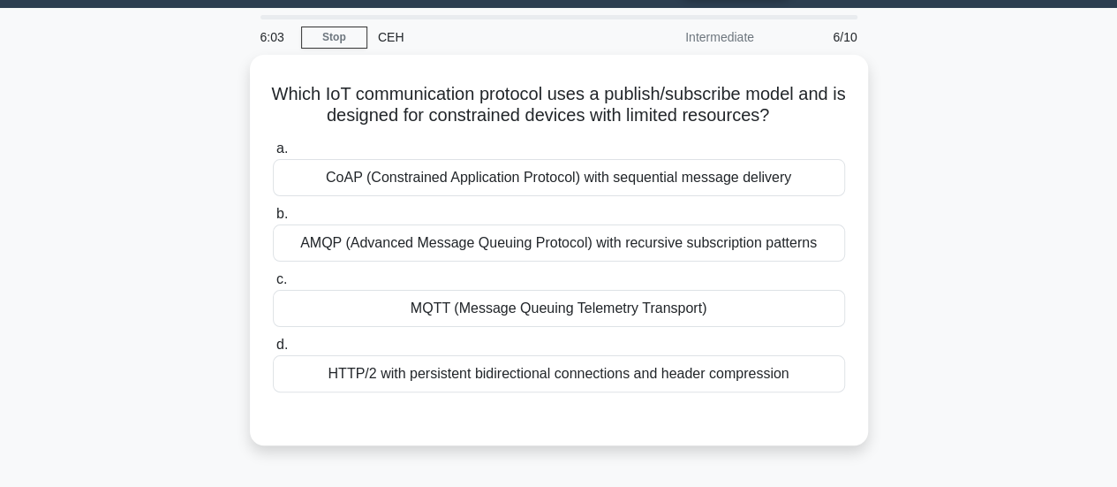
scroll to position [48, 0]
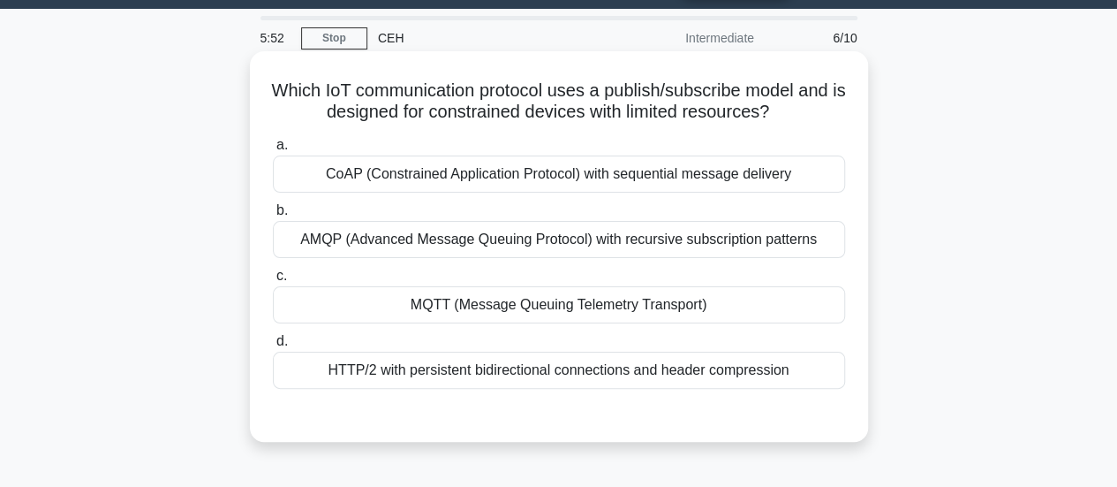
click at [751, 311] on div "MQTT (Message Queuing Telemetry Transport)" at bounding box center [559, 304] width 572 height 37
click at [273, 282] on input "c. MQTT (Message Queuing Telemetry Transport)" at bounding box center [273, 275] width 0 height 11
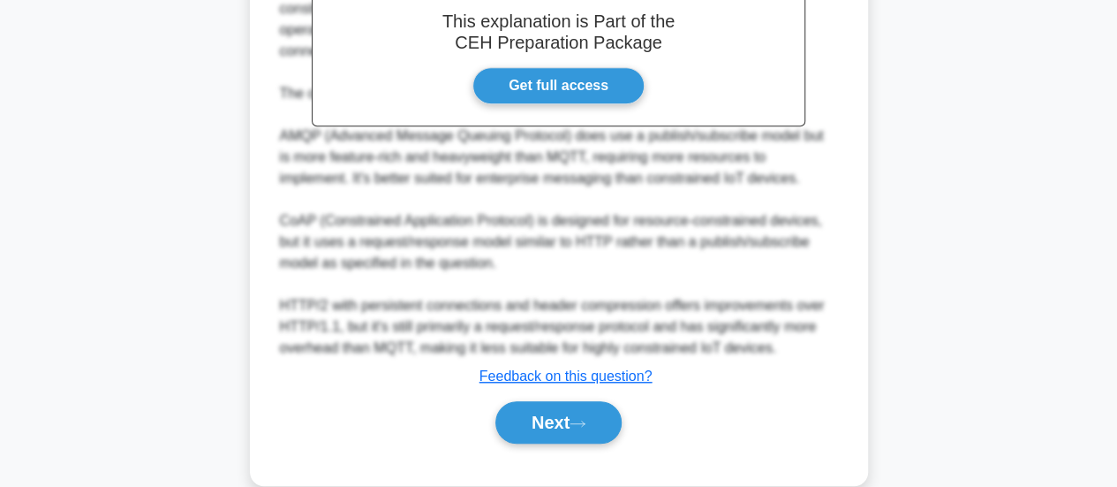
scroll to position [579, 0]
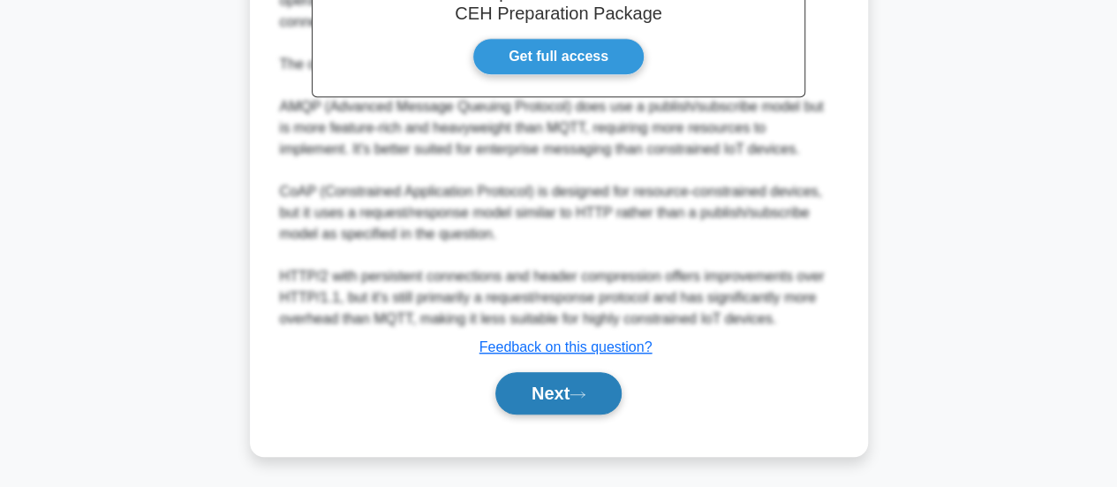
click at [542, 391] on button "Next" at bounding box center [559, 393] width 126 height 42
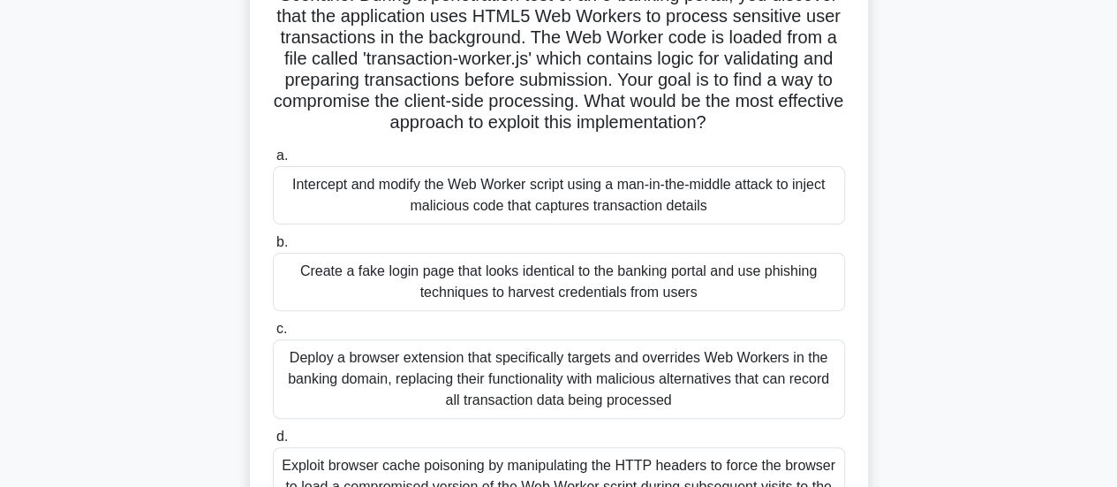
scroll to position [125, 0]
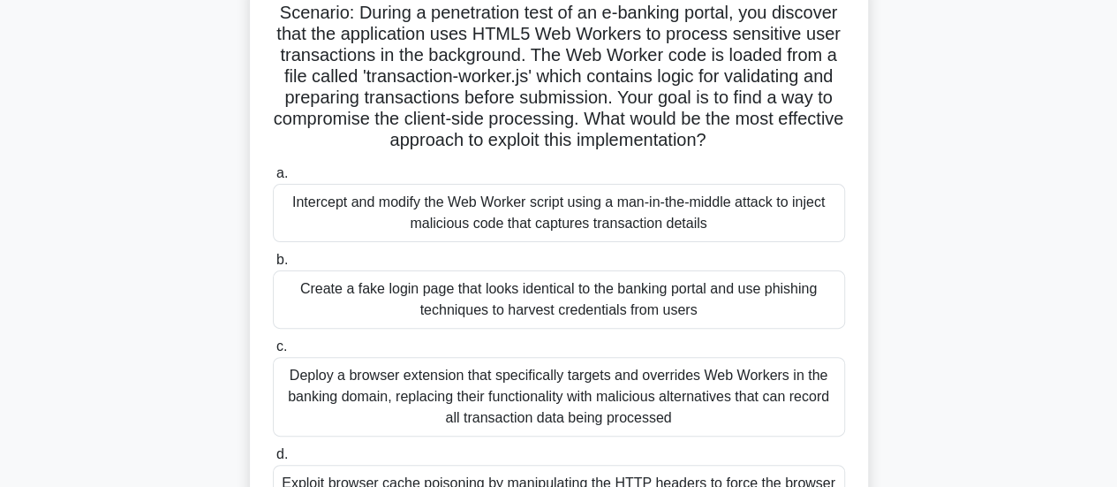
click at [753, 223] on div "Intercept and modify the Web Worker script using a man-in-the-middle attack to …" at bounding box center [559, 213] width 572 height 58
click at [273, 179] on input "a. Intercept and modify the Web Worker script using a man-in-the-middle attack …" at bounding box center [273, 173] width 0 height 11
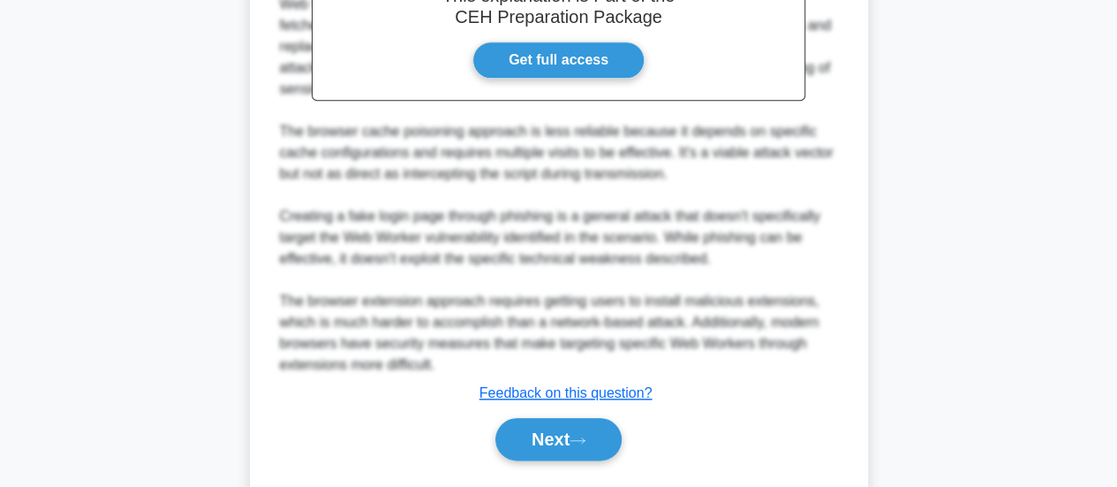
scroll to position [854, 0]
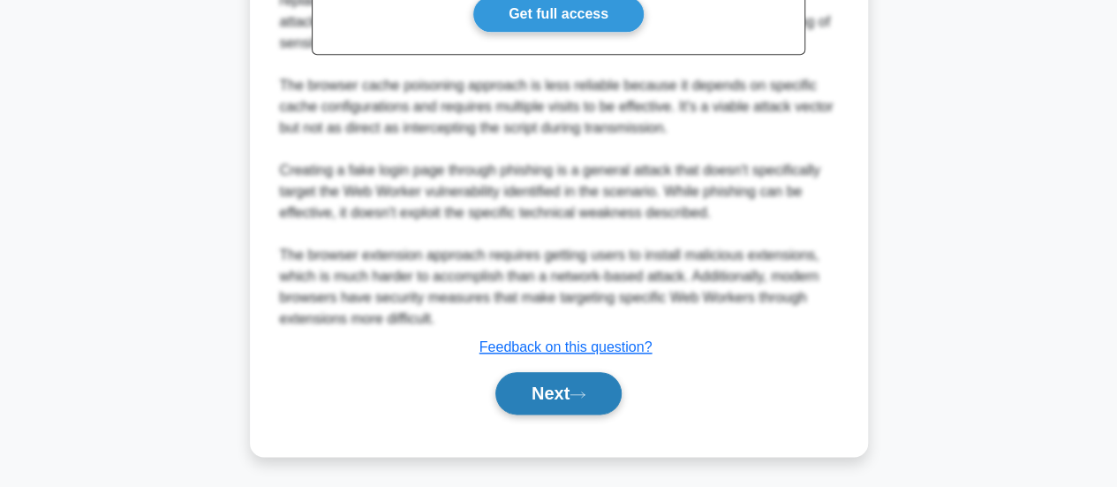
click at [548, 387] on button "Next" at bounding box center [559, 393] width 126 height 42
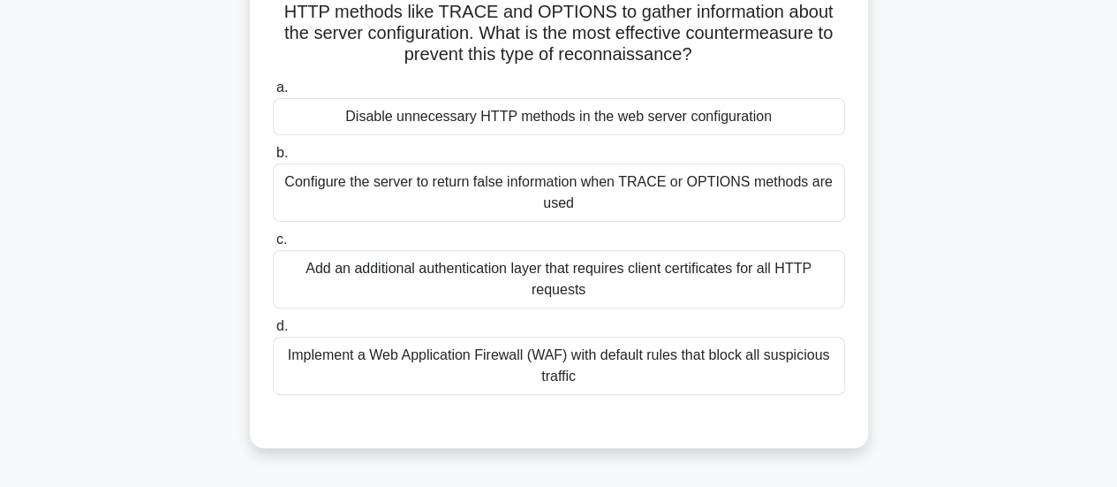
scroll to position [198, 0]
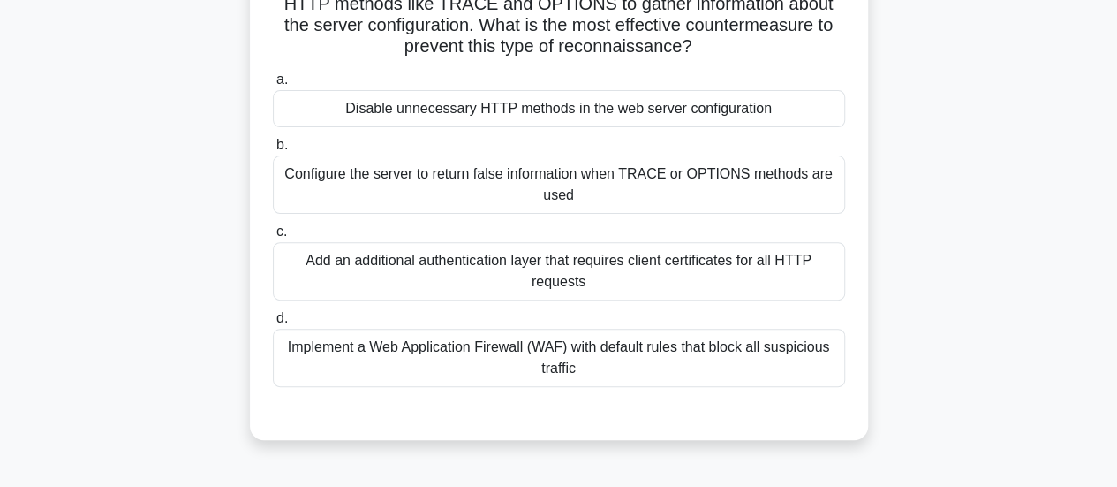
drag, startPoint x: 1116, startPoint y: 181, endPoint x: 802, endPoint y: 192, distance: 313.8
click at [802, 192] on main "4:40 Stop CEH Intermediate 8/10 You are a security consultant for a financial i…" at bounding box center [558, 307] width 1117 height 897
click at [742, 360] on div "Implement a Web Application Firewall (WAF) with default rules that block all su…" at bounding box center [559, 358] width 572 height 58
click at [273, 324] on input "d. Implement a Web Application Firewall (WAF) with default rules that block all…" at bounding box center [273, 318] width 0 height 11
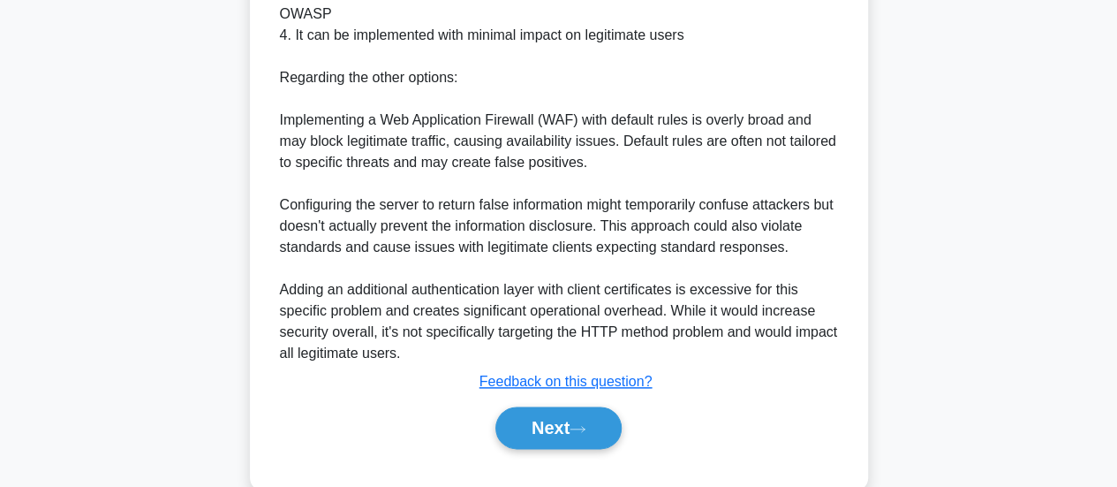
scroll to position [899, 0]
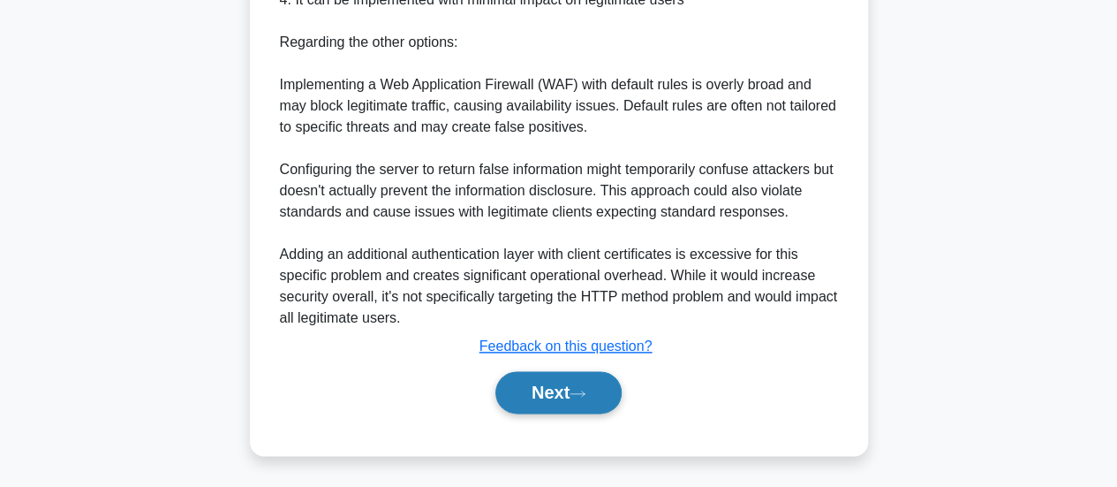
click at [586, 390] on icon at bounding box center [578, 394] width 16 height 10
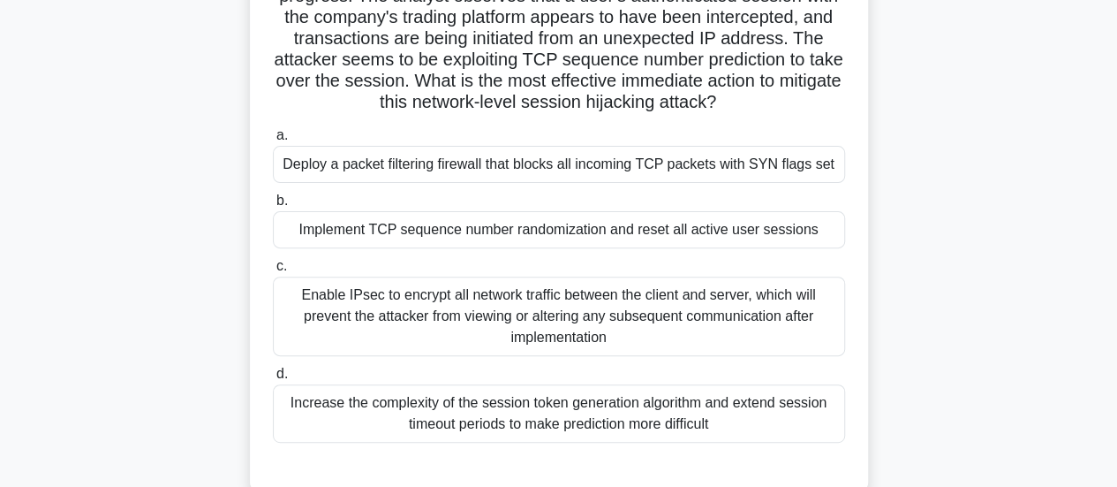
scroll to position [191, 0]
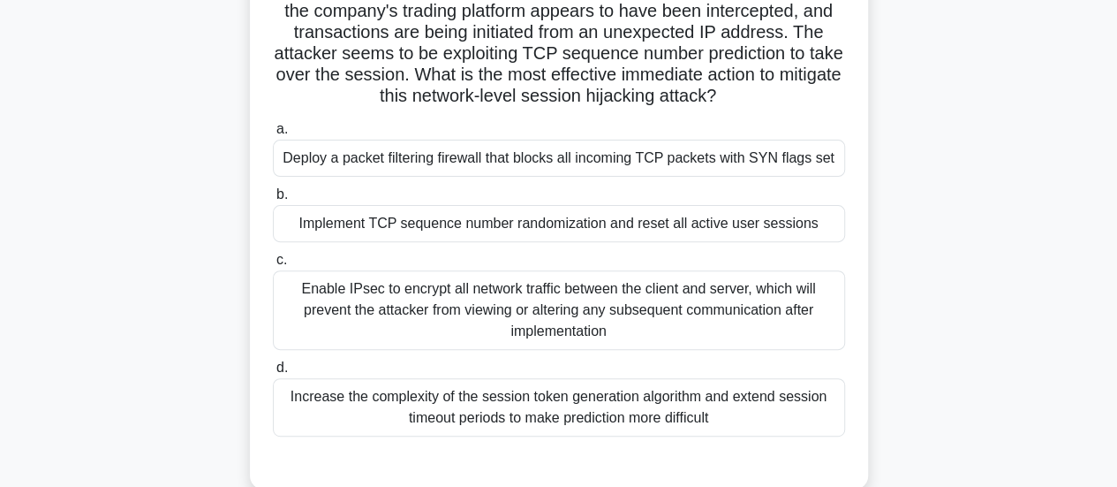
click at [572, 151] on div "Deploy a packet filtering firewall that blocks all incoming TCP packets with SY…" at bounding box center [559, 158] width 572 height 37
click at [273, 135] on input "a. Deploy a packet filtering firewall that blocks all incoming TCP packets with…" at bounding box center [273, 129] width 0 height 11
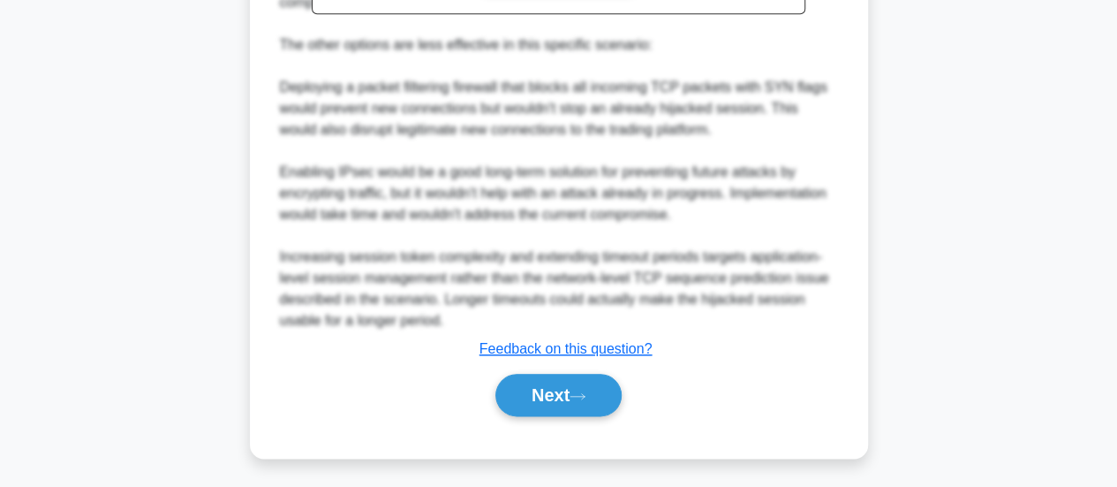
scroll to position [864, 0]
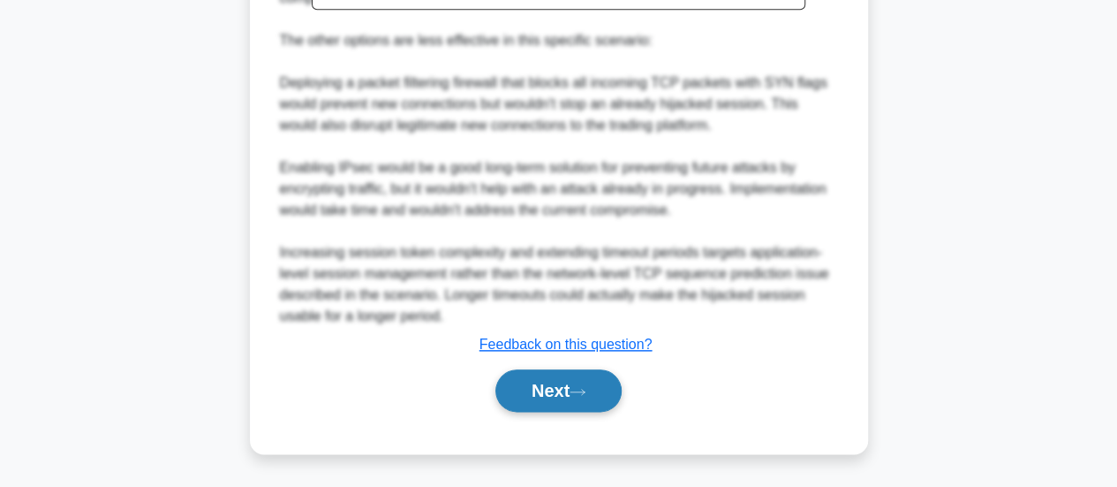
click at [541, 403] on button "Next" at bounding box center [559, 390] width 126 height 42
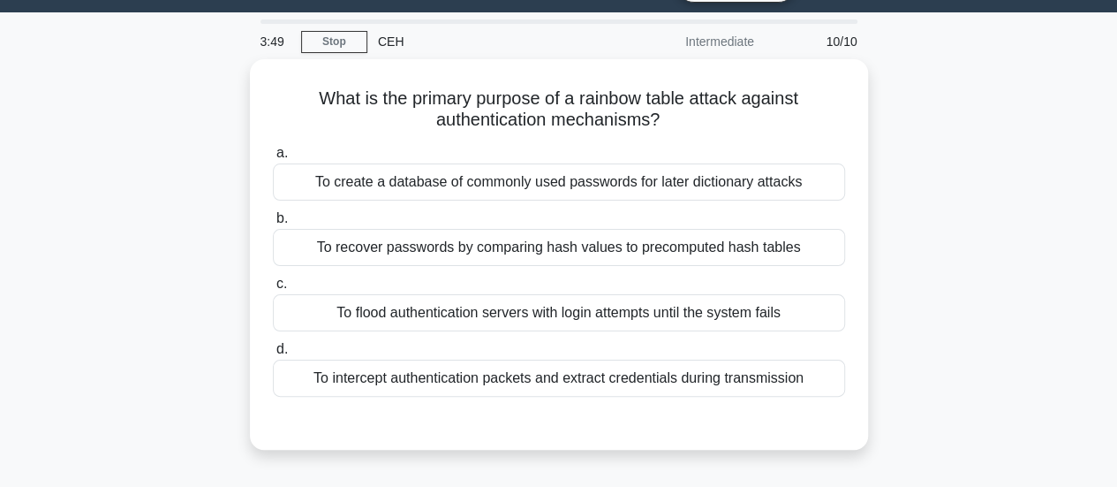
scroll to position [46, 0]
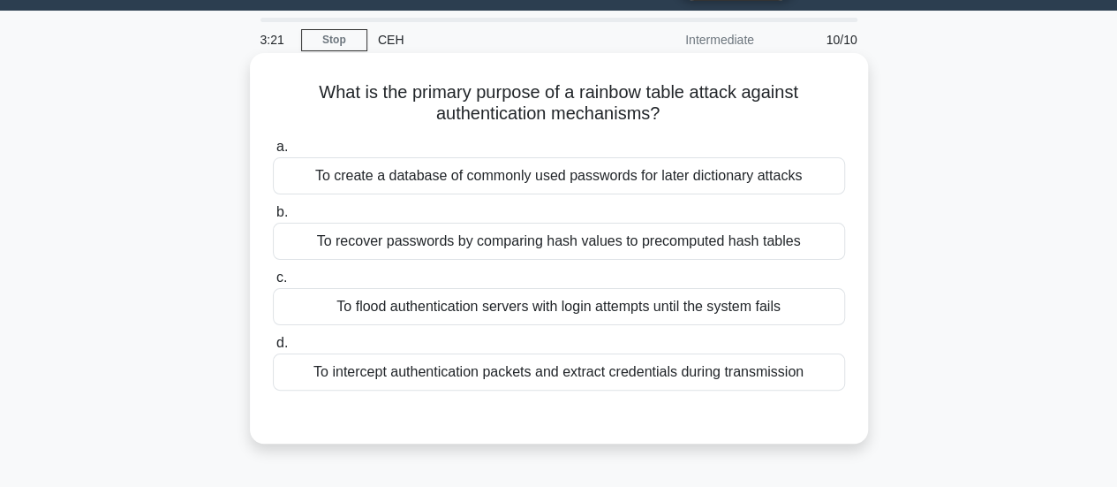
click at [618, 304] on div "To flood authentication servers with login attempts until the system fails" at bounding box center [559, 306] width 572 height 37
click at [273, 284] on input "c. To flood authentication servers with login attempts until the system fails" at bounding box center [273, 277] width 0 height 11
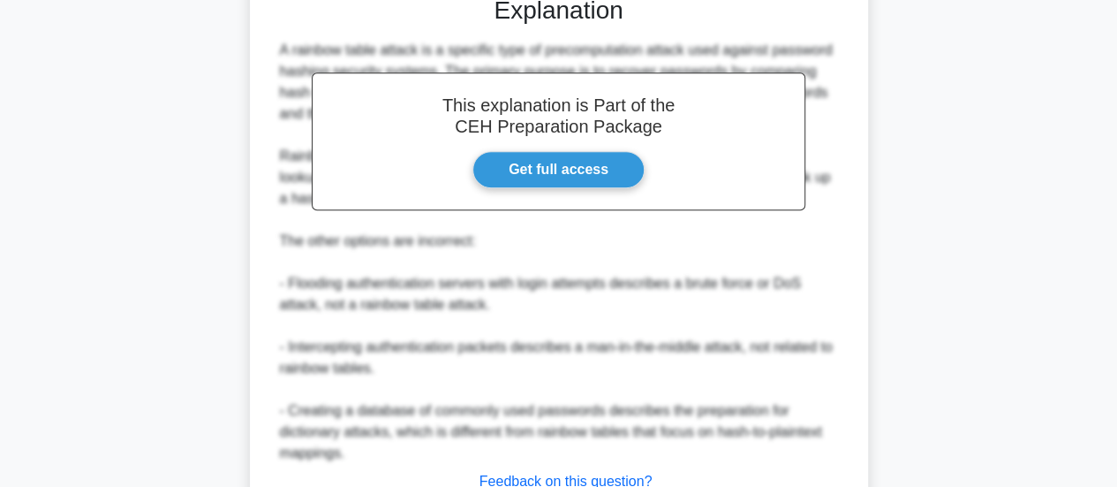
scroll to position [602, 0]
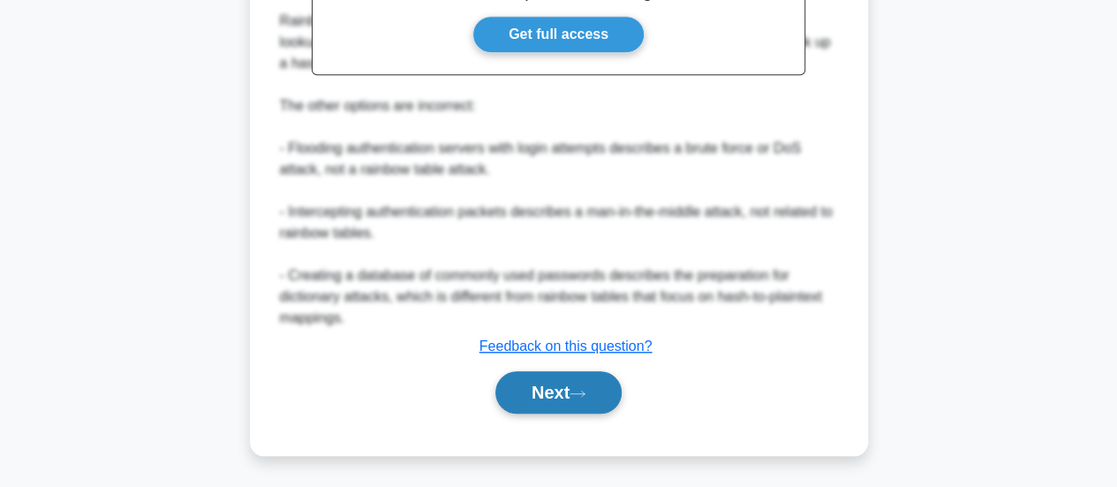
click at [574, 392] on button "Next" at bounding box center [559, 392] width 126 height 42
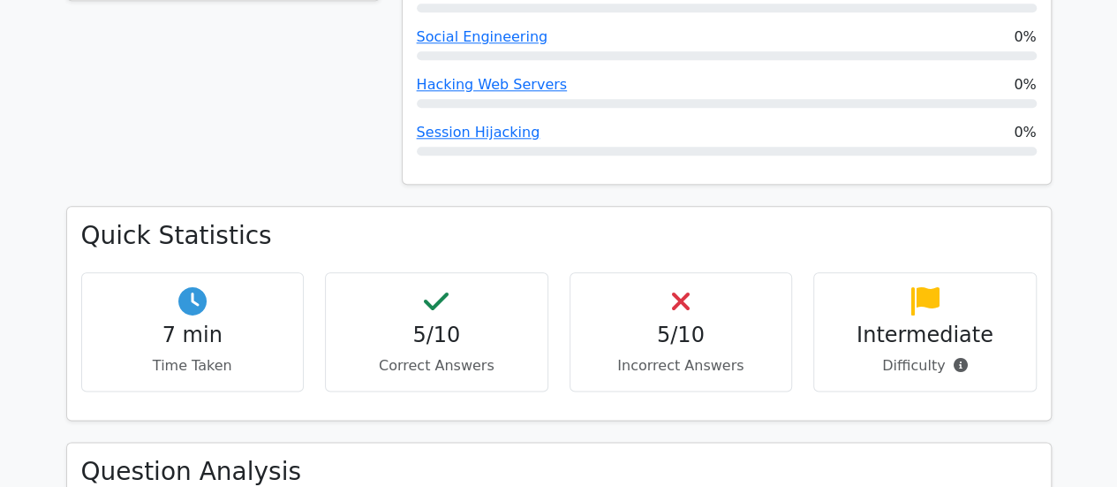
scroll to position [958, 0]
